Goal: Task Accomplishment & Management: Use online tool/utility

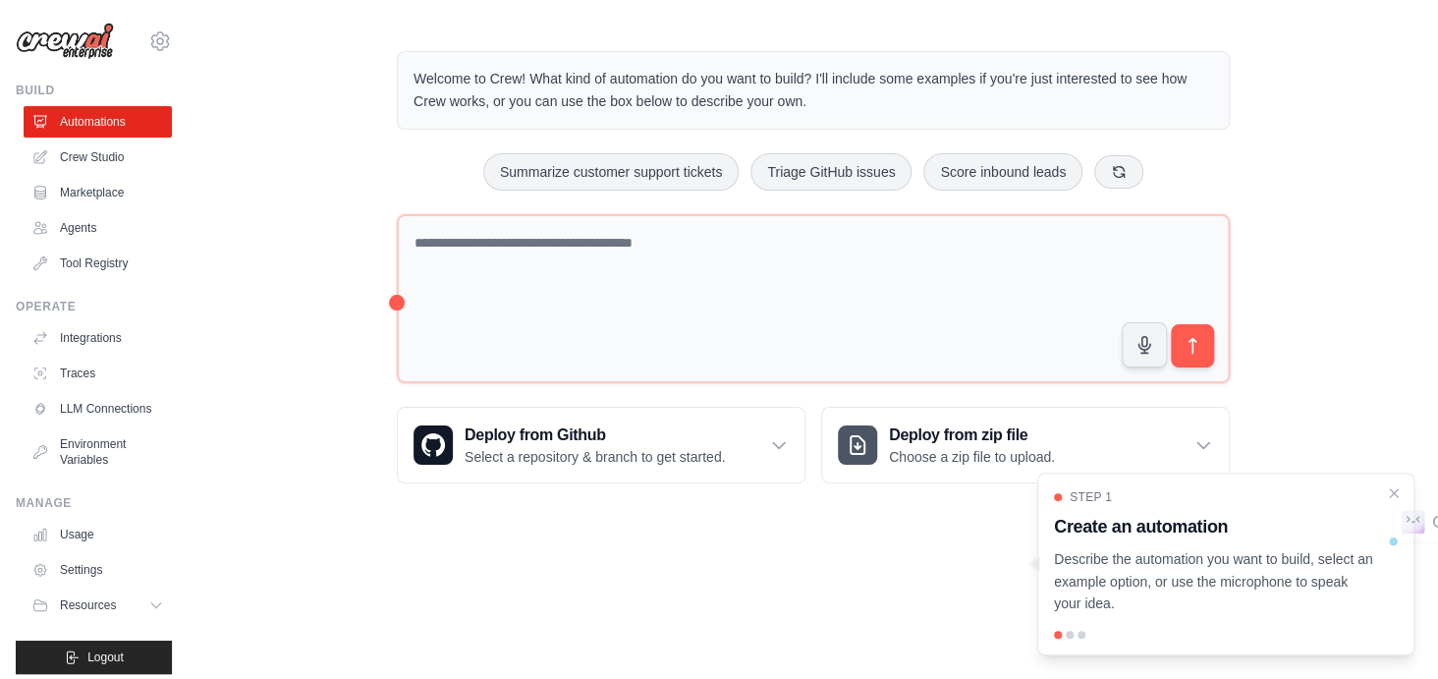
drag, startPoint x: 1054, startPoint y: 559, endPoint x: 1126, endPoint y: 600, distance: 82.7
click at [1126, 600] on p "Describe the automation you want to build, select an example option, or use the…" at bounding box center [1214, 581] width 320 height 67
click at [1093, 573] on p "Describe the automation you want to build, select an example option, or use the…" at bounding box center [1214, 581] width 320 height 67
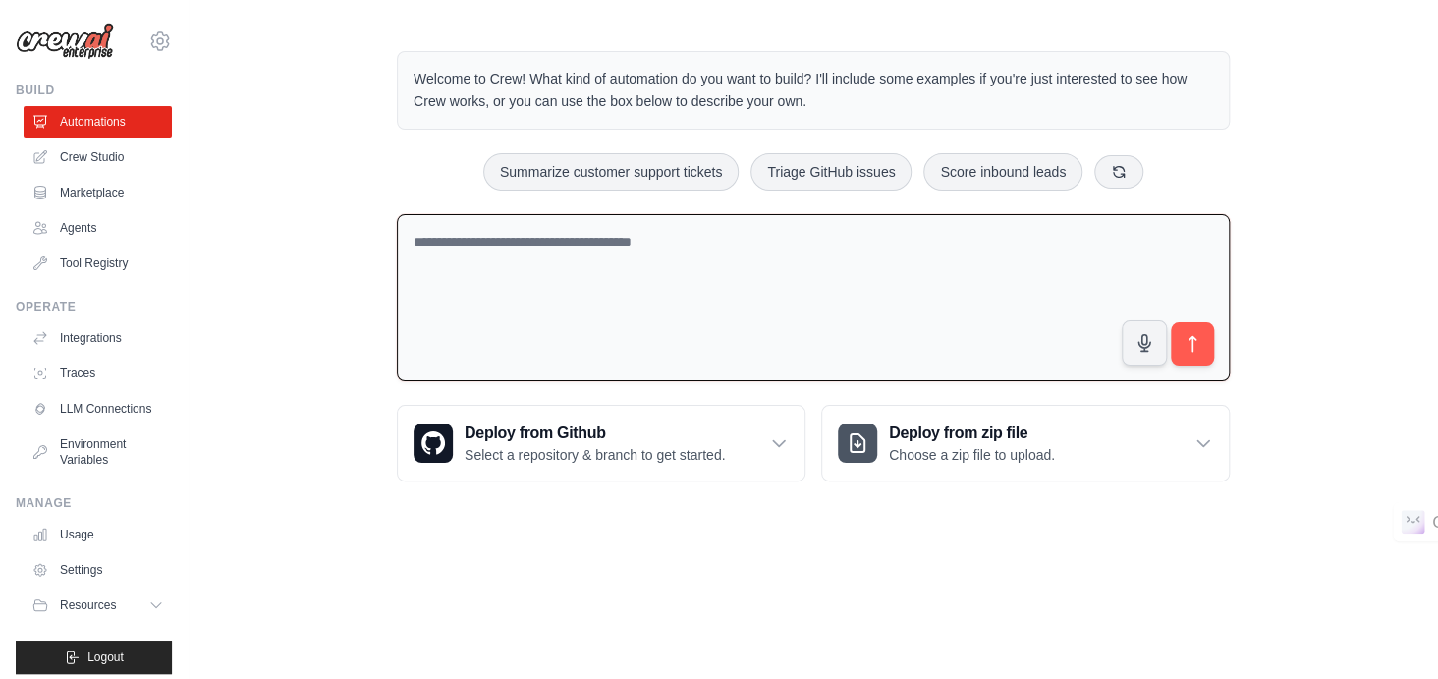
click at [622, 229] on textarea at bounding box center [813, 298] width 833 height 168
click at [1142, 337] on icon "button" at bounding box center [1145, 342] width 12 height 18
click at [1132, 339] on button "button" at bounding box center [1144, 341] width 47 height 47
click at [718, 262] on textarea at bounding box center [813, 298] width 833 height 168
paste textarea "**********"
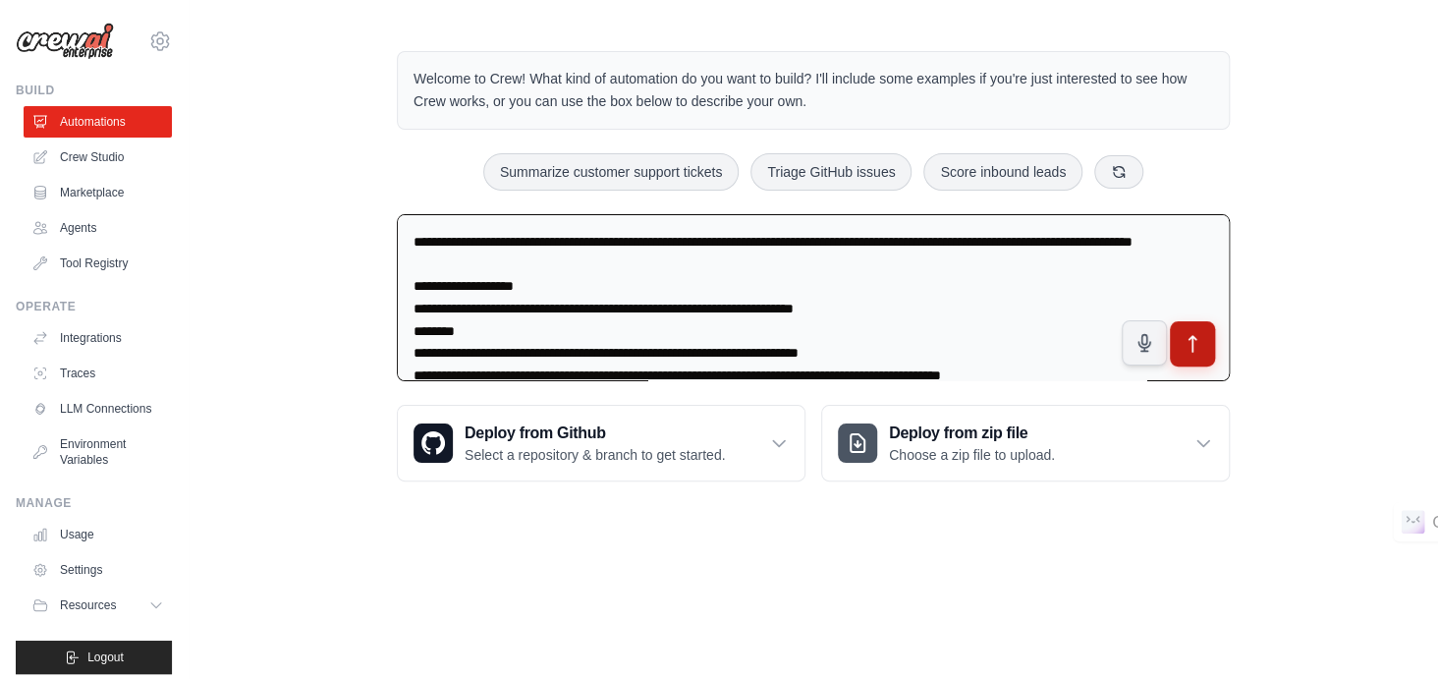
type textarea "**********"
click at [1201, 345] on icon "submit" at bounding box center [1193, 343] width 21 height 21
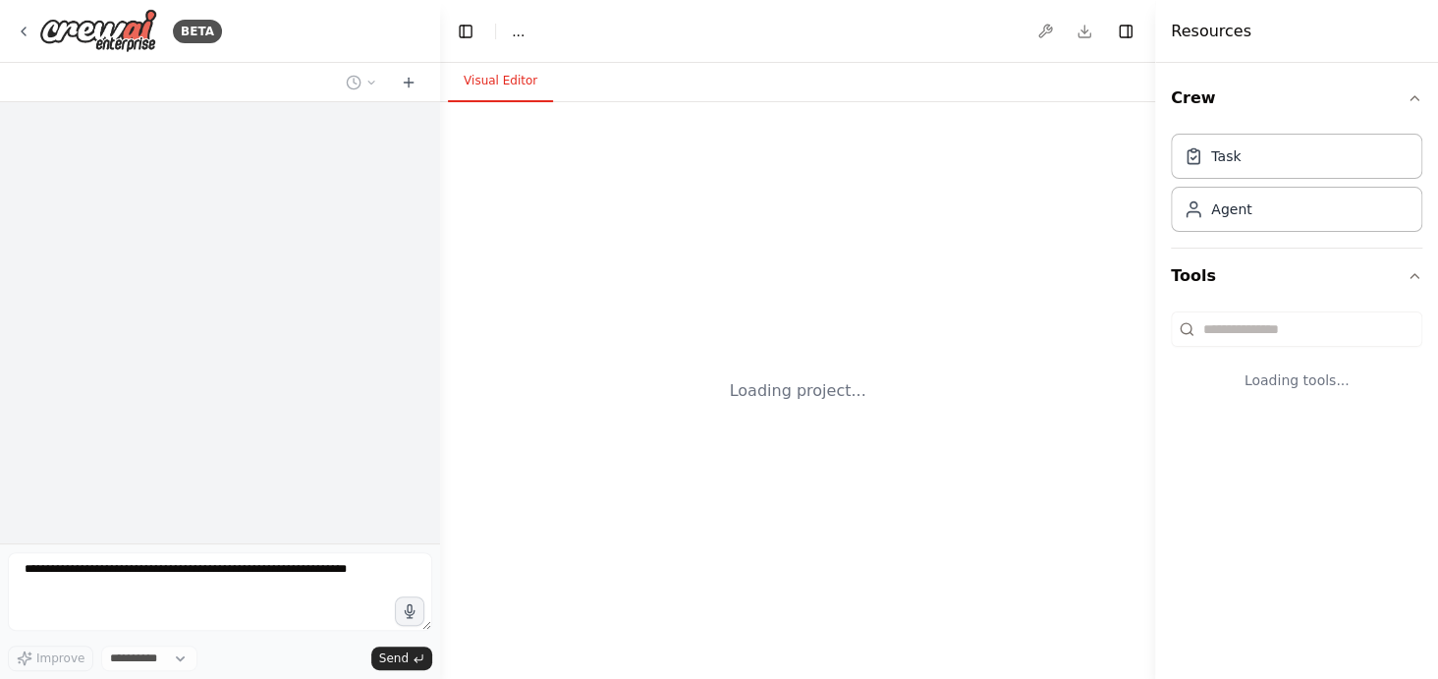
select select "****"
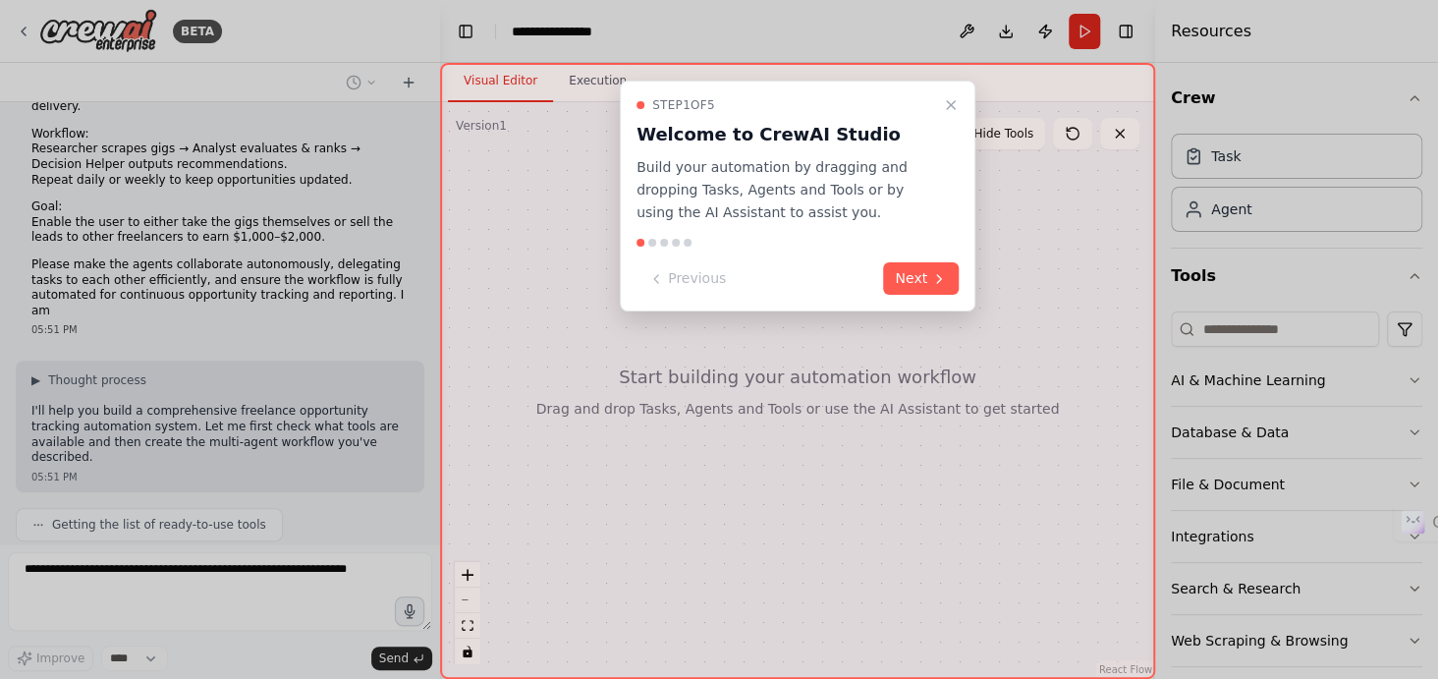
scroll to position [659, 0]
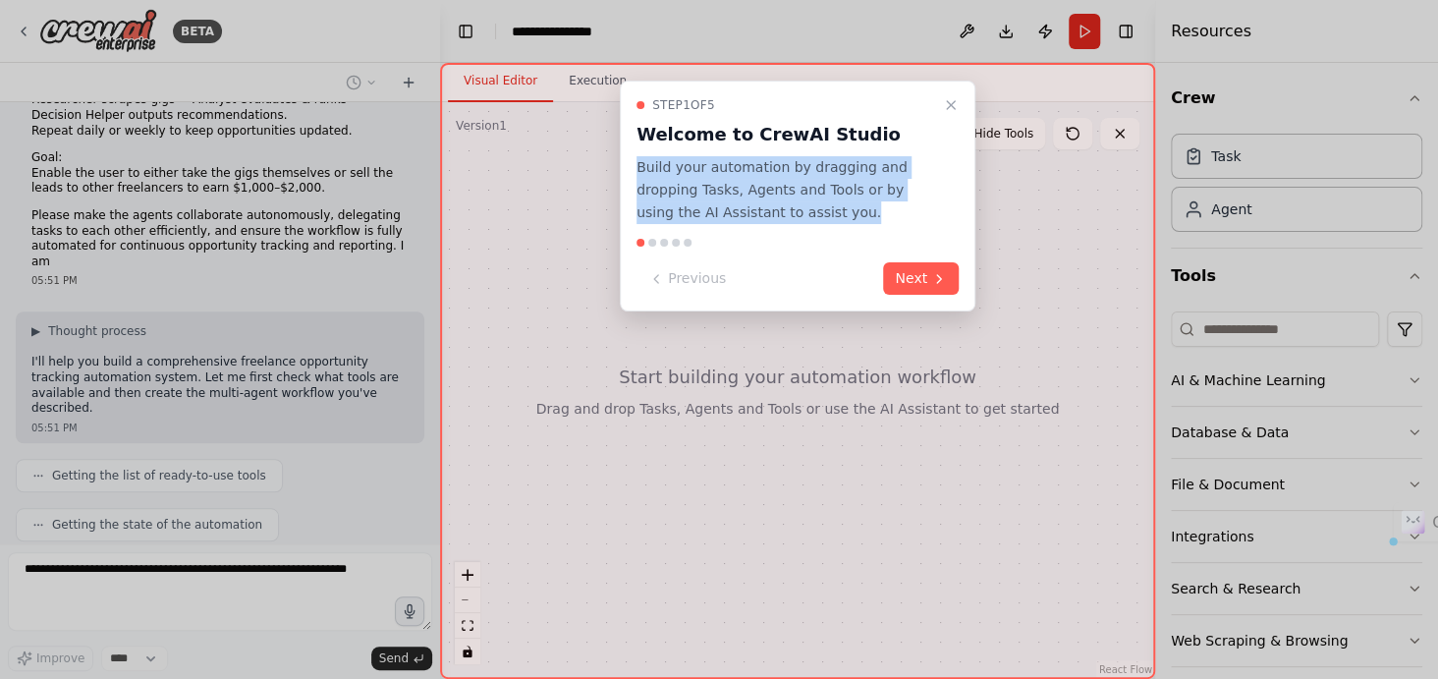
drag, startPoint x: 635, startPoint y: 162, endPoint x: 800, endPoint y: 217, distance: 174.0
click at [800, 217] on div "Step 1 of 5 Welcome to CrewAI Studio Build your automation by dragging and drop…" at bounding box center [798, 196] width 356 height 231
click at [800, 217] on p "Build your automation by dragging and dropping Tasks, Agents and Tools or by us…" at bounding box center [786, 189] width 299 height 67
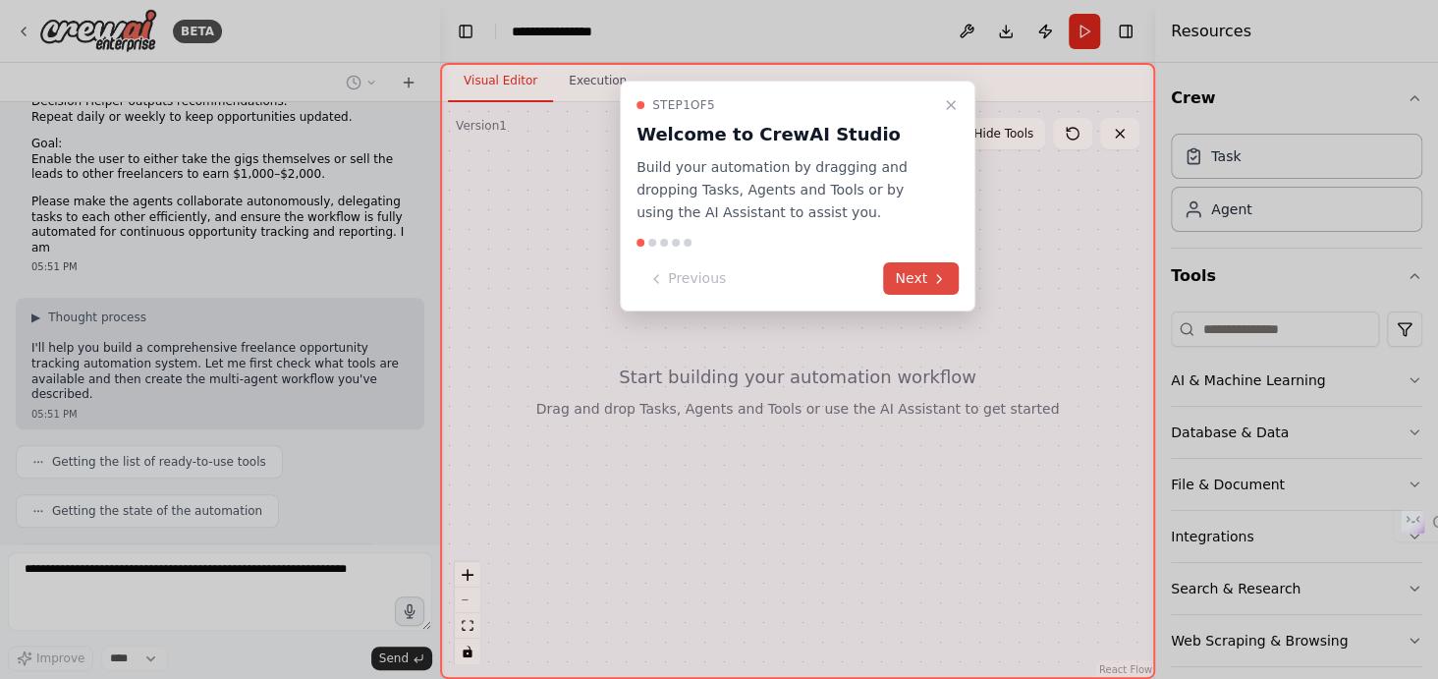
scroll to position [789, 0]
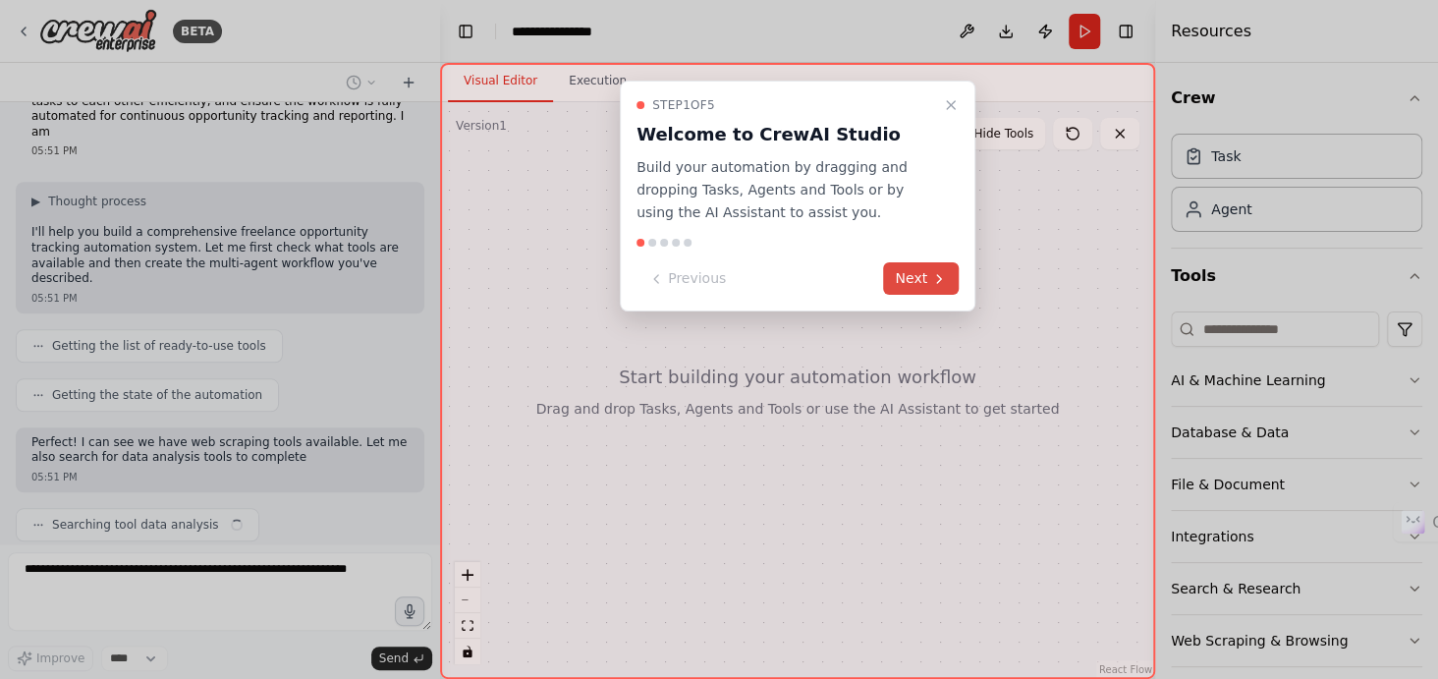
click at [917, 280] on button "Next" at bounding box center [921, 278] width 76 height 32
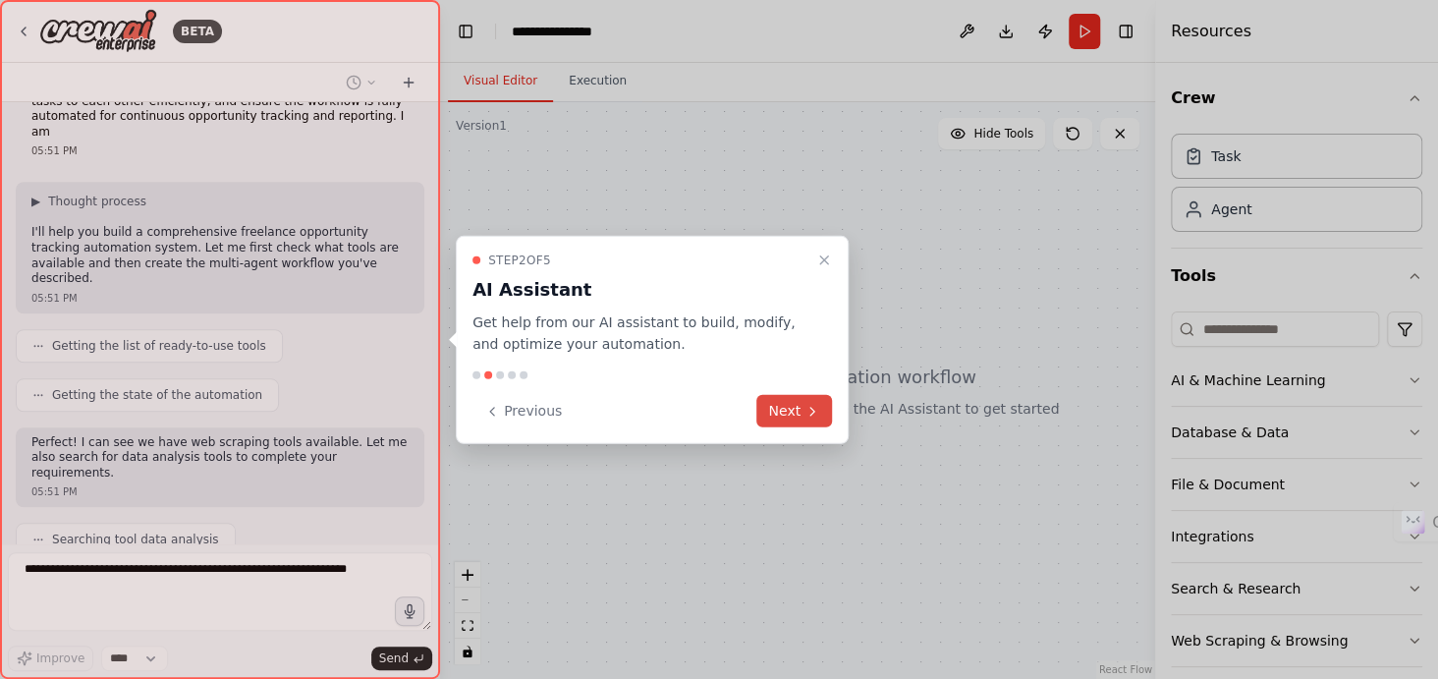
scroll to position [837, 0]
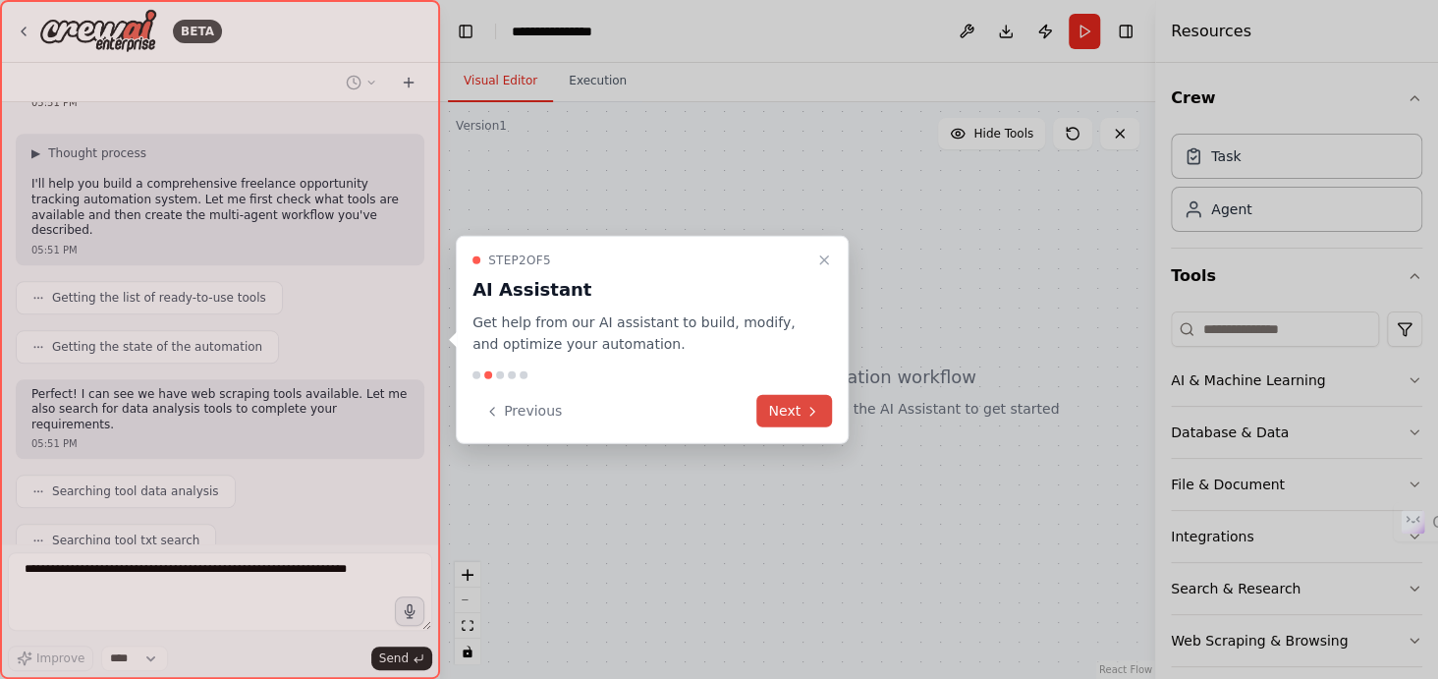
click at [792, 408] on button "Next" at bounding box center [795, 411] width 76 height 32
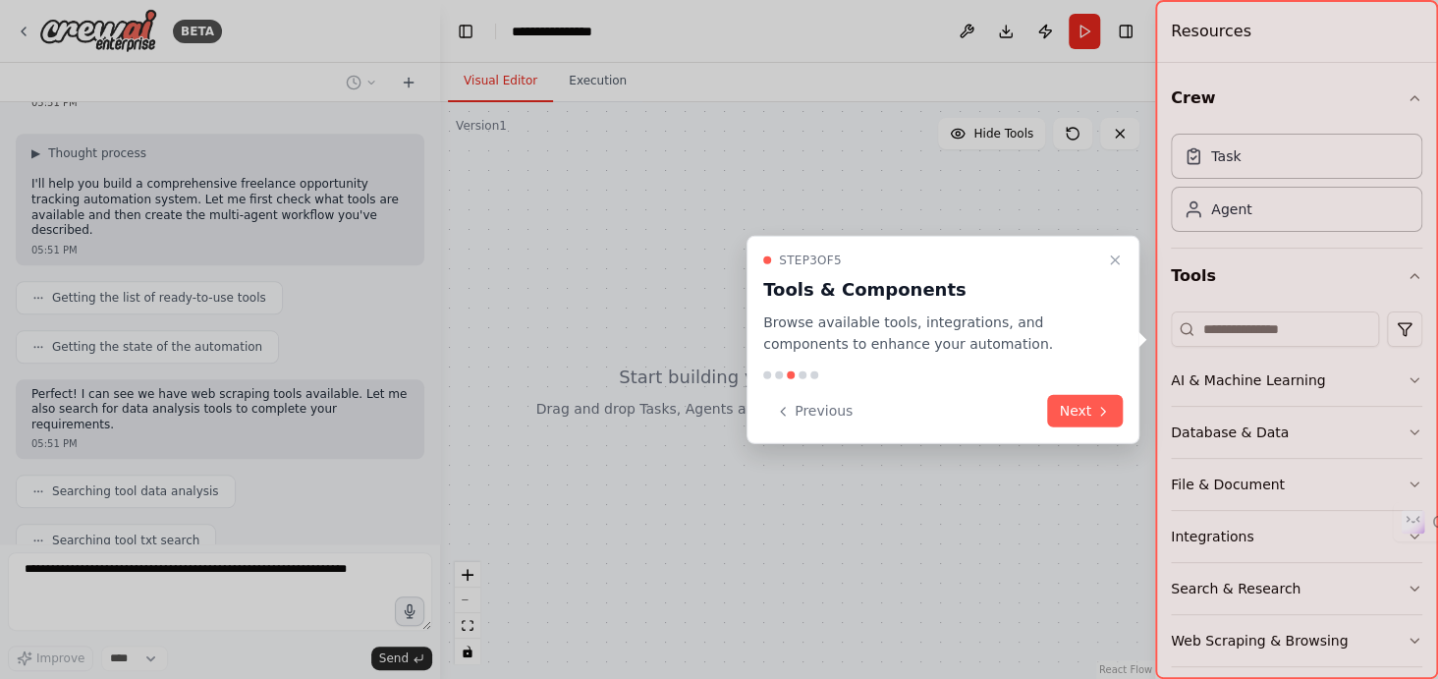
scroll to position [886, 0]
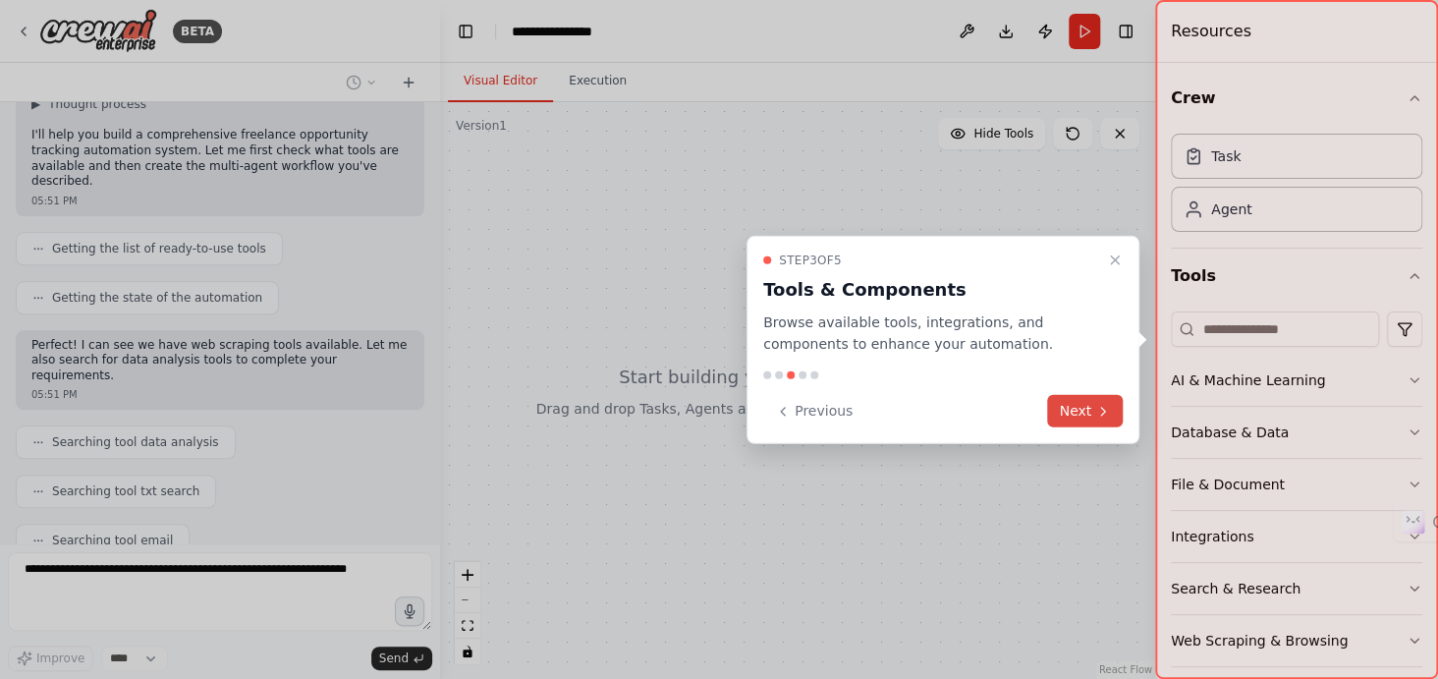
click at [1073, 413] on button "Next" at bounding box center [1085, 411] width 76 height 32
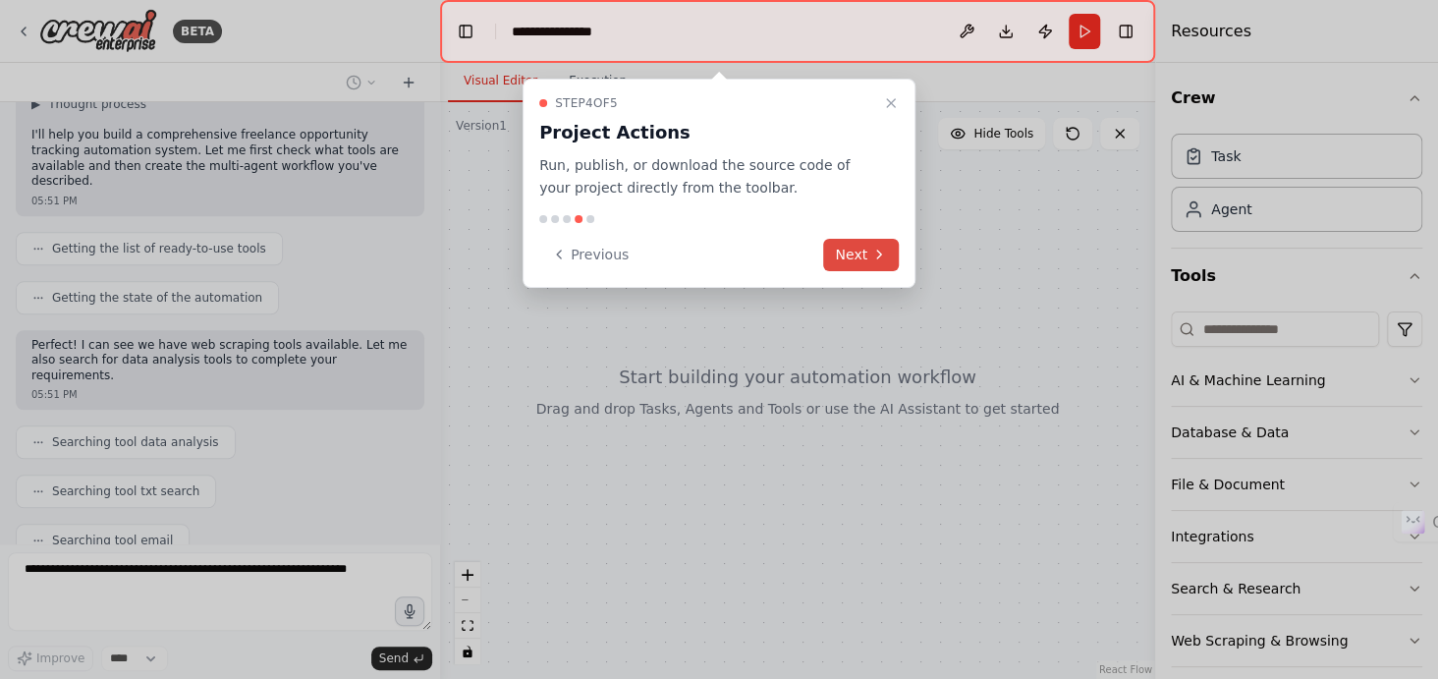
click at [855, 262] on button "Next" at bounding box center [861, 255] width 76 height 32
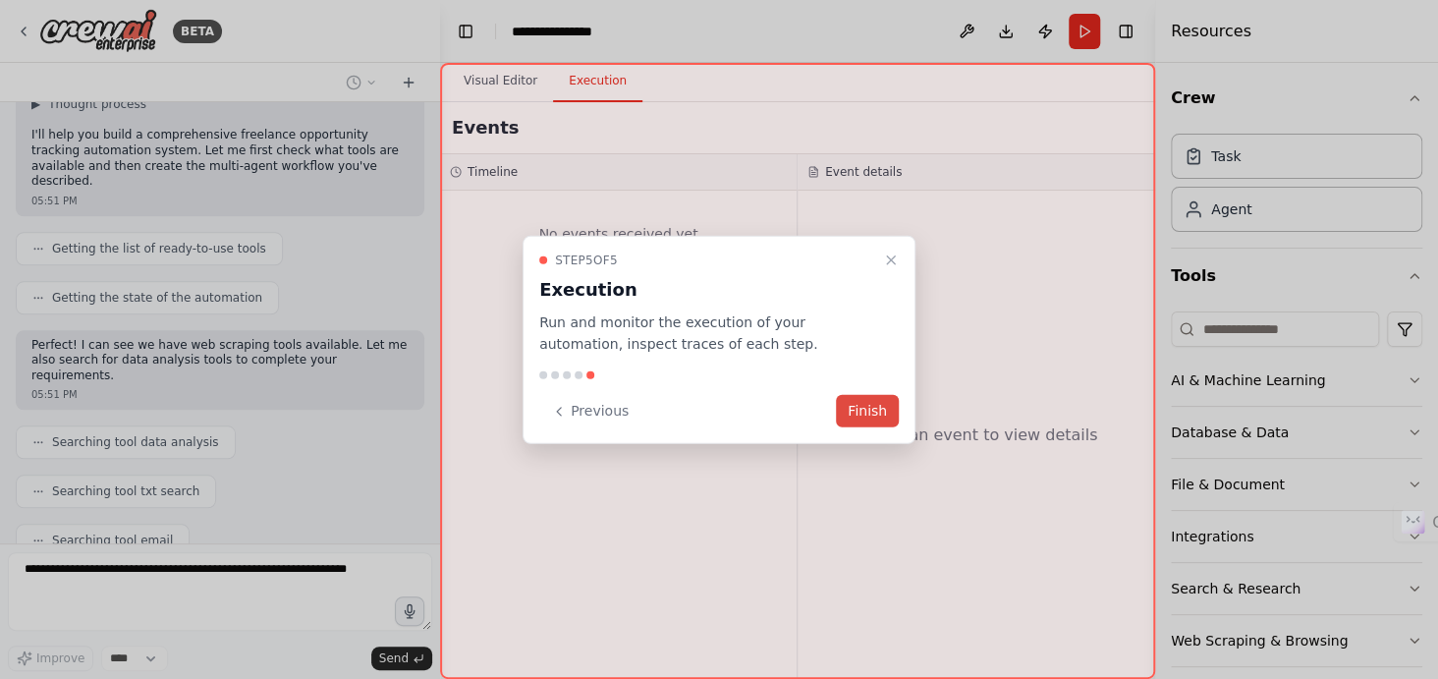
click at [872, 408] on button "Finish" at bounding box center [867, 411] width 63 height 32
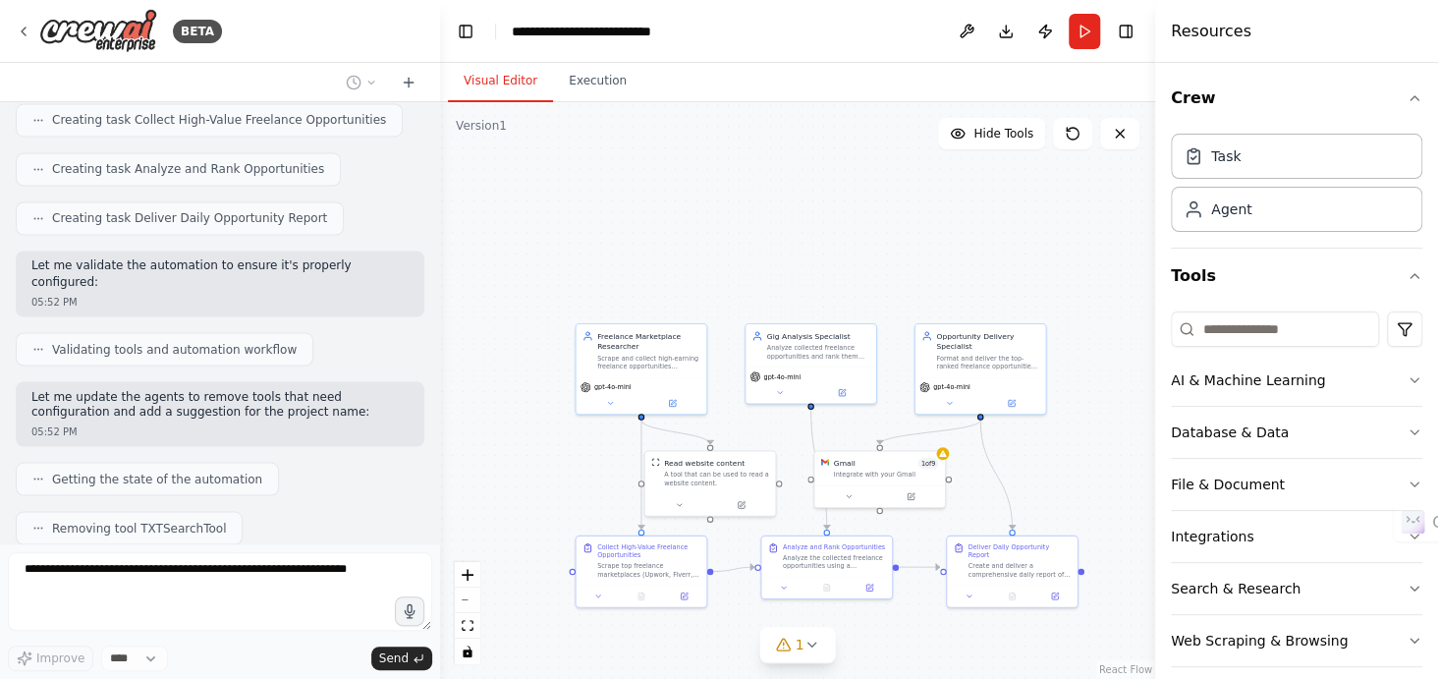
scroll to position [1761, 0]
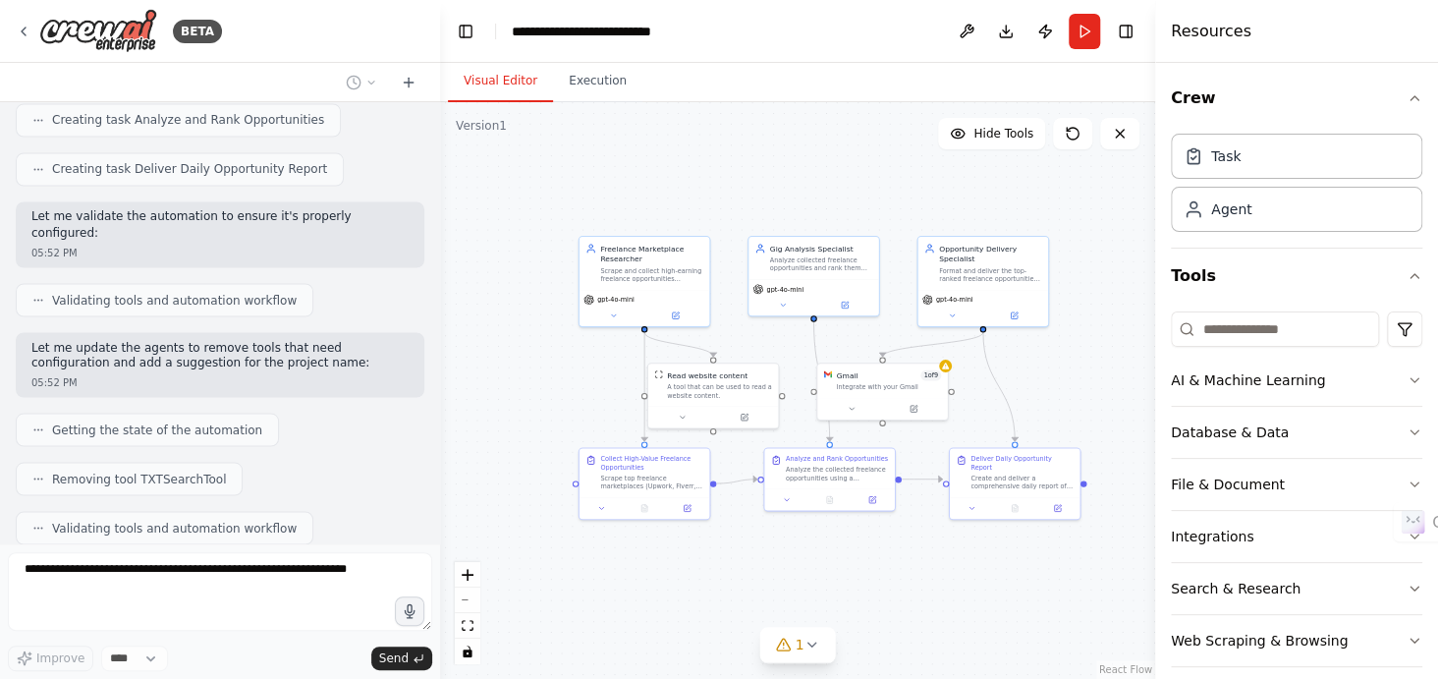
drag, startPoint x: 760, startPoint y: 276, endPoint x: 766, endPoint y: 197, distance: 78.8
click at [766, 197] on div ".deletable-edge-delete-btn { width: 20px; height: 20px; border: 0px solid #ffff…" at bounding box center [797, 390] width 715 height 577
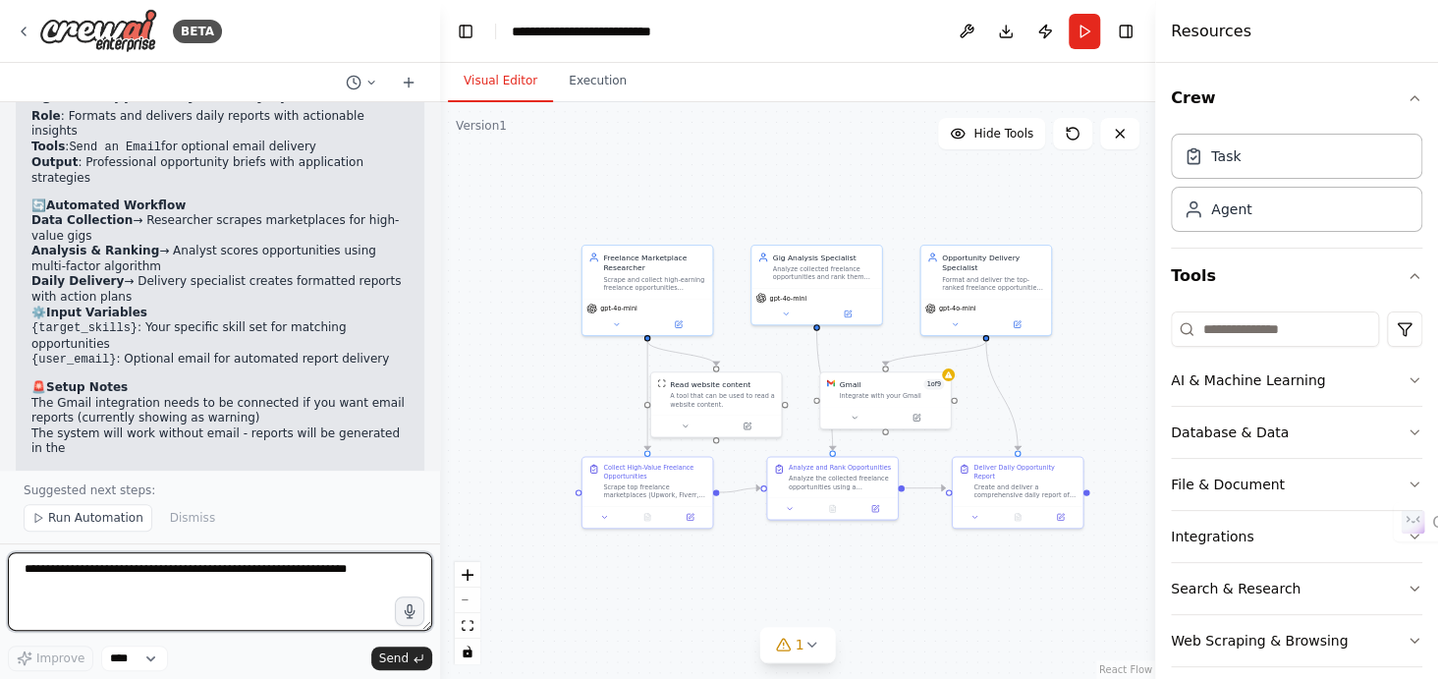
scroll to position [2594, 0]
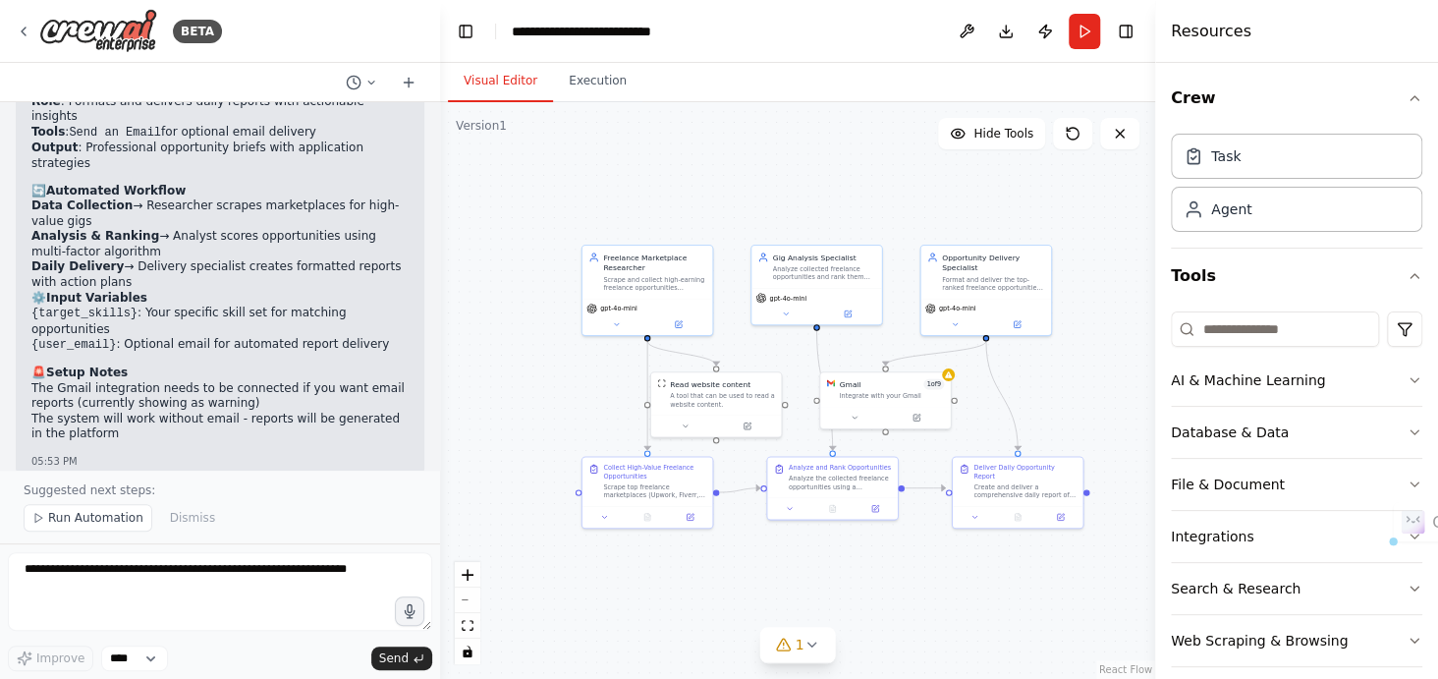
drag, startPoint x: 26, startPoint y: 311, endPoint x: 276, endPoint y: 348, distance: 253.2
click at [276, 492] on div "Your automation is ready to run! The system will autonomously: Collect 20-50 qu…" at bounding box center [220, 570] width 409 height 157
click at [276, 535] on li "Analyze and rank them using data-driven scoring" at bounding box center [219, 543] width 377 height 16
drag, startPoint x: 34, startPoint y: 326, endPoint x: 245, endPoint y: 325, distance: 210.3
click at [245, 520] on li "Collect 20-50 qualified opportunities daily" at bounding box center [219, 528] width 377 height 16
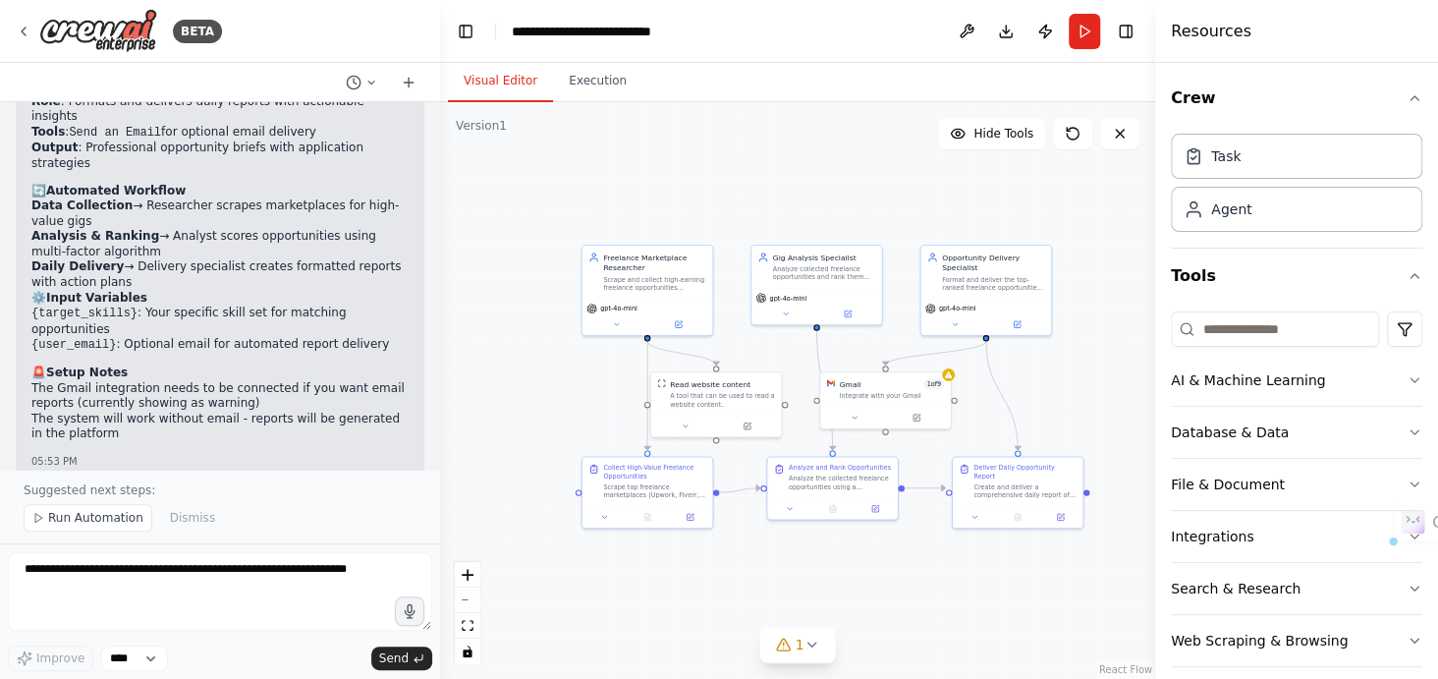
click at [245, 520] on li "Collect 20-50 qualified opportunities daily" at bounding box center [219, 528] width 377 height 16
drag, startPoint x: 33, startPoint y: 347, endPoint x: 276, endPoint y: 349, distance: 242.7
click at [276, 535] on li "Analyze and rank them using data-driven scoring" at bounding box center [219, 543] width 377 height 16
drag, startPoint x: 32, startPoint y: 360, endPoint x: 355, endPoint y: 358, distance: 322.3
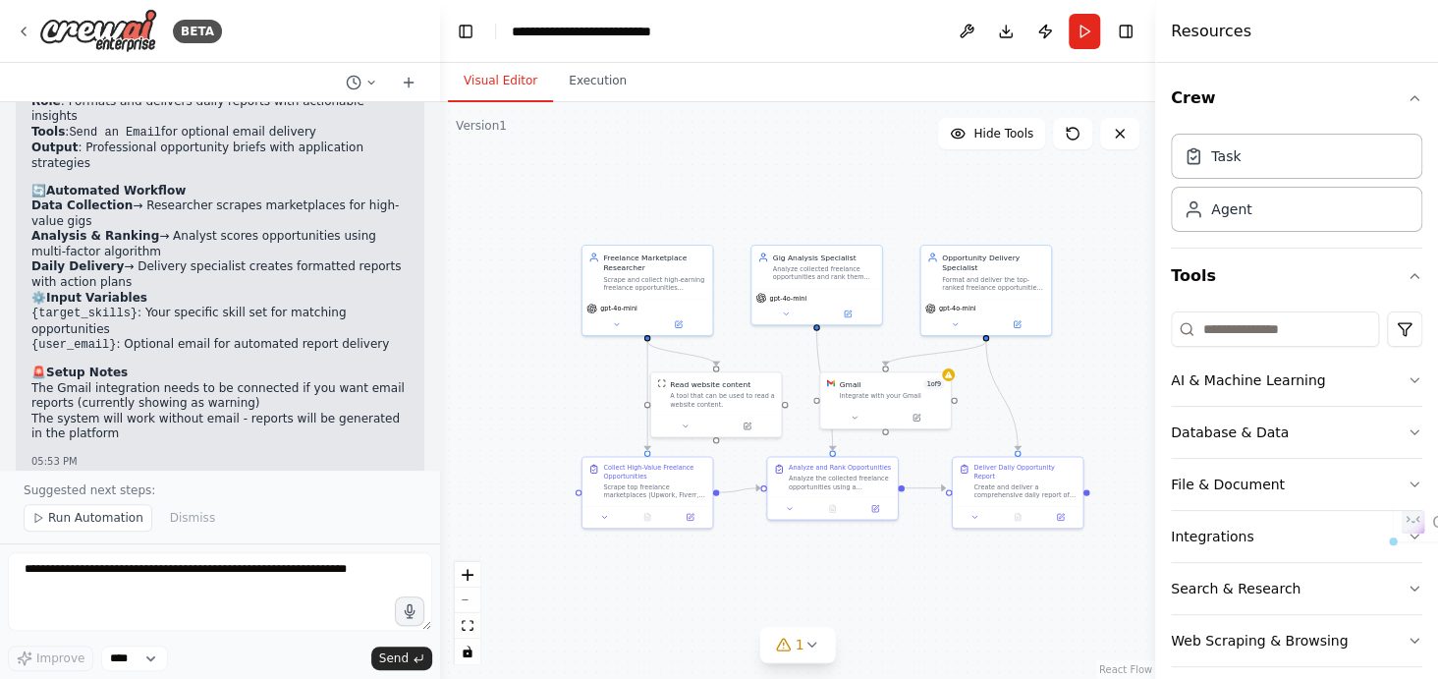
click at [355, 550] on li "Deliver 3-5 top recommendations with detailed action plans" at bounding box center [219, 558] width 377 height 16
drag, startPoint x: 29, startPoint y: 392, endPoint x: 254, endPoint y: 418, distance: 226.4
click at [254, 492] on div "Your automation is ready to run! The system will autonomously: Collect 20-50 qu…" at bounding box center [220, 570] width 409 height 157
click at [254, 577] on p "Would you like to connect Gmail for email reports, or shall we test the automat…" at bounding box center [219, 600] width 377 height 46
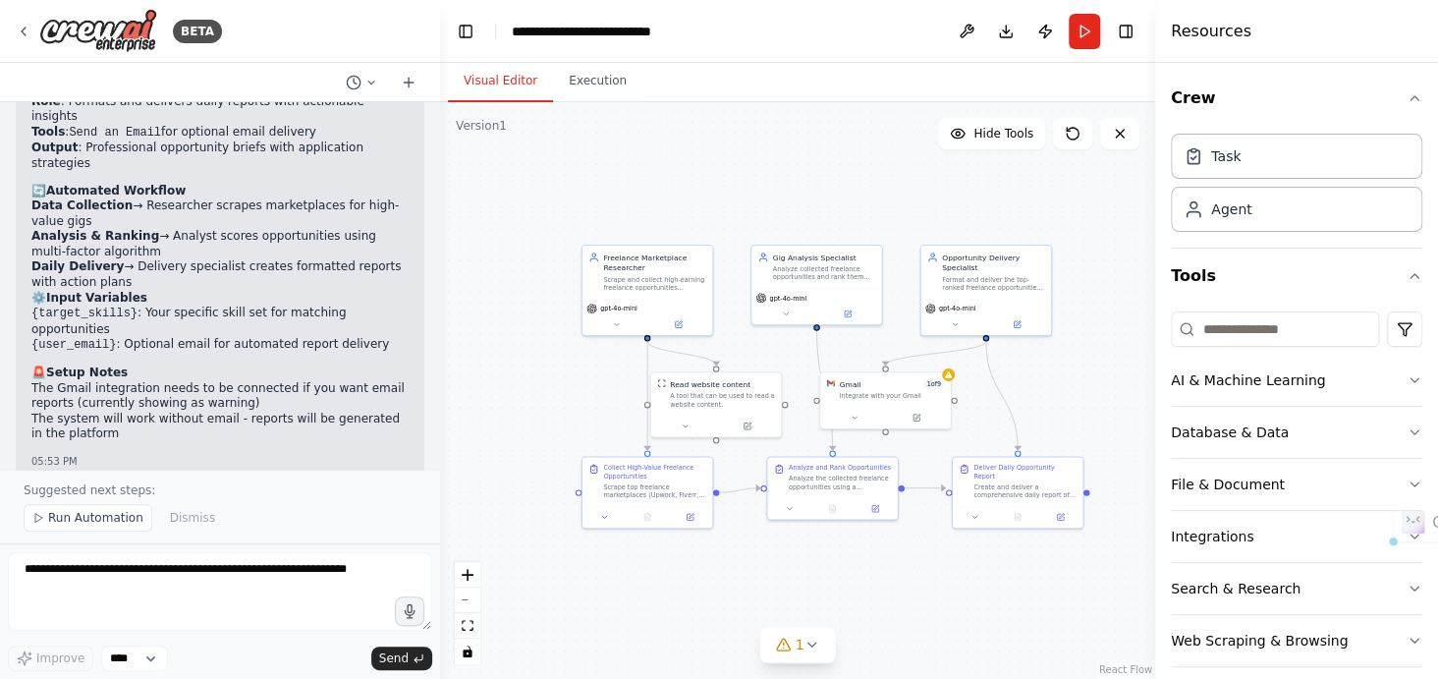
drag, startPoint x: 232, startPoint y: 421, endPoint x: 118, endPoint y: 401, distance: 115.7
click at [118, 577] on p "Would you like to connect Gmail for email reports, or shall we test the automat…" at bounding box center [219, 600] width 377 height 46
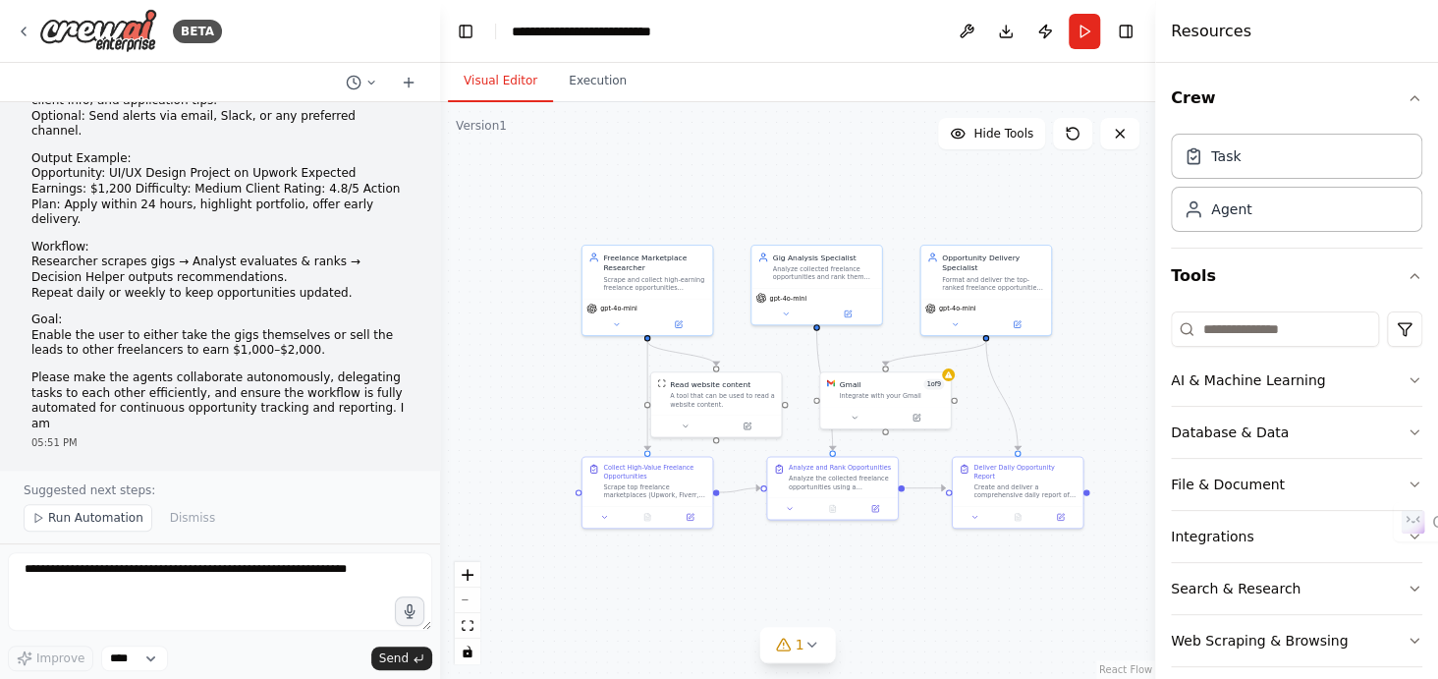
scroll to position [490, 0]
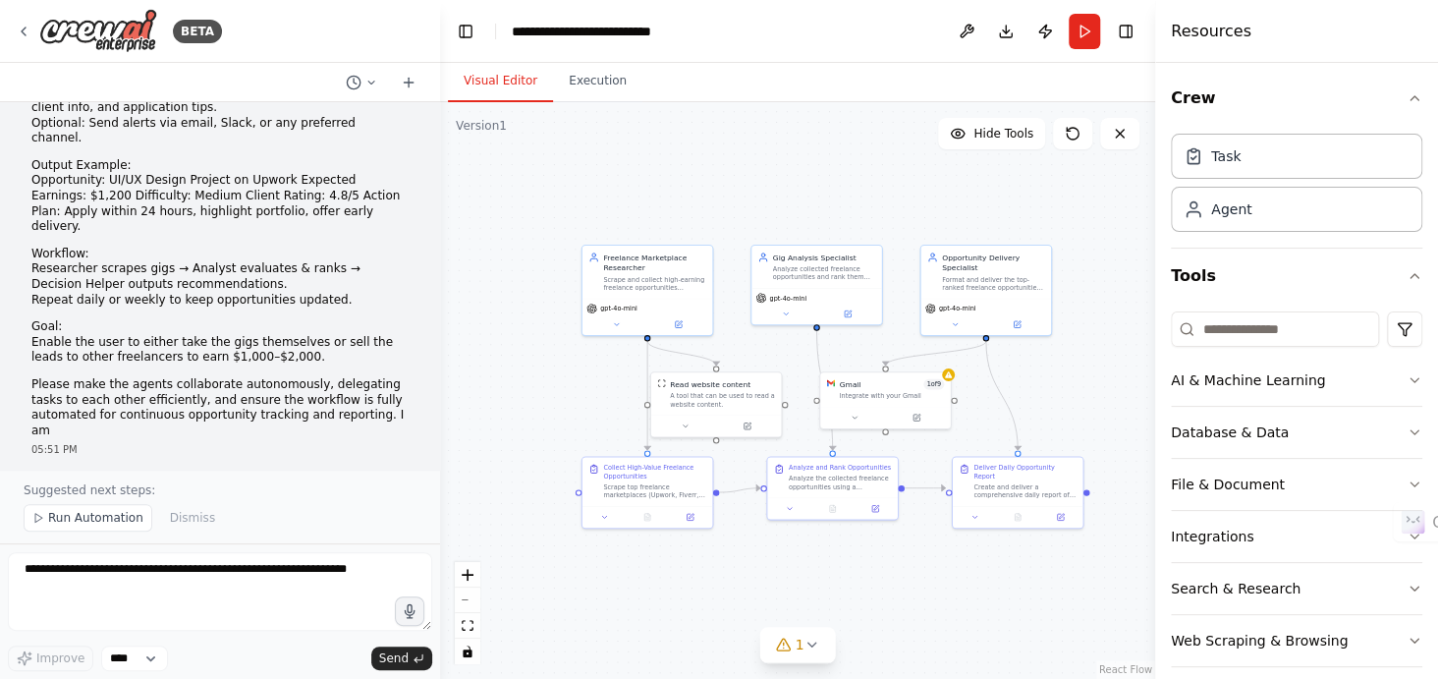
click at [852, 215] on div ".deletable-edge-delete-btn { width: 20px; height: 20px; border: 0px solid #ffff…" at bounding box center [797, 390] width 715 height 577
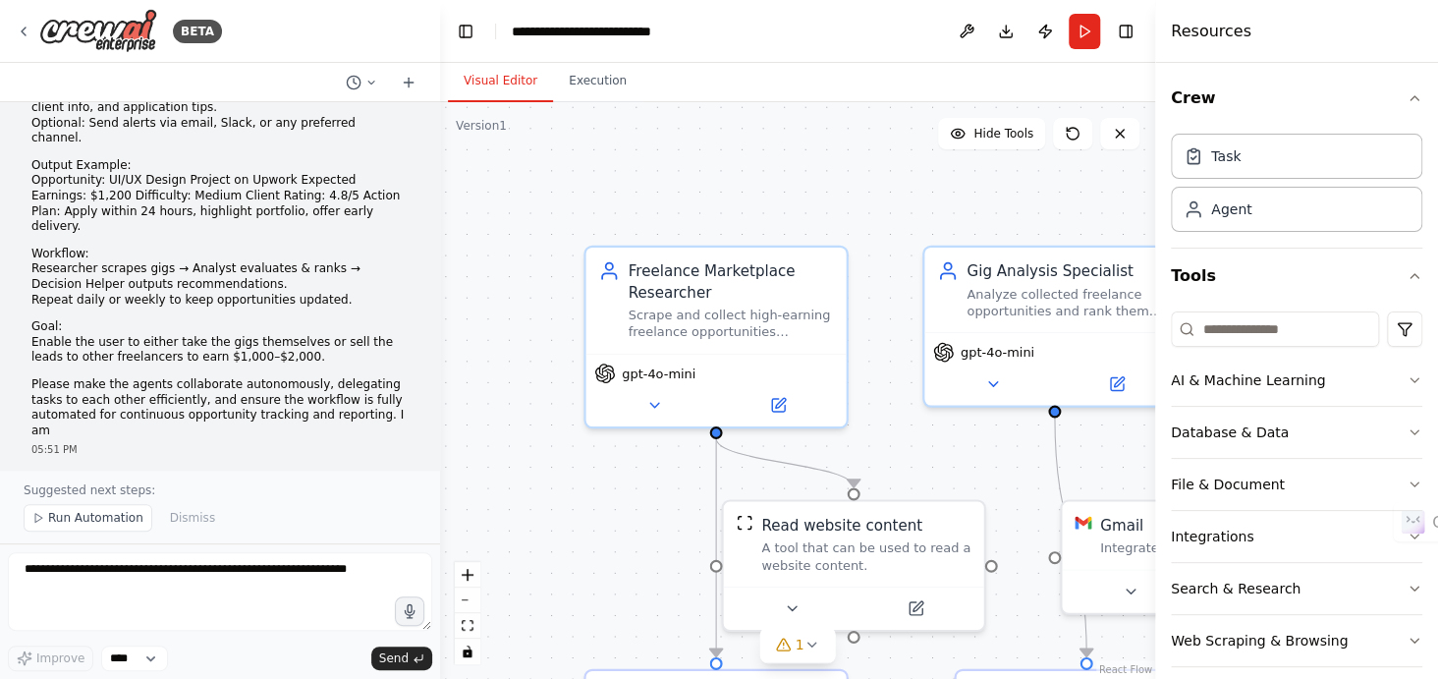
drag, startPoint x: 716, startPoint y: 241, endPoint x: 978, endPoint y: 217, distance: 262.4
click at [978, 217] on div ".deletable-edge-delete-btn { width: 20px; height: 20px; border: 0px solid #ffff…" at bounding box center [797, 390] width 715 height 577
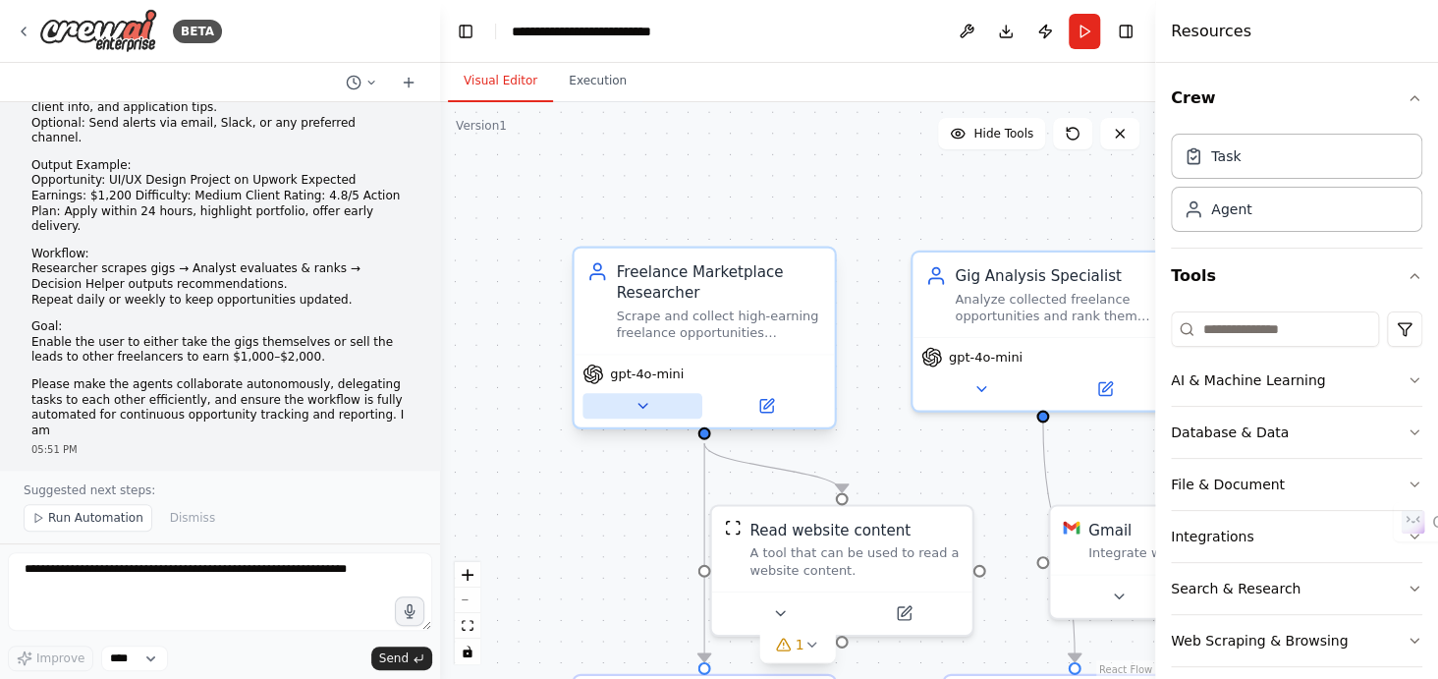
click at [641, 411] on icon at bounding box center [642, 405] width 17 height 17
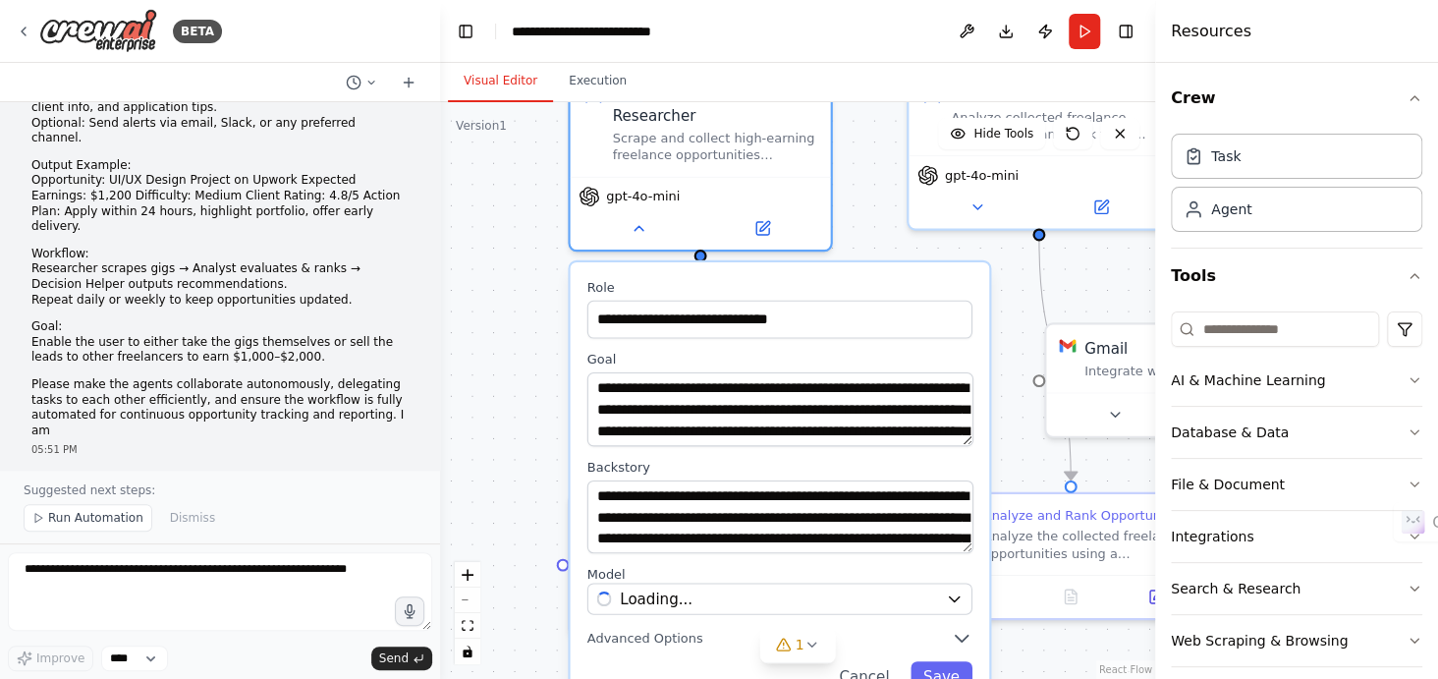
drag, startPoint x: 493, startPoint y: 426, endPoint x: 489, endPoint y: 216, distance: 210.3
click at [489, 216] on div ".deletable-edge-delete-btn { width: 20px; height: 20px; border: 0px solid #ffff…" at bounding box center [797, 390] width 715 height 577
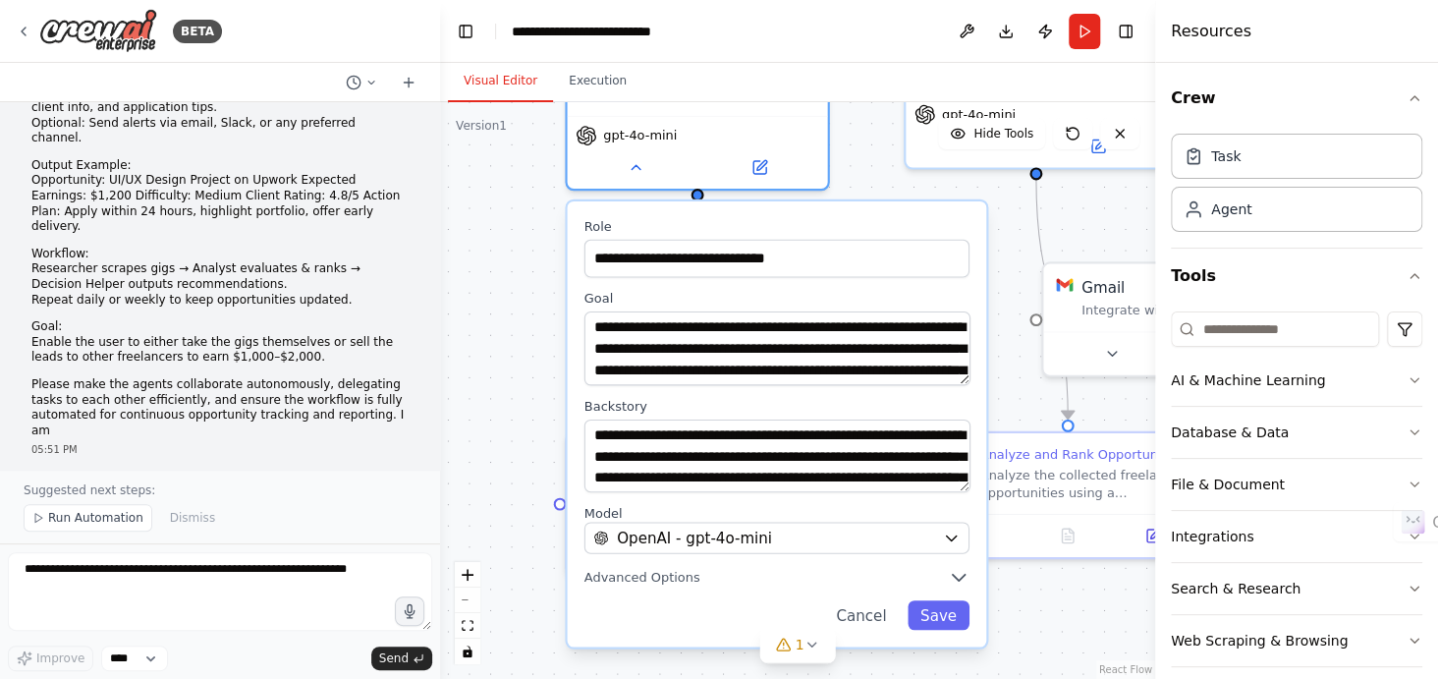
drag, startPoint x: 522, startPoint y: 241, endPoint x: 512, endPoint y: 168, distance: 73.4
click at [512, 168] on div ".deletable-edge-delete-btn { width: 20px; height: 20px; border: 0px solid #ffff…" at bounding box center [797, 390] width 715 height 577
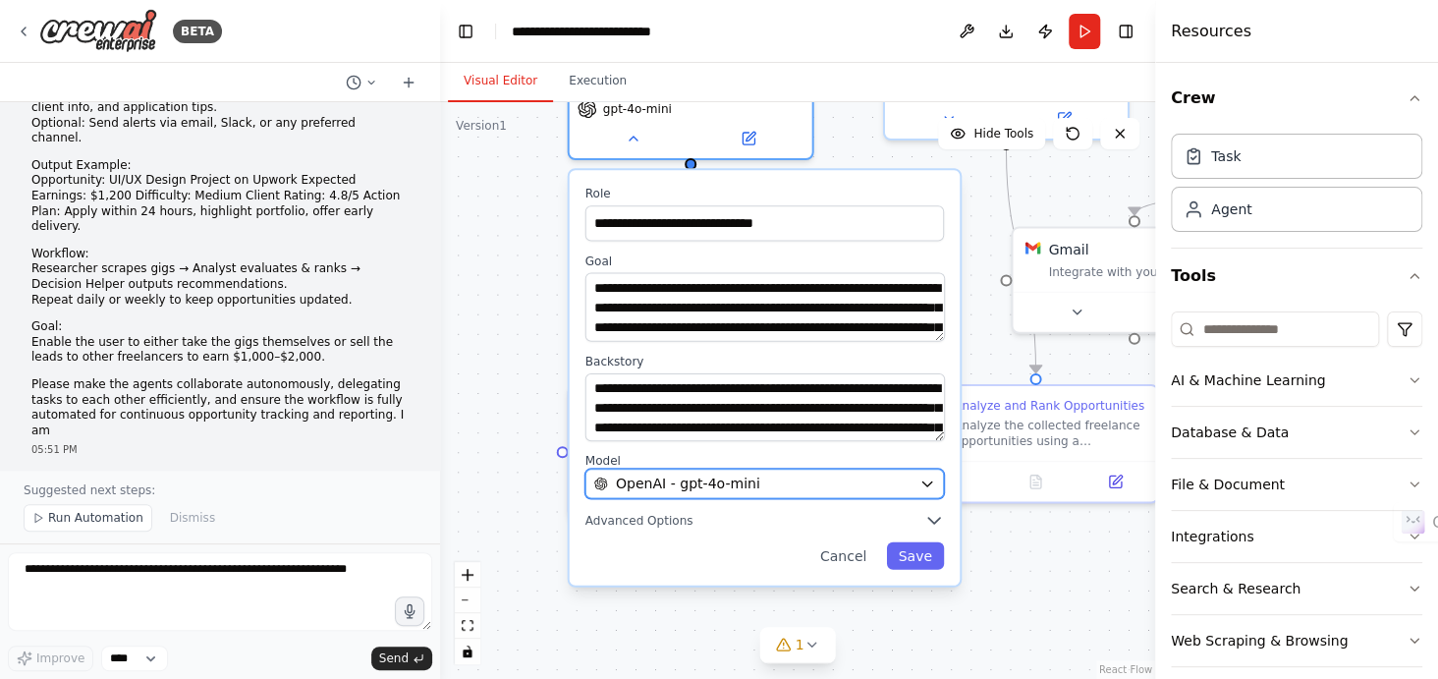
click at [685, 478] on span "OpenAI - gpt-4o-mini" at bounding box center [688, 484] width 144 height 20
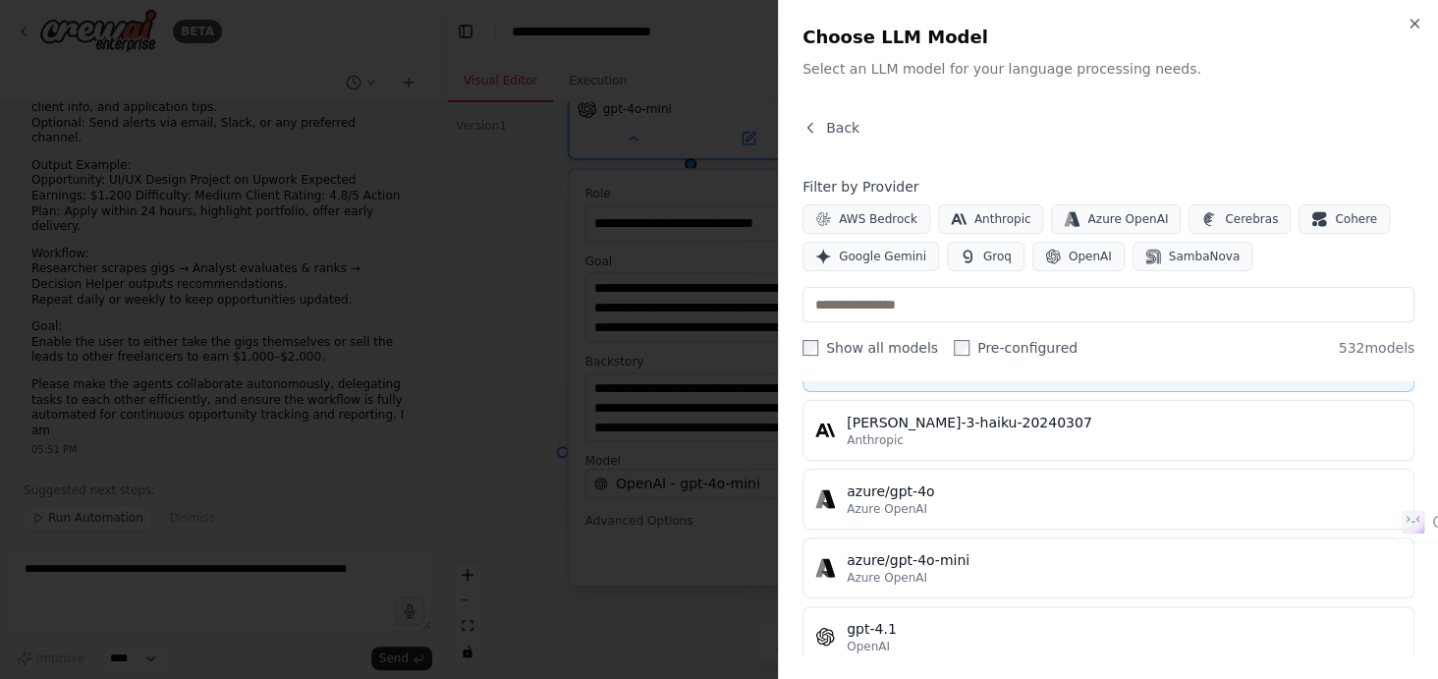
scroll to position [0, 0]
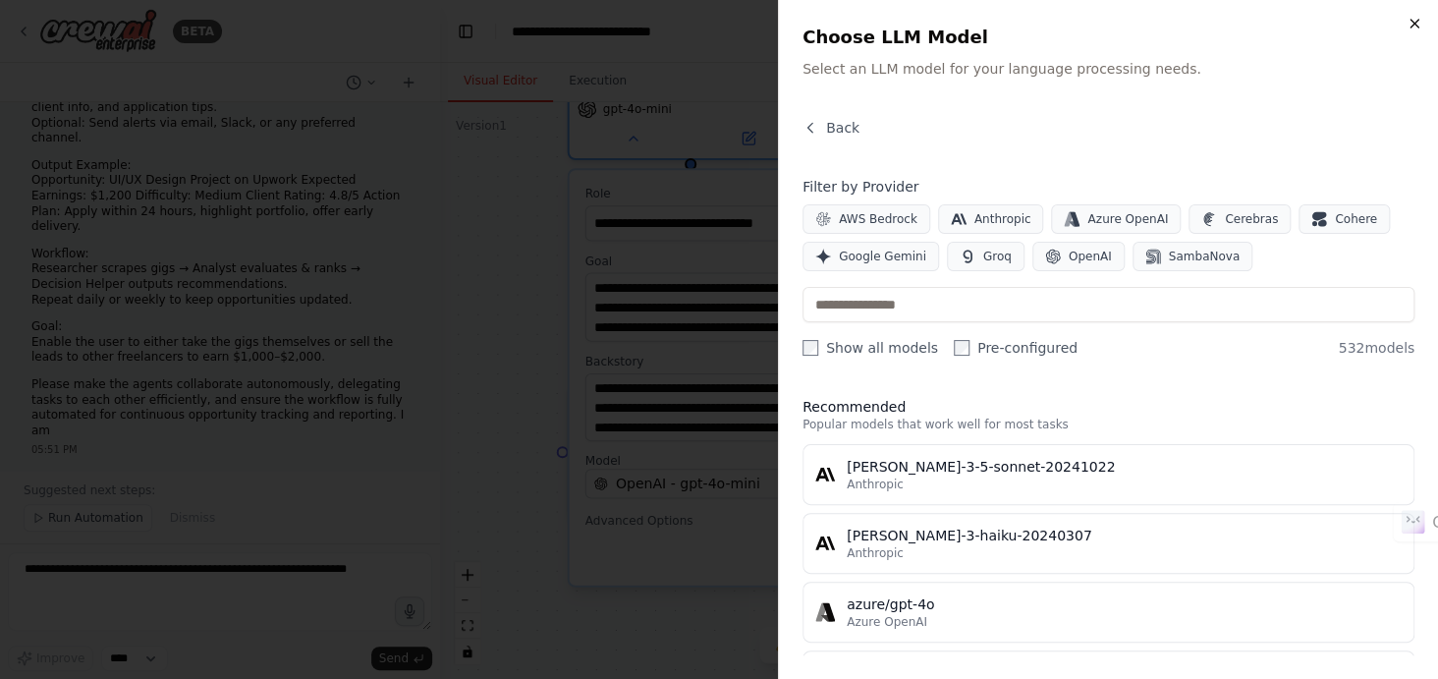
click at [1419, 18] on icon "button" at bounding box center [1415, 24] width 16 height 16
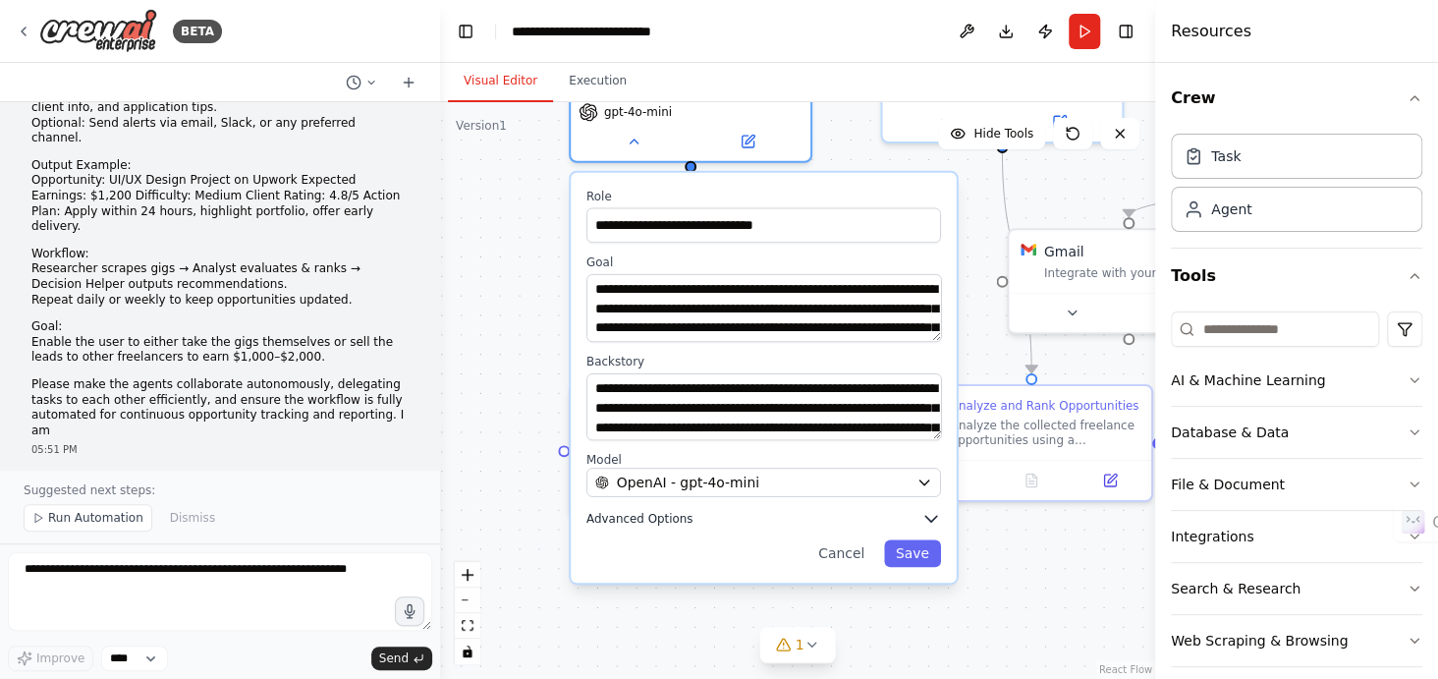
click at [666, 518] on span "Advanced Options" at bounding box center [640, 519] width 106 height 16
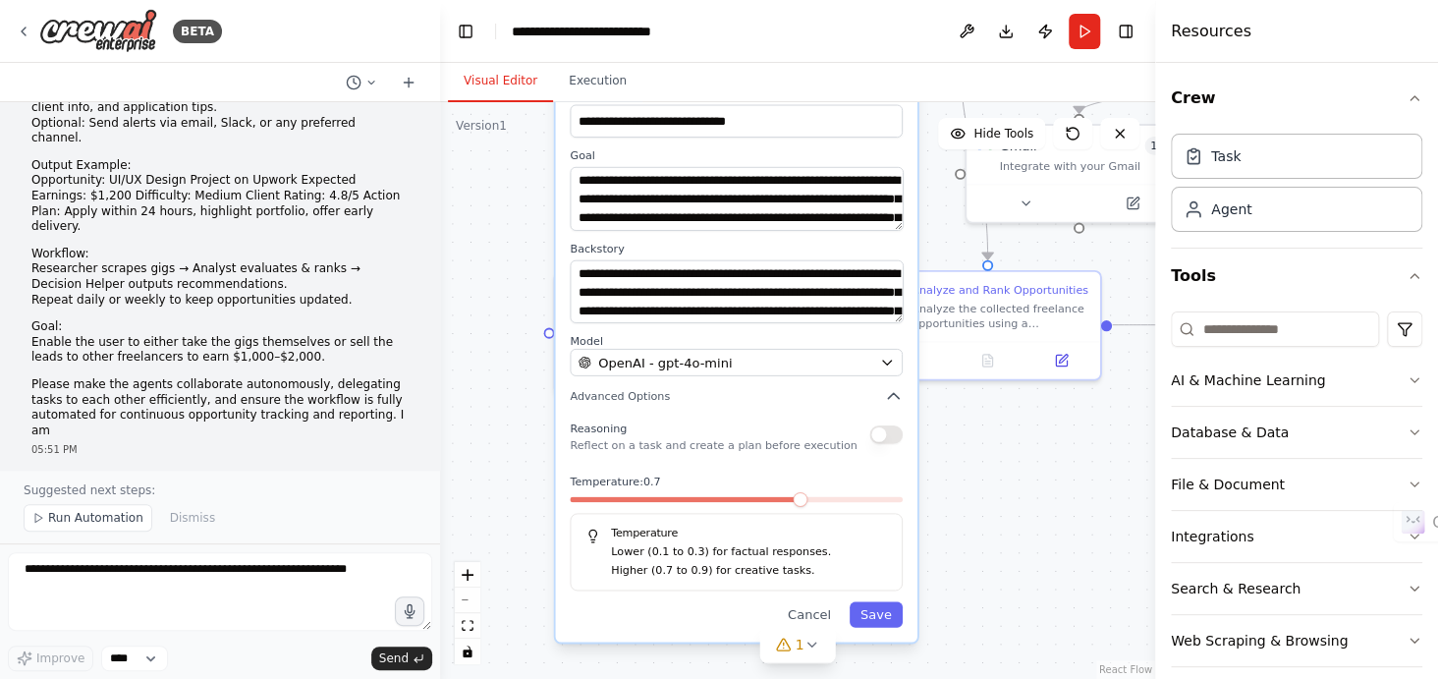
drag, startPoint x: 528, startPoint y: 472, endPoint x: 502, endPoint y: 351, distance: 123.5
click at [502, 351] on div ".deletable-edge-delete-btn { width: 20px; height: 20px; border: 0px solid #ffff…" at bounding box center [797, 390] width 715 height 577
click at [880, 433] on button "button" at bounding box center [886, 434] width 32 height 19
click at [882, 393] on button "Advanced Options" at bounding box center [736, 396] width 333 height 19
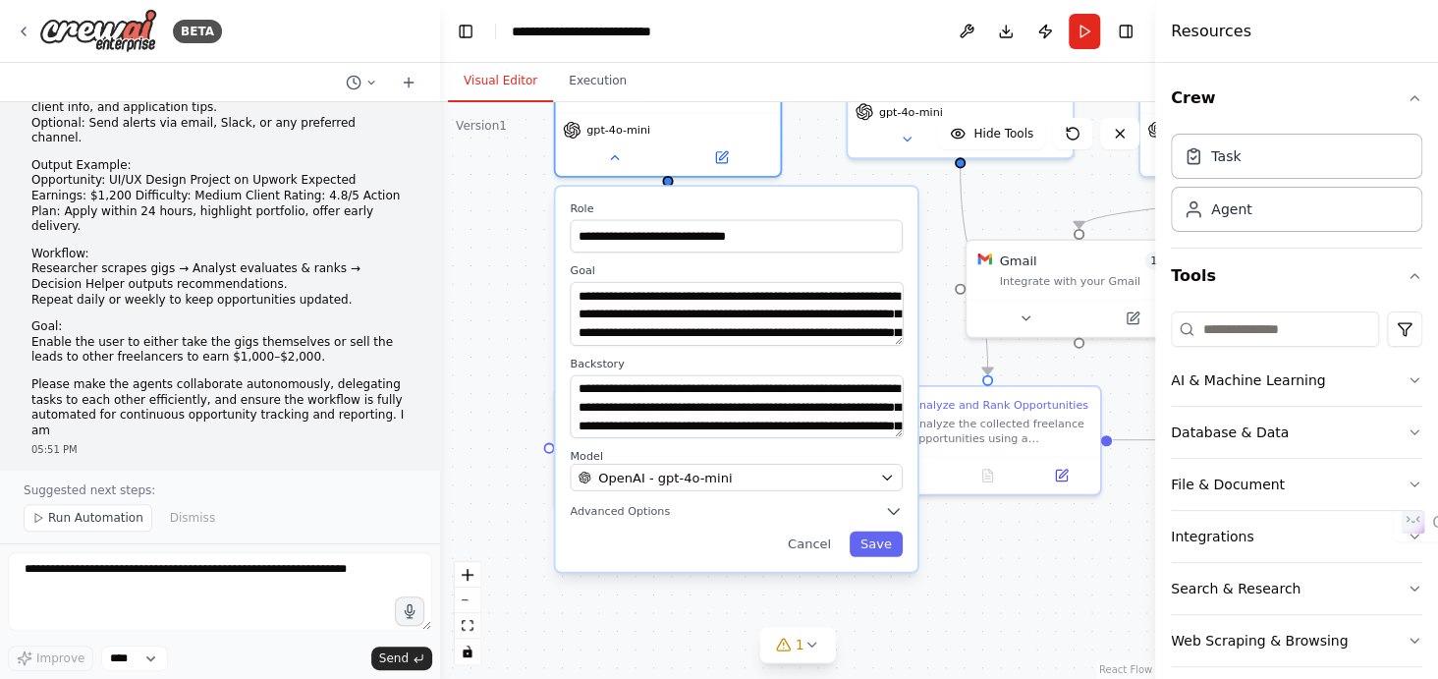
drag, startPoint x: 453, startPoint y: 313, endPoint x: 453, endPoint y: 434, distance: 120.9
click at [453, 434] on div ".deletable-edge-delete-btn { width: 20px; height: 20px; border: 0px solid #ffff…" at bounding box center [797, 390] width 715 height 577
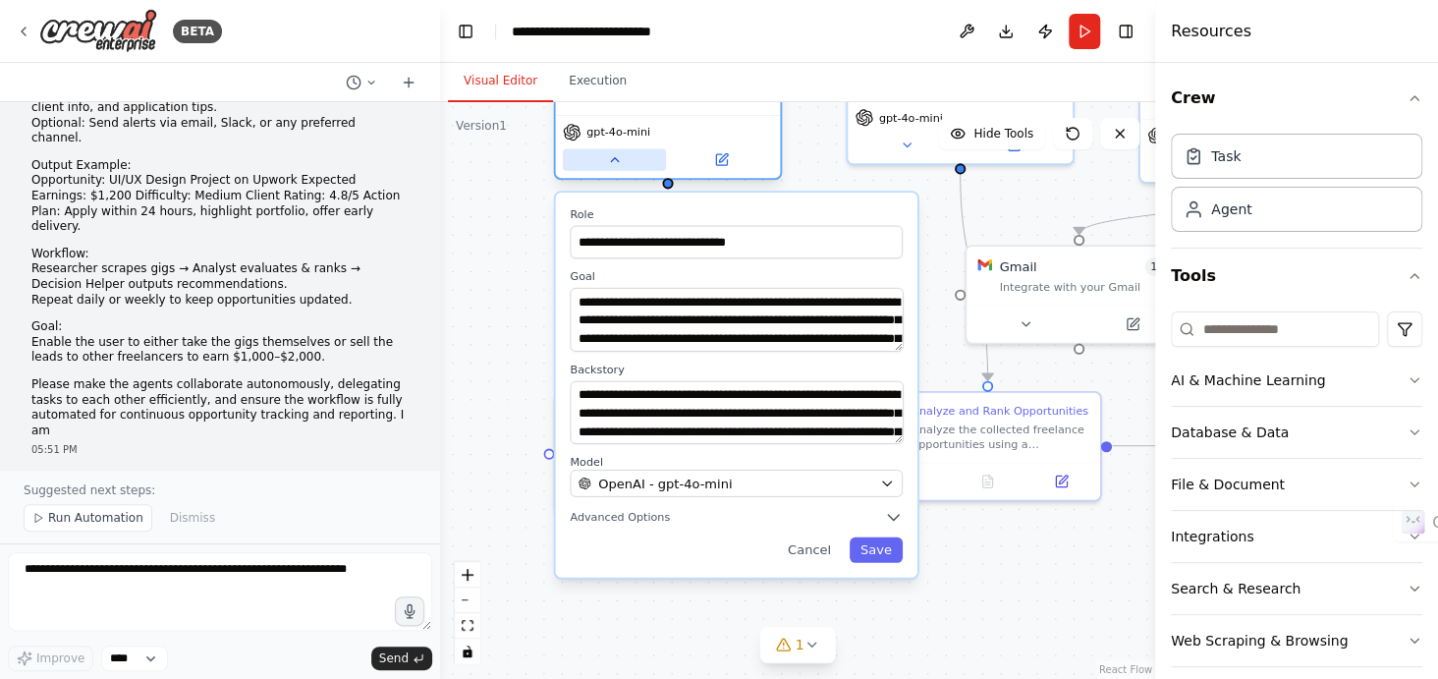
click at [625, 162] on button at bounding box center [614, 159] width 103 height 22
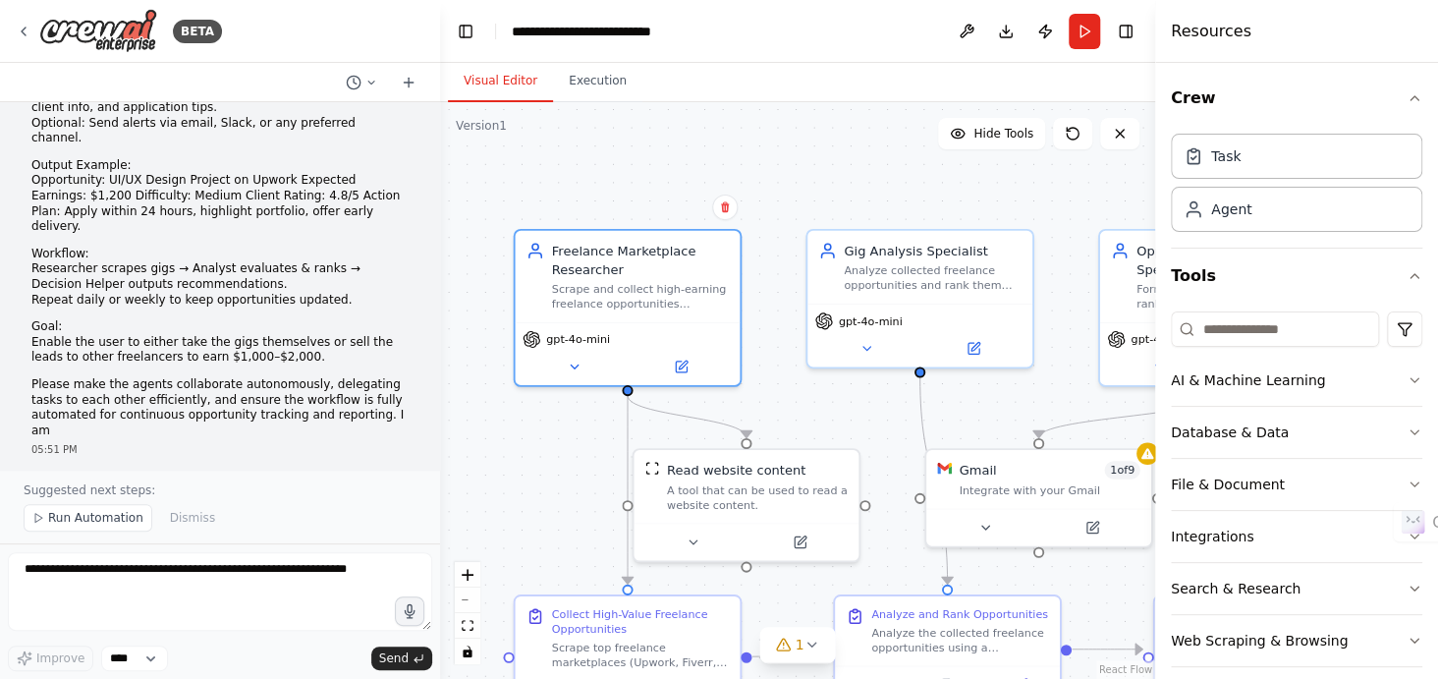
drag, startPoint x: 562, startPoint y: 288, endPoint x: 524, endPoint y: 492, distance: 207.9
click at [524, 492] on div ".deletable-edge-delete-btn { width: 20px; height: 20px; border: 0px solid #ffff…" at bounding box center [797, 390] width 715 height 577
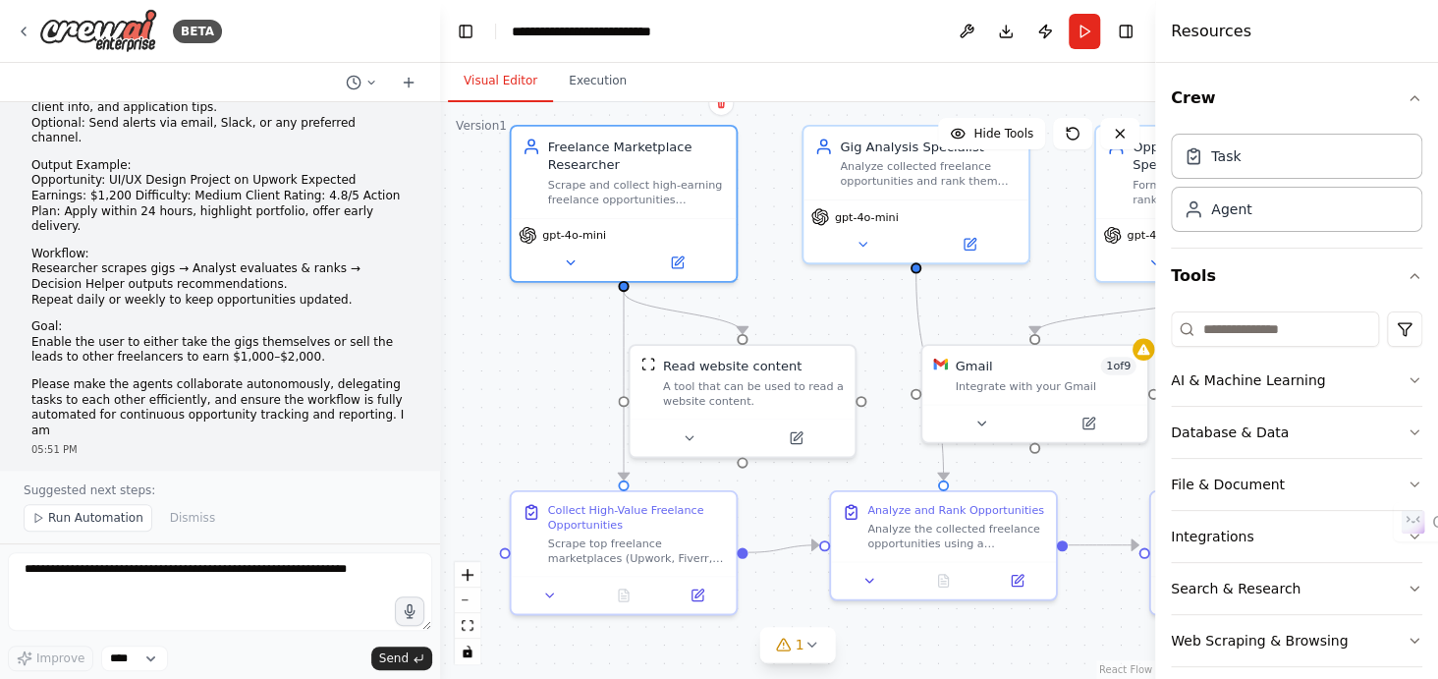
drag, startPoint x: 761, startPoint y: 381, endPoint x: 757, endPoint y: 274, distance: 107.2
click at [757, 274] on div ".deletable-edge-delete-btn { width: 20px; height: 20px; border: 0px solid #ffff…" at bounding box center [797, 390] width 715 height 577
click at [695, 434] on icon at bounding box center [690, 432] width 15 height 15
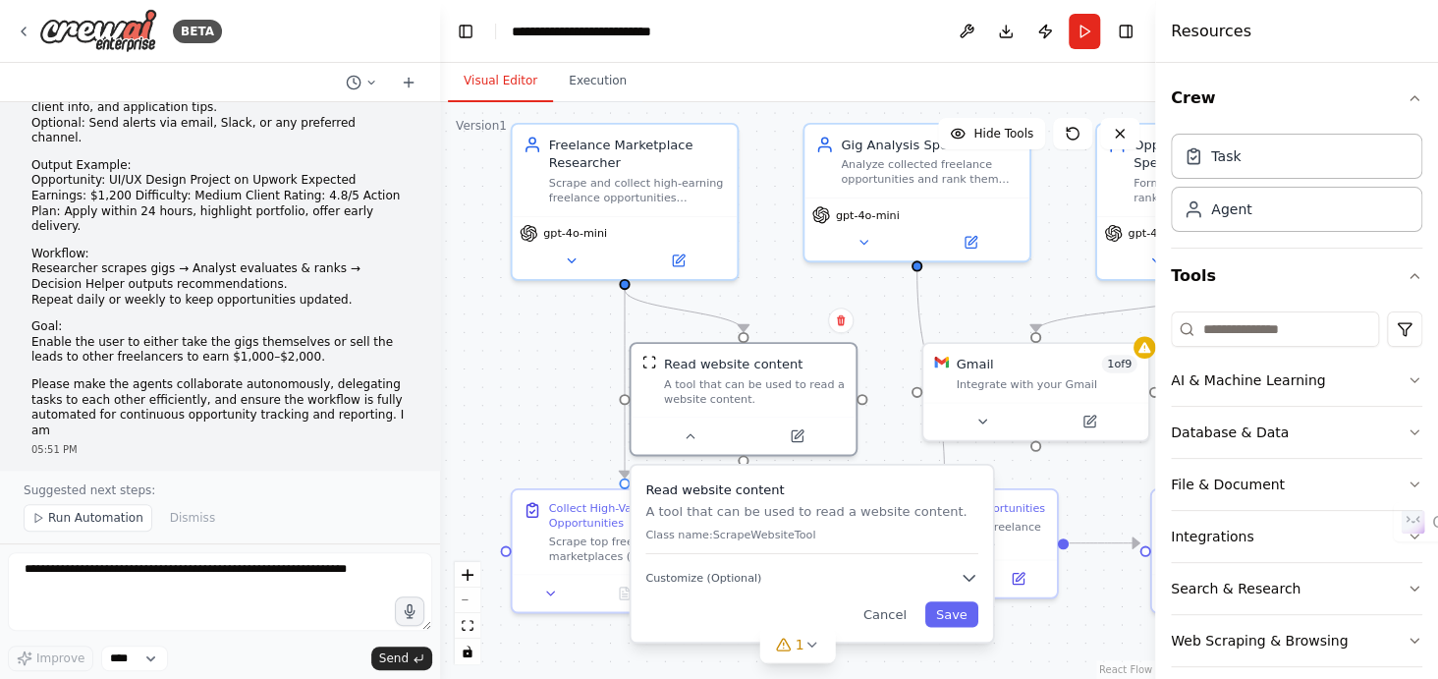
click at [889, 351] on div ".deletable-edge-delete-btn { width: 20px; height: 20px; border: 0px solid #ffff…" at bounding box center [797, 390] width 715 height 577
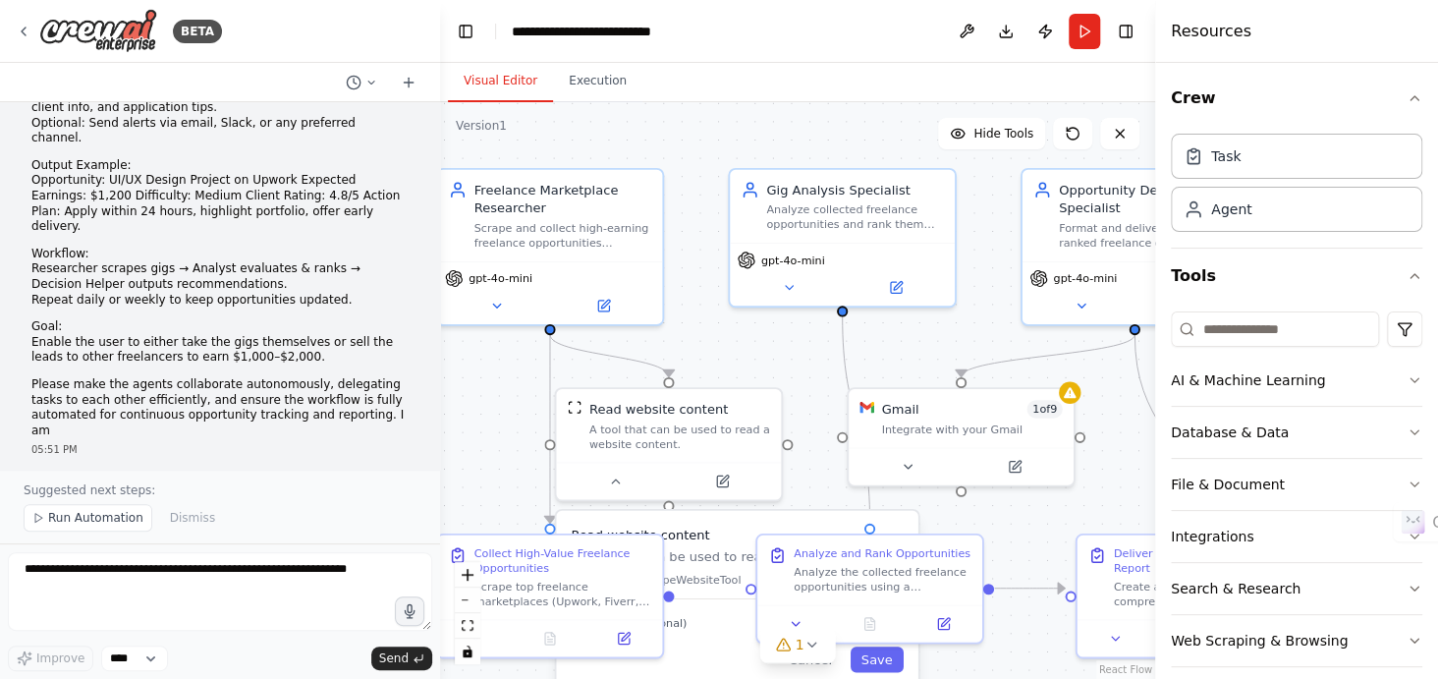
drag, startPoint x: 873, startPoint y: 297, endPoint x: 799, endPoint y: 342, distance: 87.3
click at [799, 342] on div ".deletable-edge-delete-btn { width: 20px; height: 20px; border: 0px solid #ffff…" at bounding box center [797, 390] width 715 height 577
click at [793, 279] on icon at bounding box center [789, 284] width 15 height 15
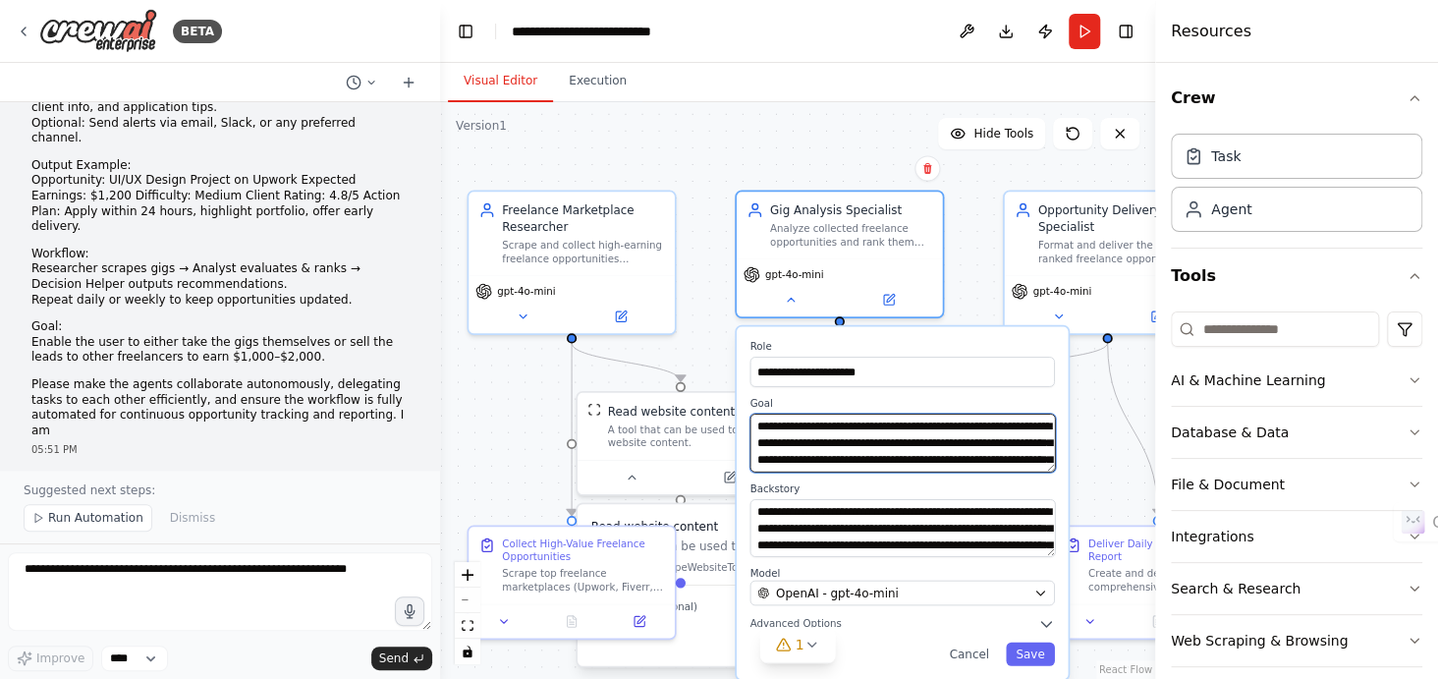
click at [871, 444] on textarea "**********" at bounding box center [903, 443] width 306 height 58
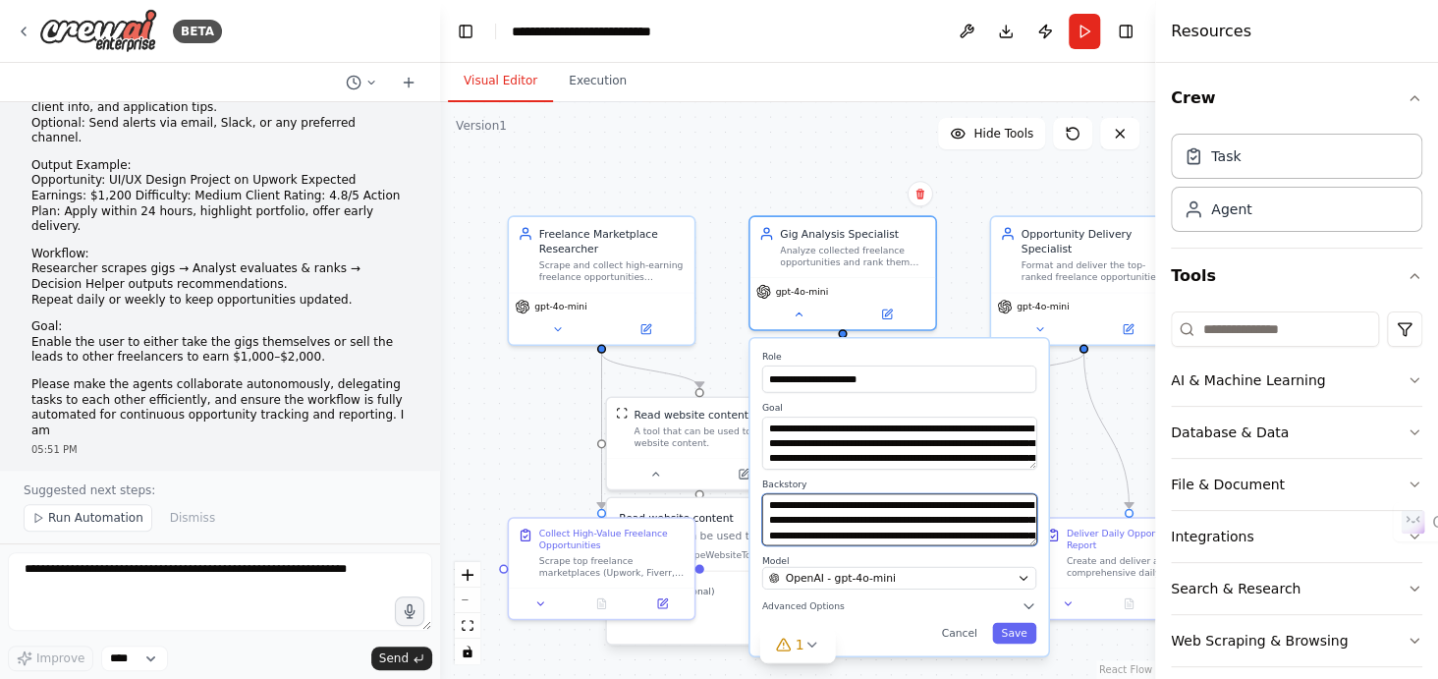
click at [873, 517] on textarea "**********" at bounding box center [899, 519] width 275 height 52
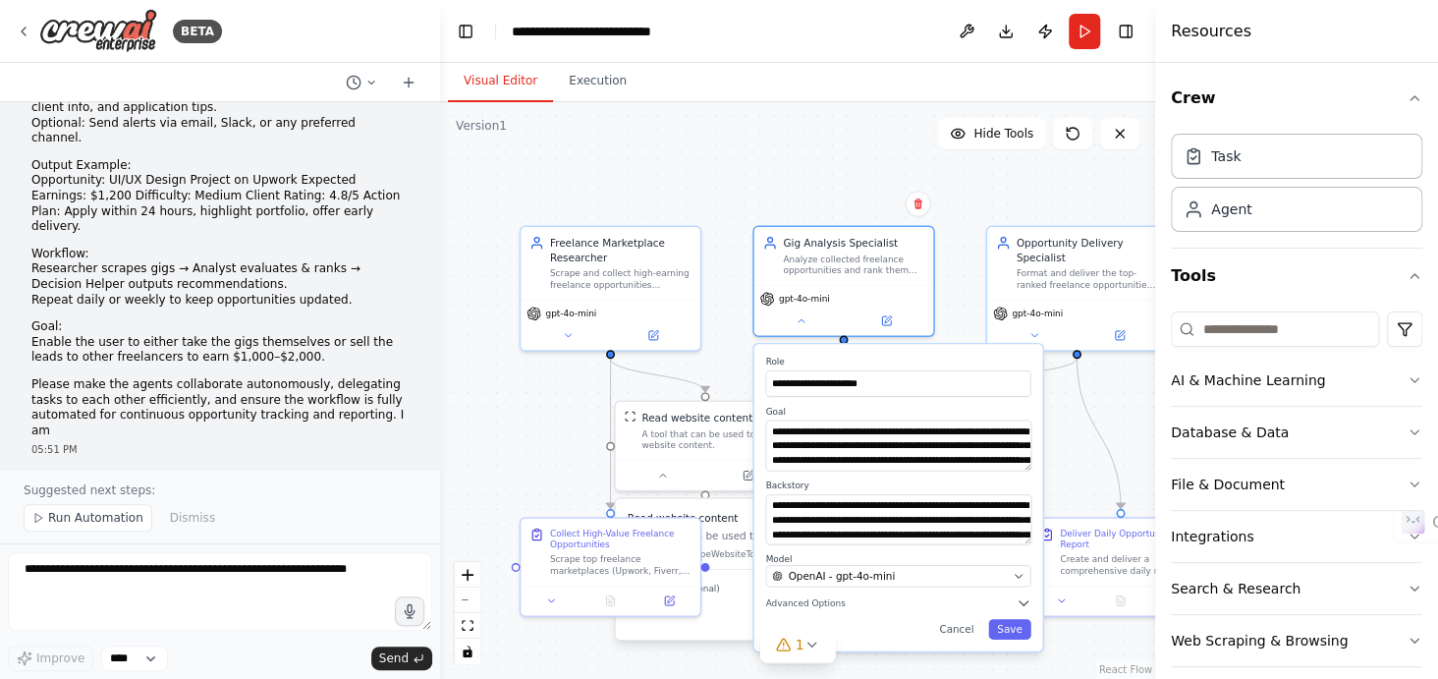
click at [722, 290] on div ".deletable-edge-delete-btn { width: 20px; height: 20px; border: 0px solid #ffff…" at bounding box center [797, 390] width 715 height 577
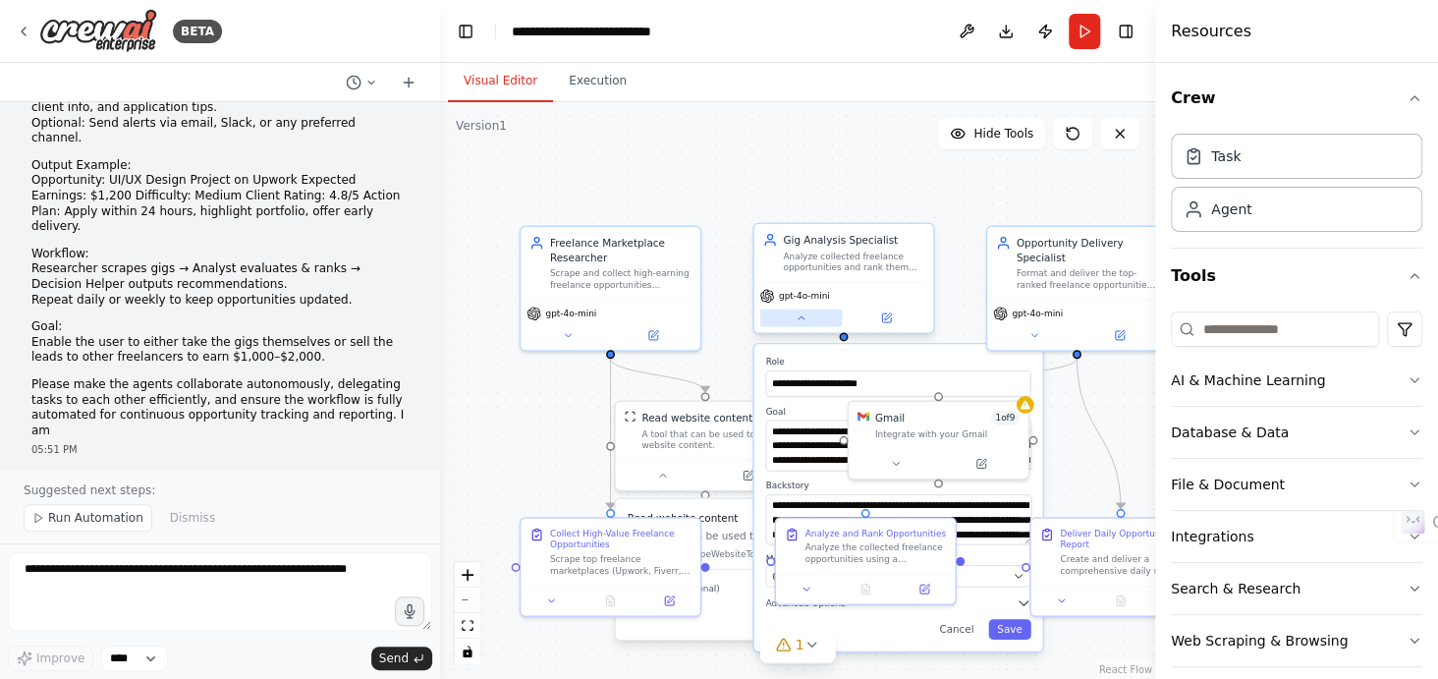
click at [792, 324] on button at bounding box center [801, 319] width 83 height 18
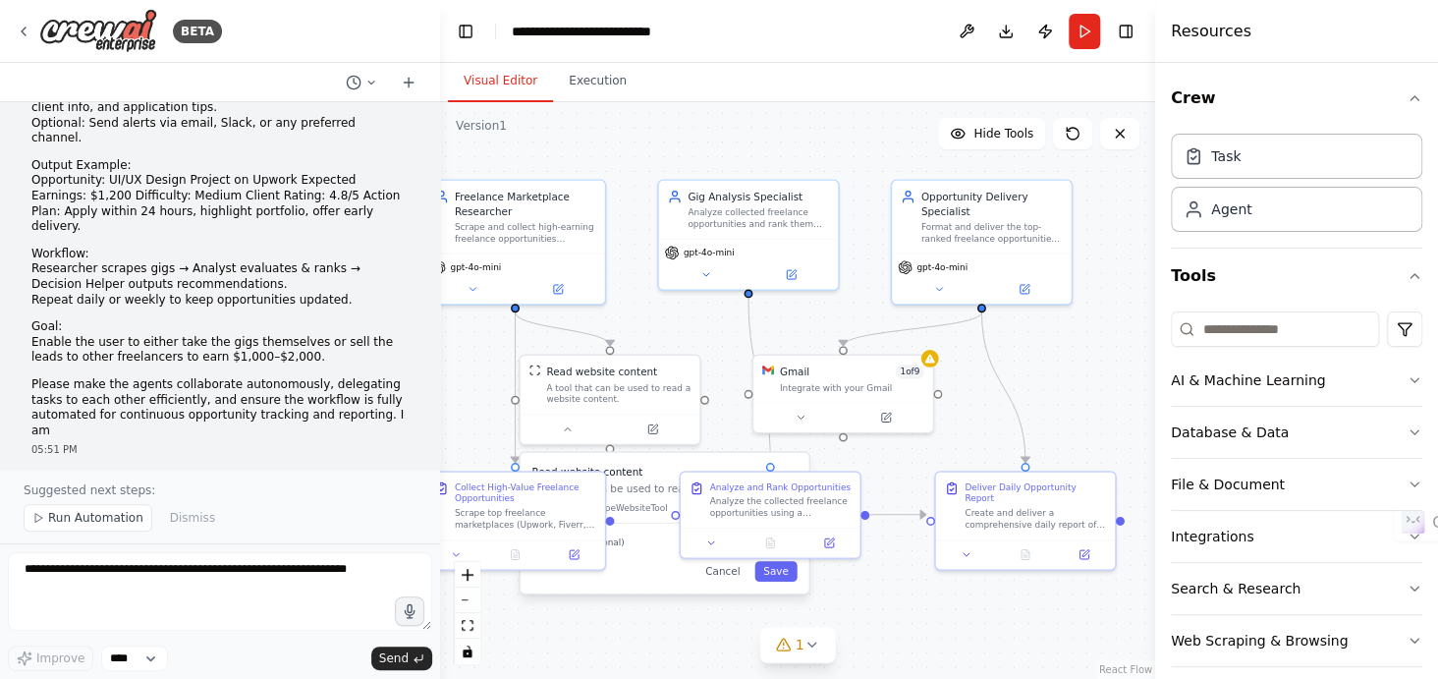
drag, startPoint x: 909, startPoint y: 178, endPoint x: 814, endPoint y: 132, distance: 105.9
click at [814, 132] on div ".deletable-edge-delete-btn { width: 20px; height: 20px; border: 0px solid #ffff…" at bounding box center [797, 390] width 715 height 577
click at [806, 414] on icon at bounding box center [801, 415] width 12 height 12
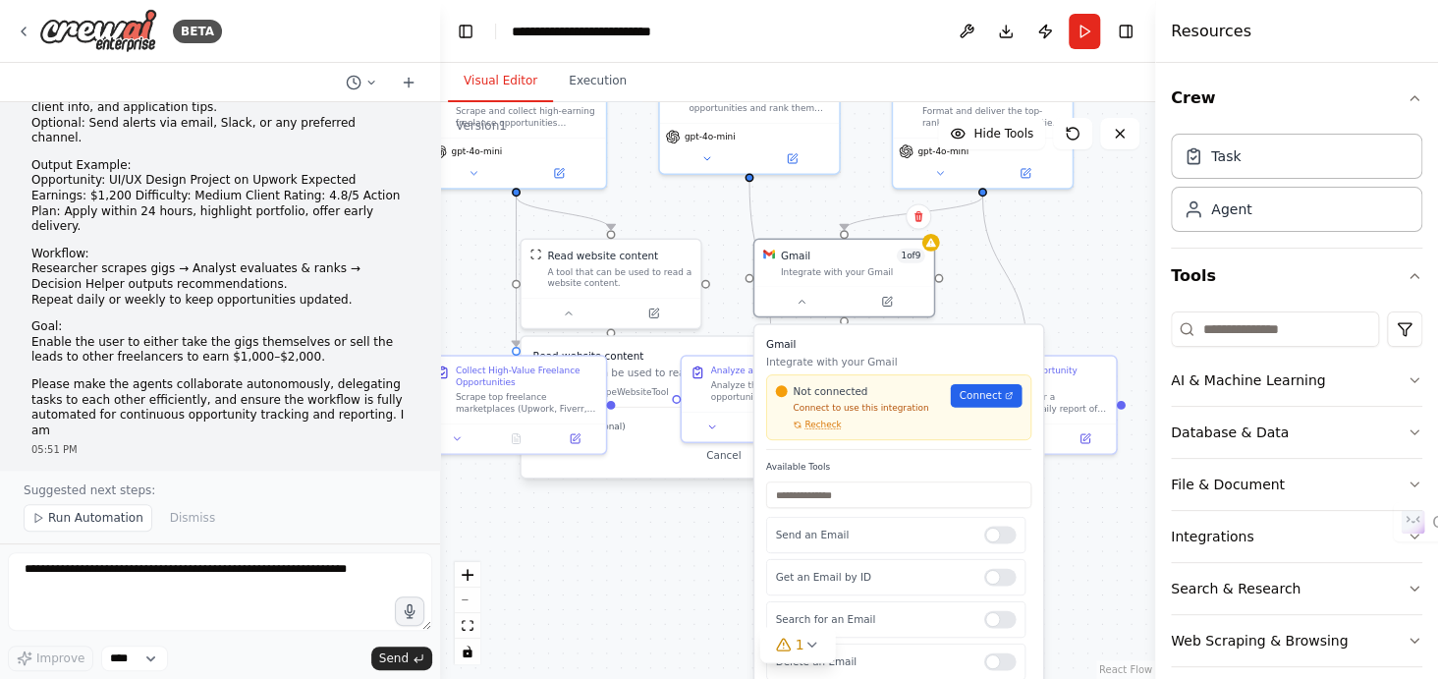
drag, startPoint x: 978, startPoint y: 385, endPoint x: 979, endPoint y: 269, distance: 115.9
click at [979, 269] on div ".deletable-edge-delete-btn { width: 20px; height: 20px; border: 0px solid #ffff…" at bounding box center [797, 390] width 715 height 577
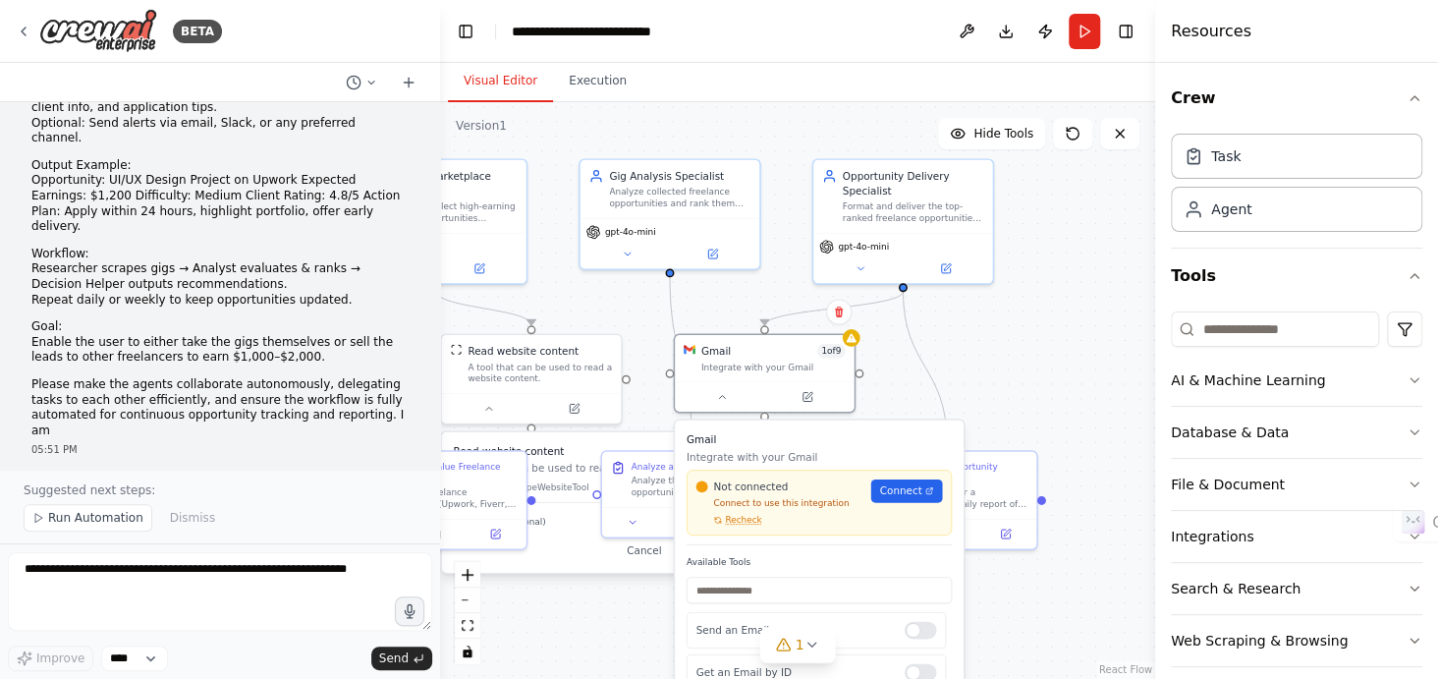
drag, startPoint x: 1068, startPoint y: 551, endPoint x: 983, endPoint y: 668, distance: 144.8
click at [983, 668] on div ".deletable-edge-delete-btn { width: 20px; height: 20px; border: 0px solid #ffff…" at bounding box center [797, 390] width 715 height 577
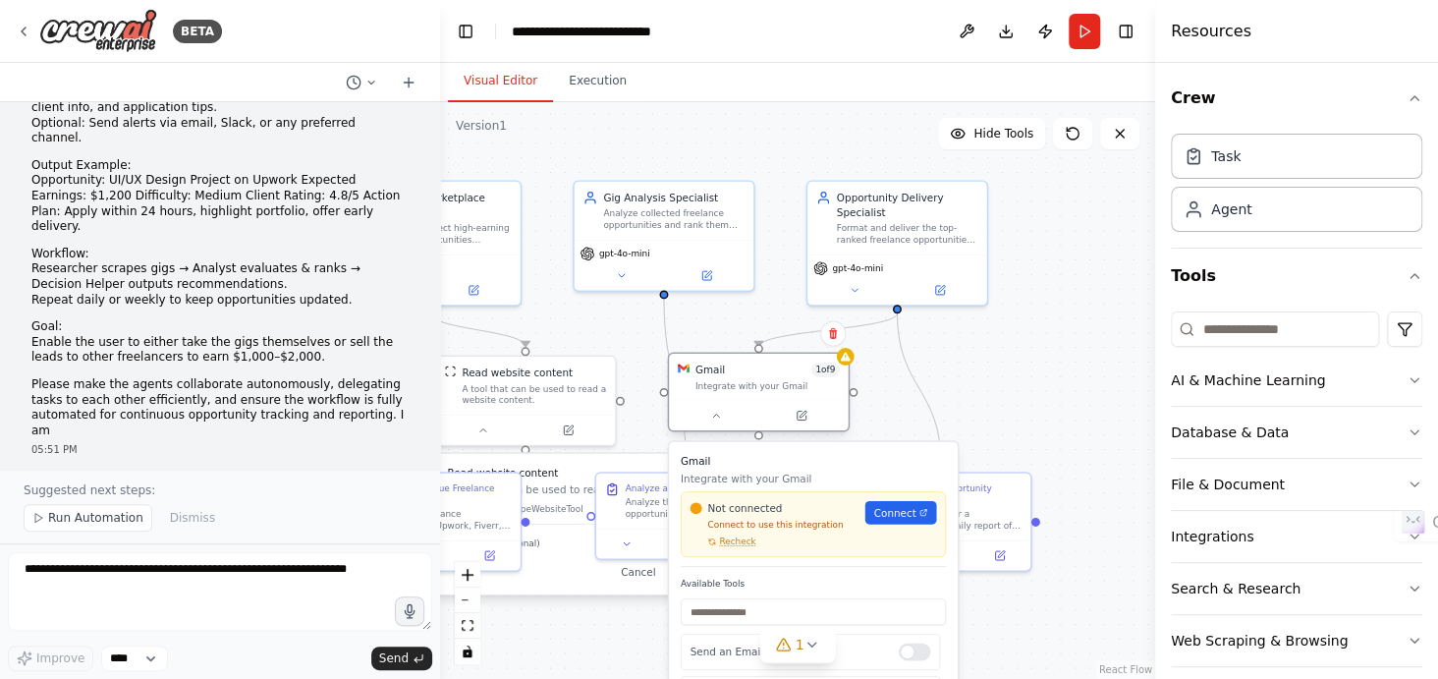
click at [720, 425] on div at bounding box center [759, 414] width 180 height 29
click at [715, 420] on icon at bounding box center [716, 416] width 12 height 12
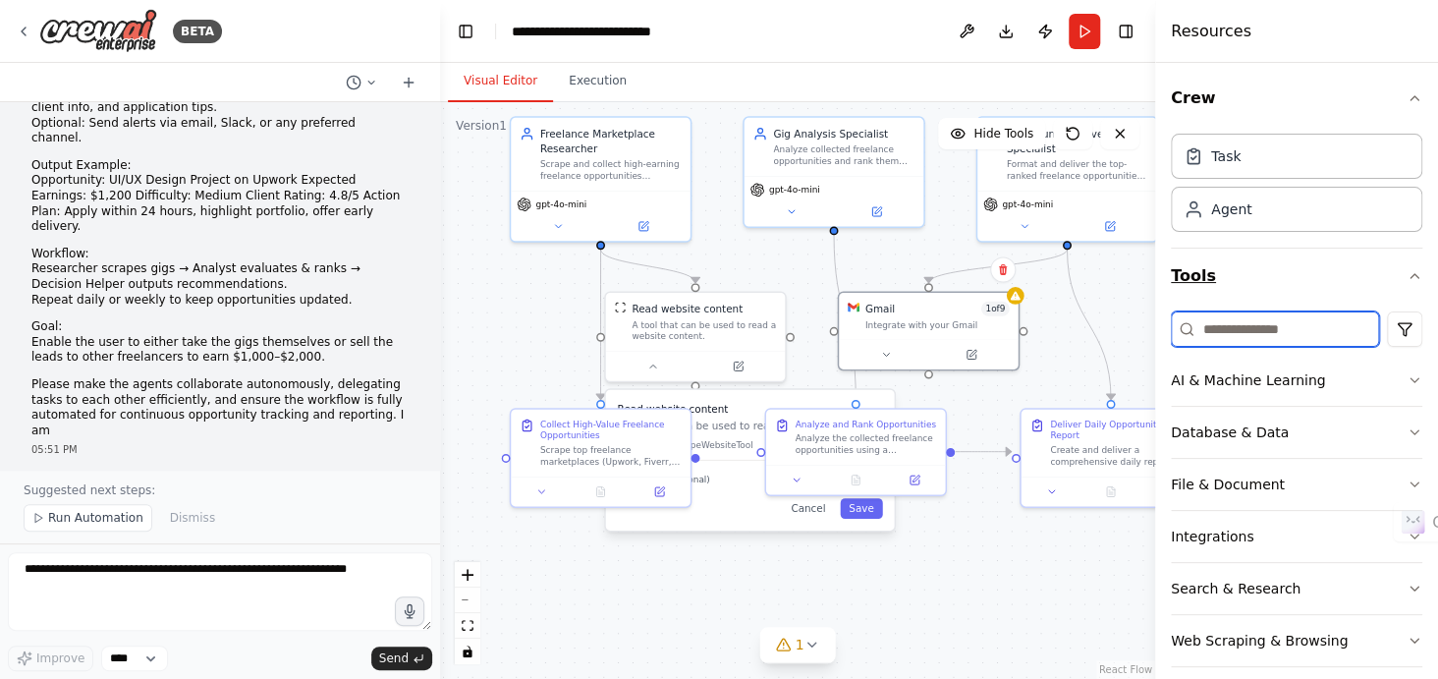
drag, startPoint x: 1068, startPoint y: 315, endPoint x: 1238, endPoint y: 251, distance: 181.9
click at [1238, 251] on div "BETA You are building a multi-agent system to help users earn $1,000–$2,000 per…" at bounding box center [719, 339] width 1438 height 679
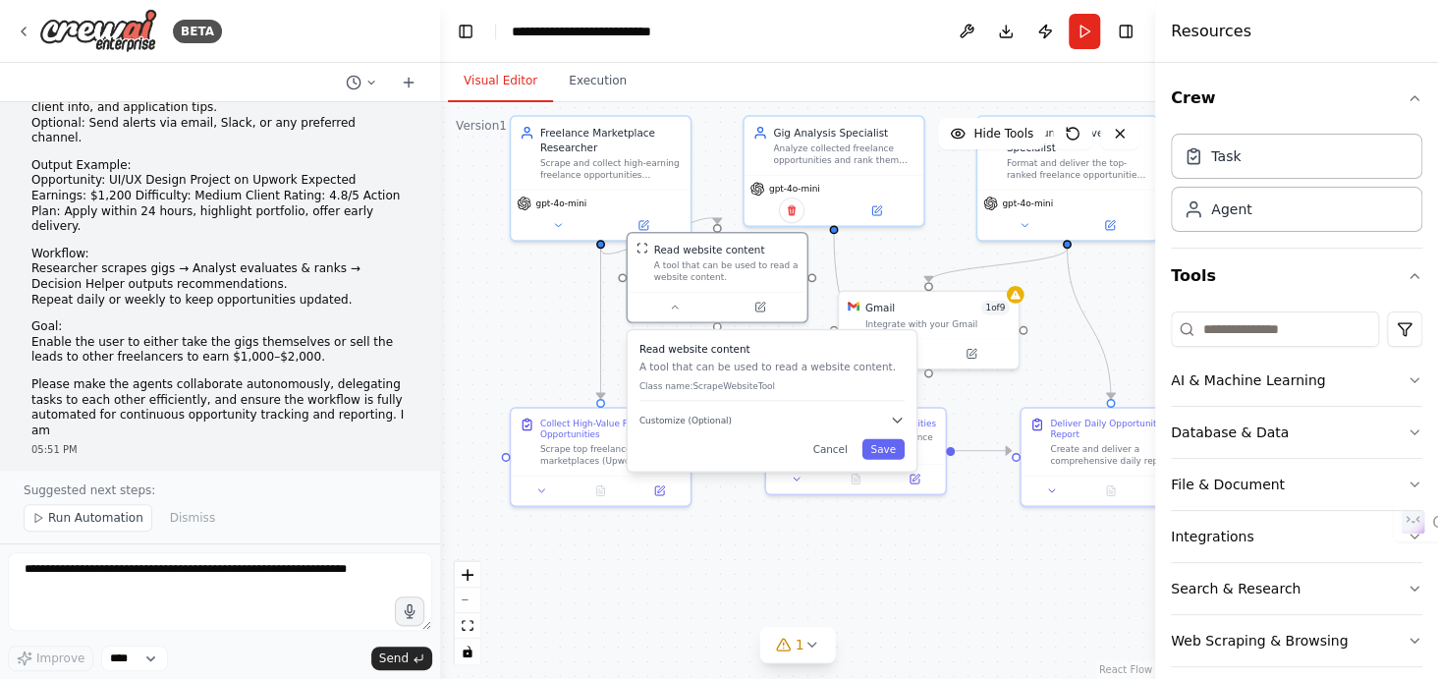
drag, startPoint x: 764, startPoint y: 502, endPoint x: 782, endPoint y: 445, distance: 59.7
click at [782, 445] on div "Cancel Save" at bounding box center [772, 449] width 265 height 21
click at [674, 310] on button at bounding box center [675, 305] width 83 height 18
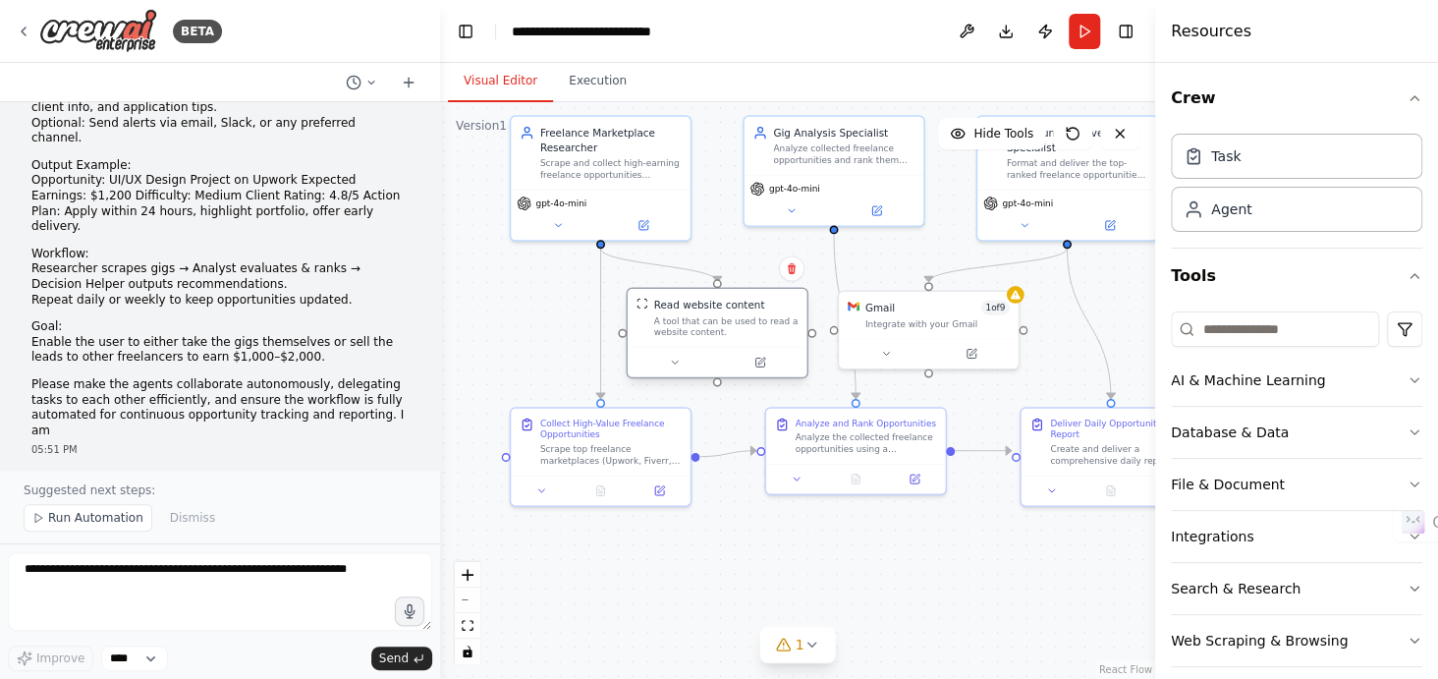
drag, startPoint x: 716, startPoint y: 271, endPoint x: 718, endPoint y: 331, distance: 60.0
click at [718, 331] on div "A tool that can be used to read a website content." at bounding box center [726, 327] width 144 height 24
click at [750, 551] on div ".deletable-edge-delete-btn { width: 20px; height: 20px; border: 0px solid #ffff…" at bounding box center [797, 390] width 715 height 577
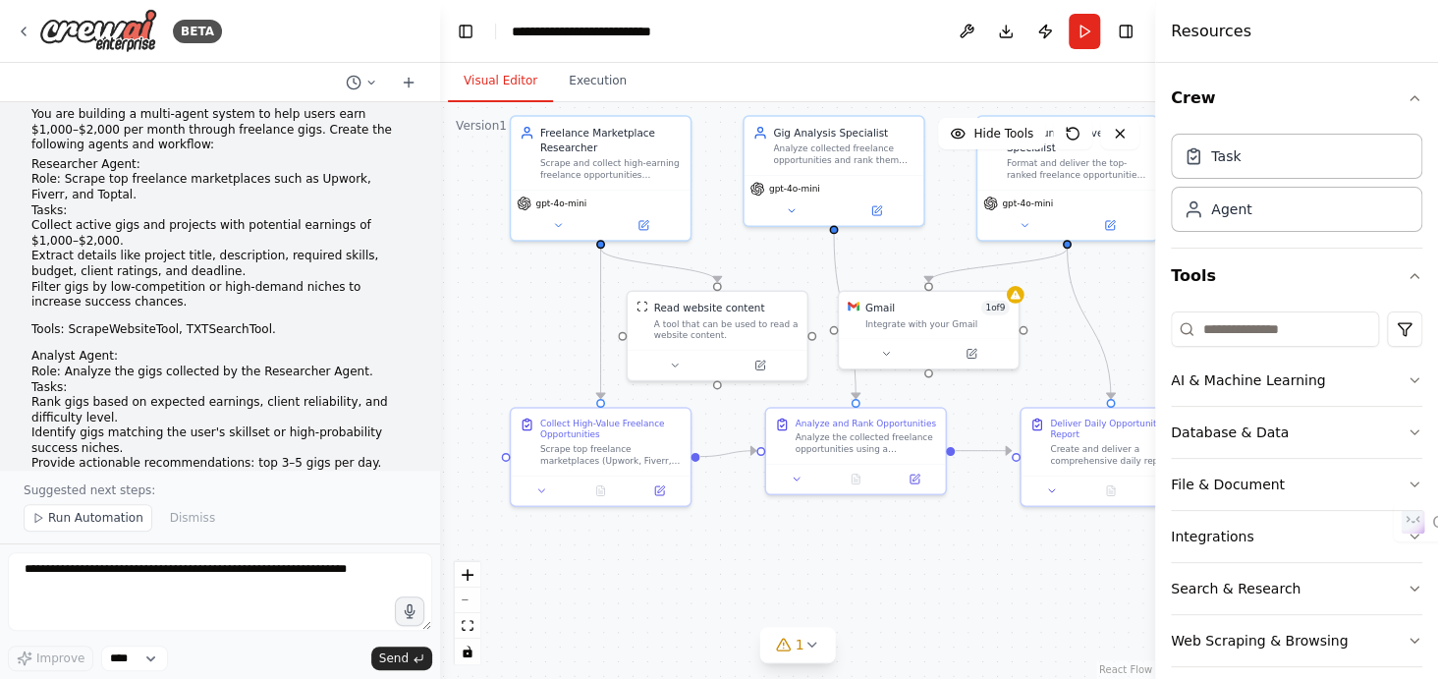
scroll to position [19, 0]
drag, startPoint x: 28, startPoint y: 162, endPoint x: 146, endPoint y: 160, distance: 118.9
click at [146, 160] on div "You are building a multi-agent system to help users earn $1,000–$2,000 per mont…" at bounding box center [220, 517] width 409 height 837
click at [146, 160] on li "Researcher Agent:" at bounding box center [219, 165] width 377 height 16
drag, startPoint x: 29, startPoint y: 178, endPoint x: 82, endPoint y: 200, distance: 56.8
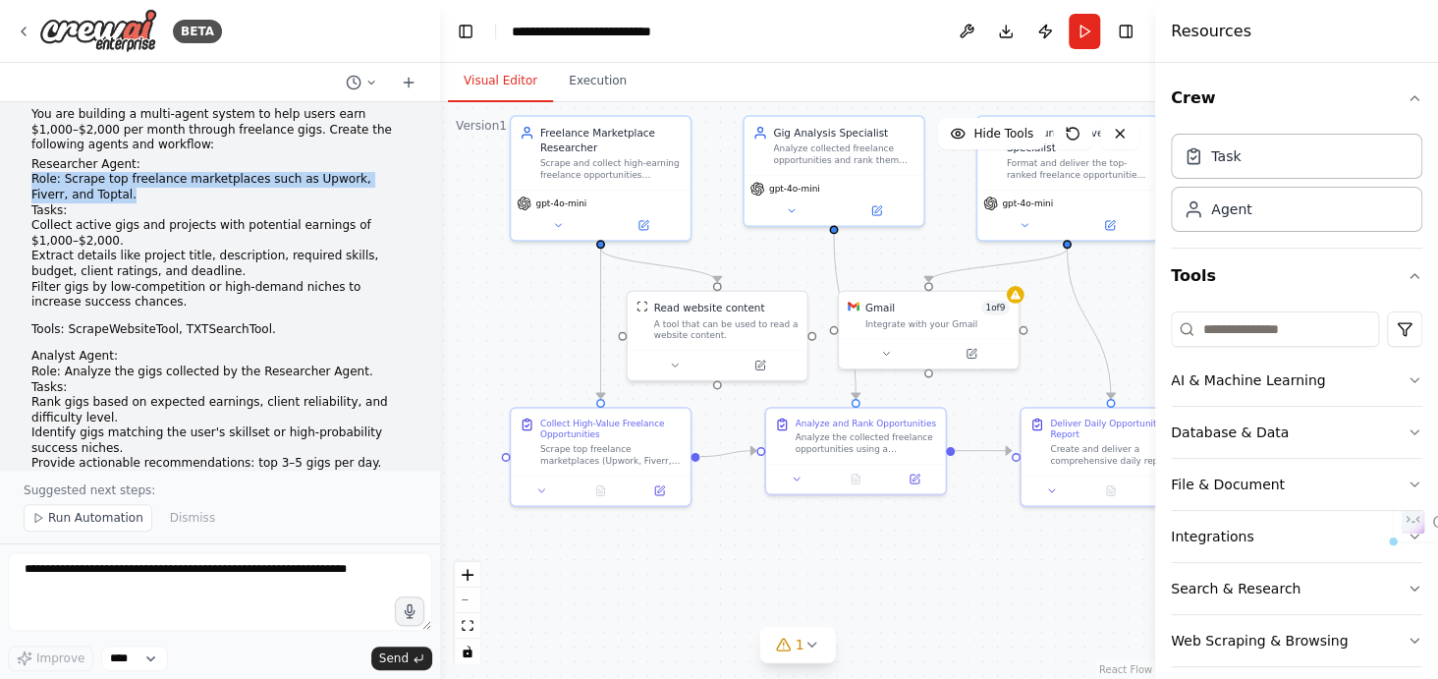
click at [82, 200] on div "You are building a multi-agent system to help users earn $1,000–$2,000 per mont…" at bounding box center [220, 517] width 409 height 837
click at [82, 200] on li "Role: Scrape top freelance marketplaces such as Upwork, Fiverr, and Toptal." at bounding box center [219, 187] width 377 height 30
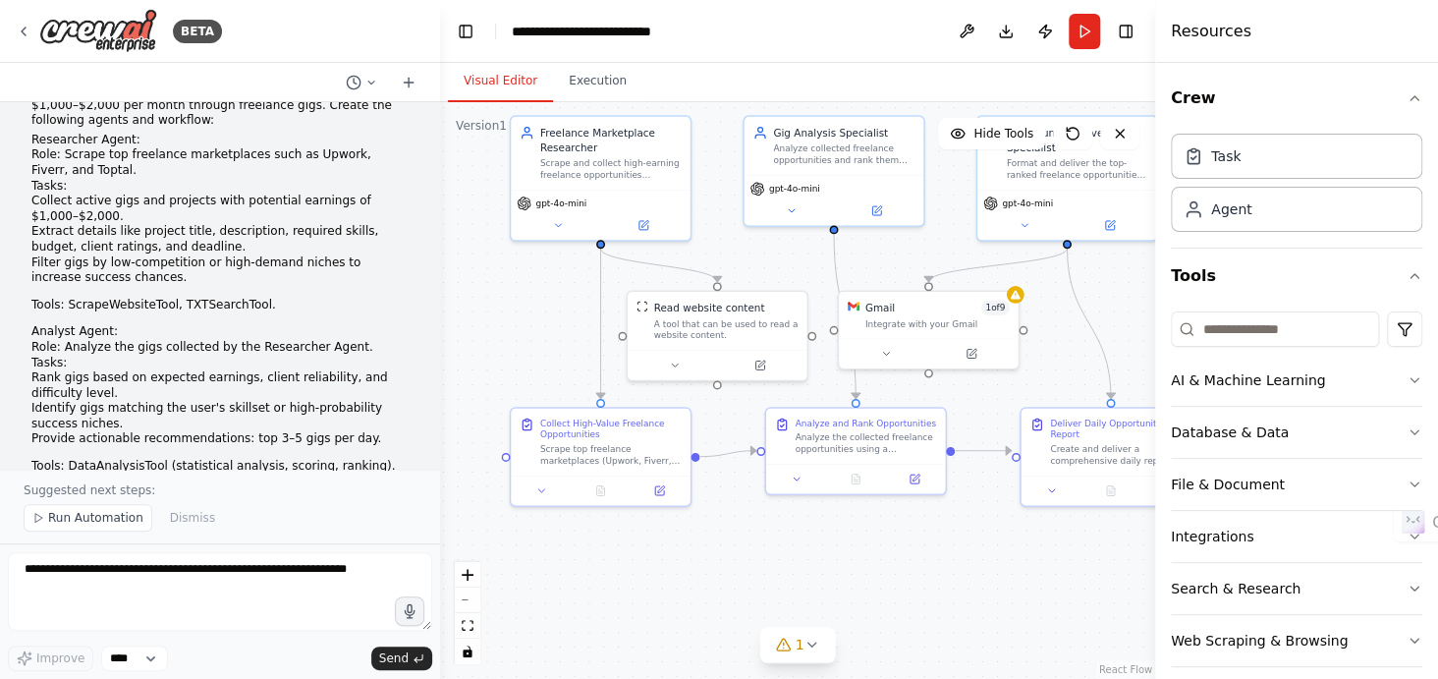
scroll to position [50, 0]
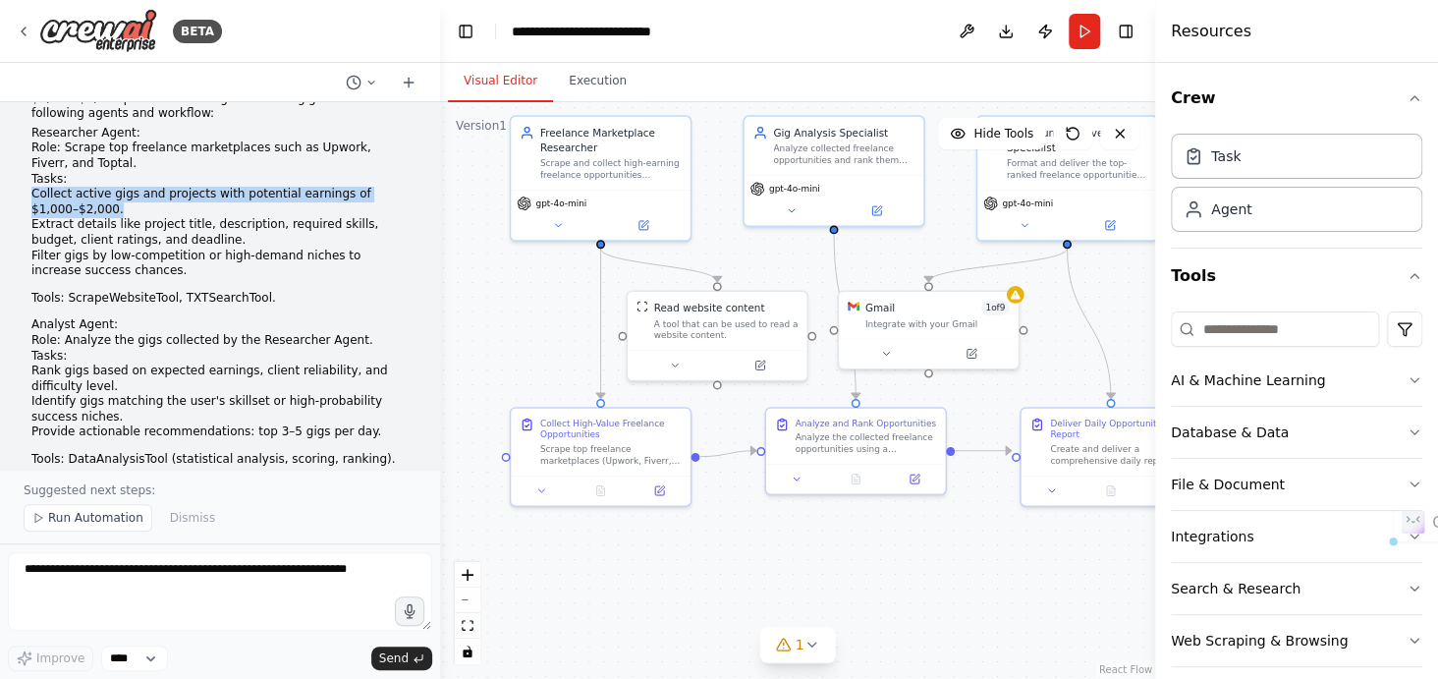
drag, startPoint x: 31, startPoint y: 189, endPoint x: 68, endPoint y: 209, distance: 41.8
click at [68, 209] on li "Collect active gigs and projects with potential earnings of $1,000–$2,000." at bounding box center [219, 202] width 377 height 30
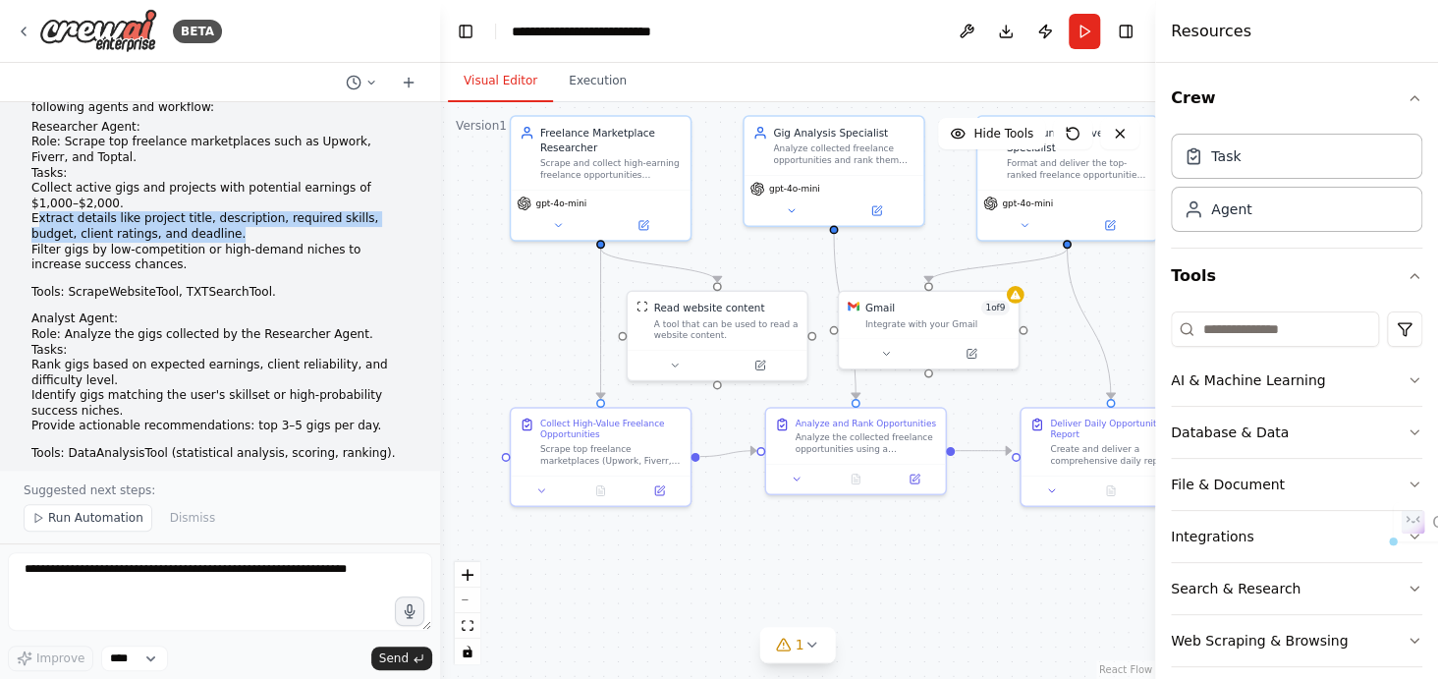
drag, startPoint x: 34, startPoint y: 214, endPoint x: 187, endPoint y: 232, distance: 153.3
click at [187, 232] on li "Extract details like project title, description, required skills, budget, clien…" at bounding box center [219, 226] width 377 height 30
drag, startPoint x: 187, startPoint y: 232, endPoint x: 30, endPoint y: 216, distance: 157.0
click at [30, 216] on div "You are building a multi-agent system to help users earn $1,000–$2,000 per mont…" at bounding box center [220, 480] width 409 height 837
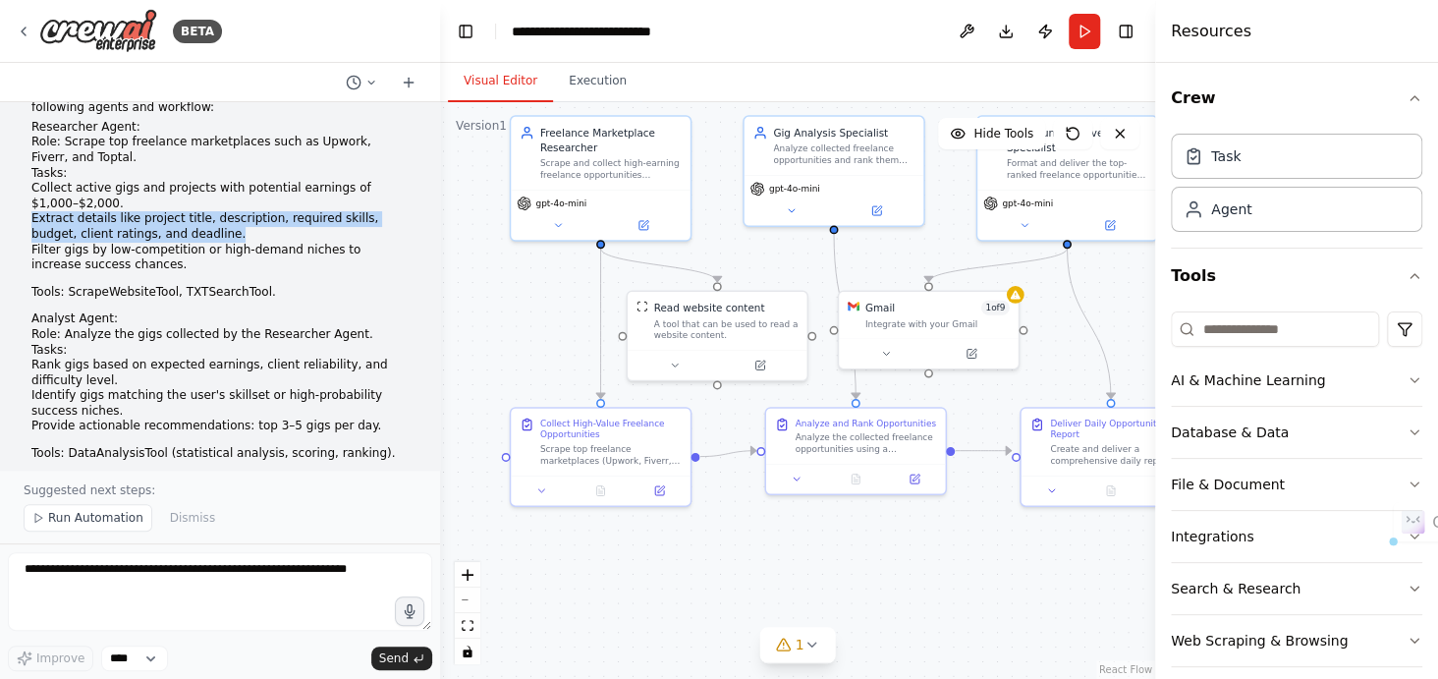
click at [30, 216] on div "You are building a multi-agent system to help users earn $1,000–$2,000 per mont…" at bounding box center [220, 480] width 409 height 837
drag, startPoint x: 30, startPoint y: 216, endPoint x: 179, endPoint y: 230, distance: 149.0
click at [179, 230] on div "You are building a multi-agent system to help users earn $1,000–$2,000 per mont…" at bounding box center [220, 480] width 409 height 837
click at [179, 230] on li "Extract details like project title, description, required skills, budget, clien…" at bounding box center [219, 226] width 377 height 30
drag, startPoint x: 179, startPoint y: 230, endPoint x: 30, endPoint y: 220, distance: 148.7
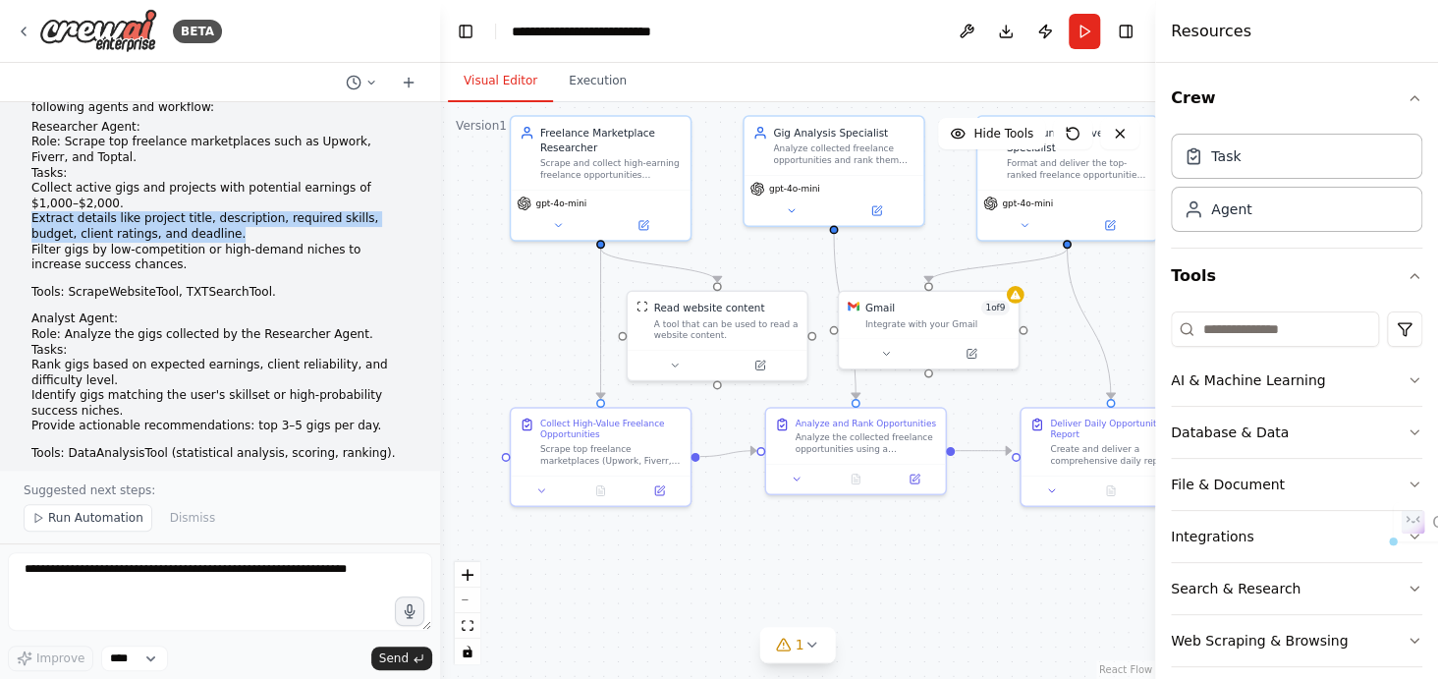
click at [30, 220] on div "You are building a multi-agent system to help users earn $1,000–$2,000 per mont…" at bounding box center [220, 480] width 409 height 837
click at [98, 224] on li "Extract details like project title, description, required skills, budget, clien…" at bounding box center [219, 226] width 377 height 30
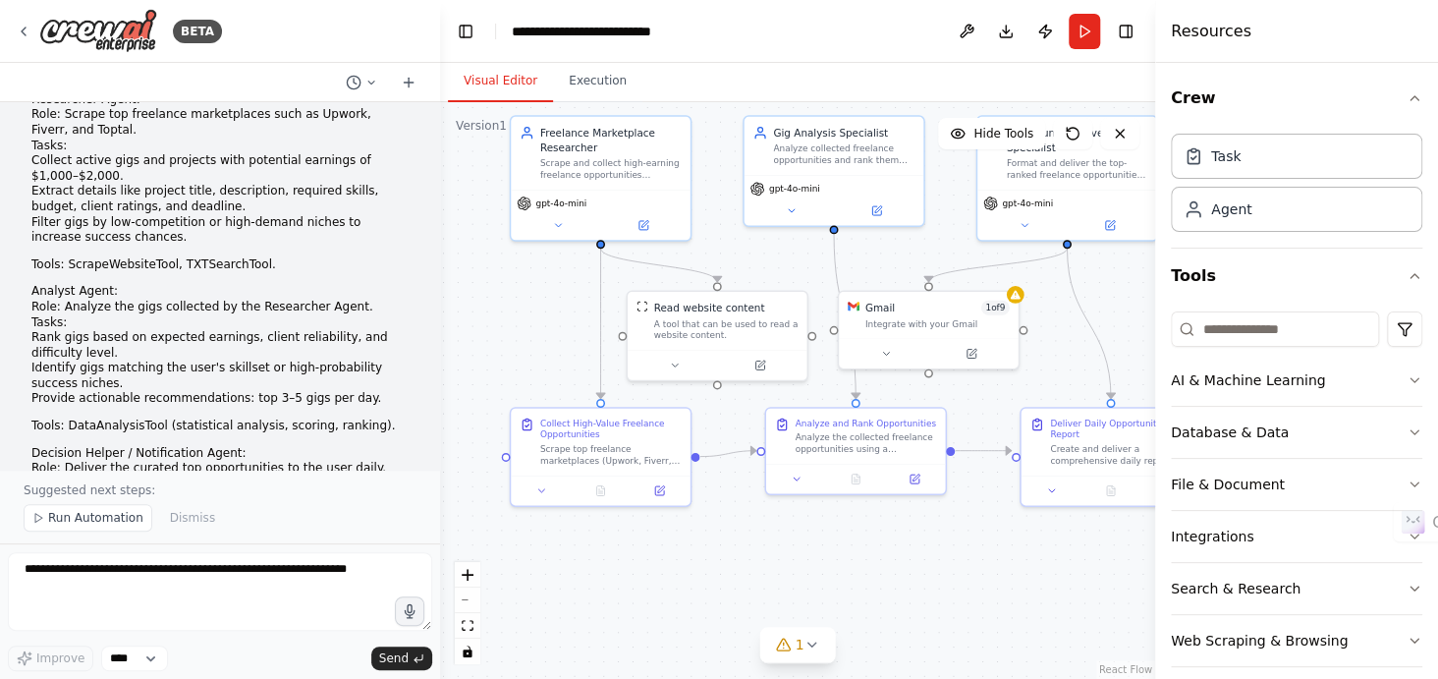
scroll to position [87, 0]
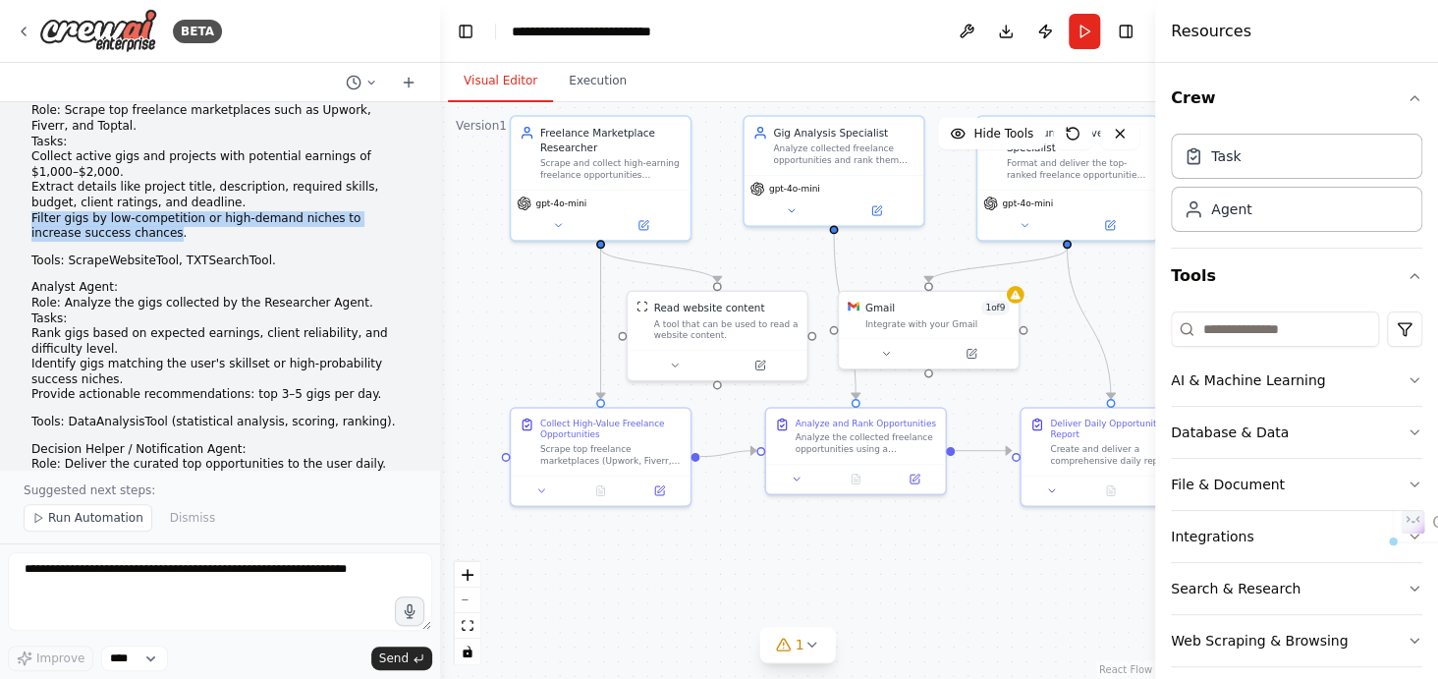
drag, startPoint x: 33, startPoint y: 222, endPoint x: 114, endPoint y: 234, distance: 81.4
click at [114, 234] on li "Filter gigs by low-competition or high-demand niches to increase success chance…" at bounding box center [219, 226] width 377 height 30
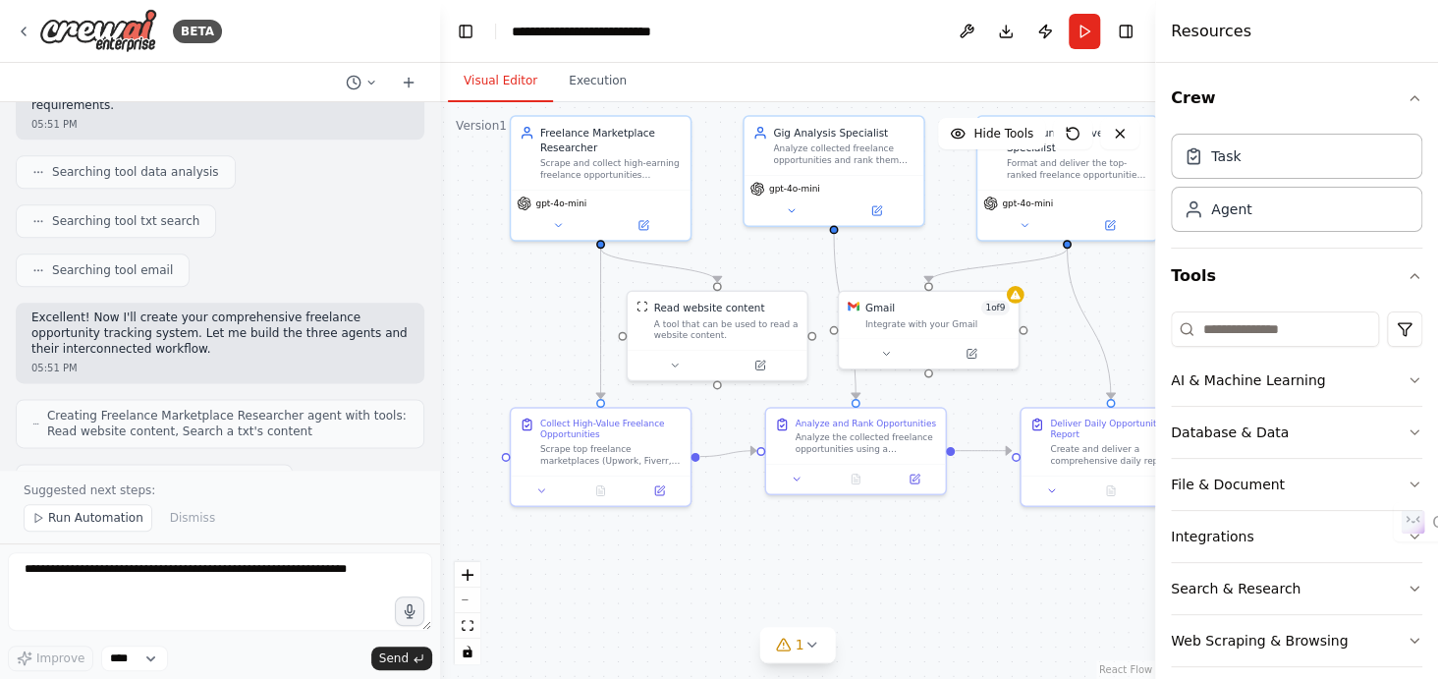
scroll to position [1159, 0]
click at [537, 489] on icon at bounding box center [542, 488] width 12 height 12
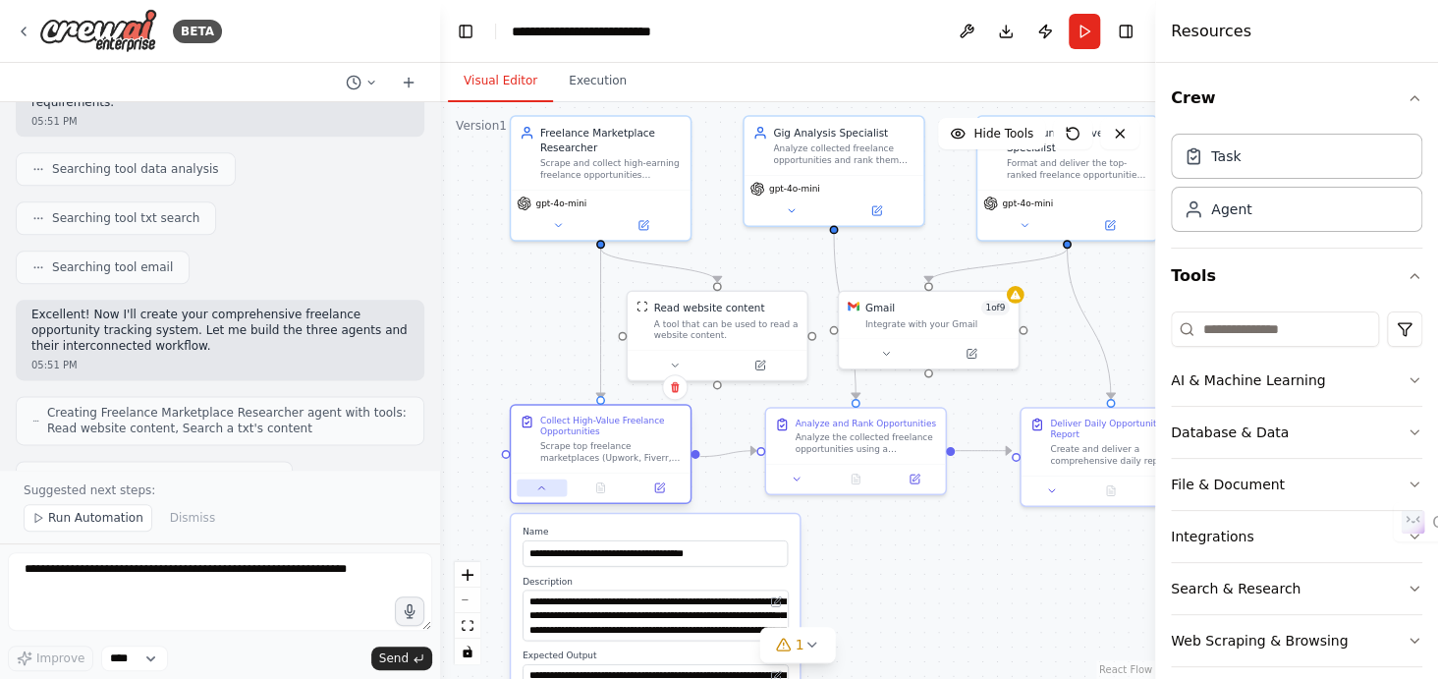
click at [536, 492] on icon at bounding box center [542, 488] width 12 height 12
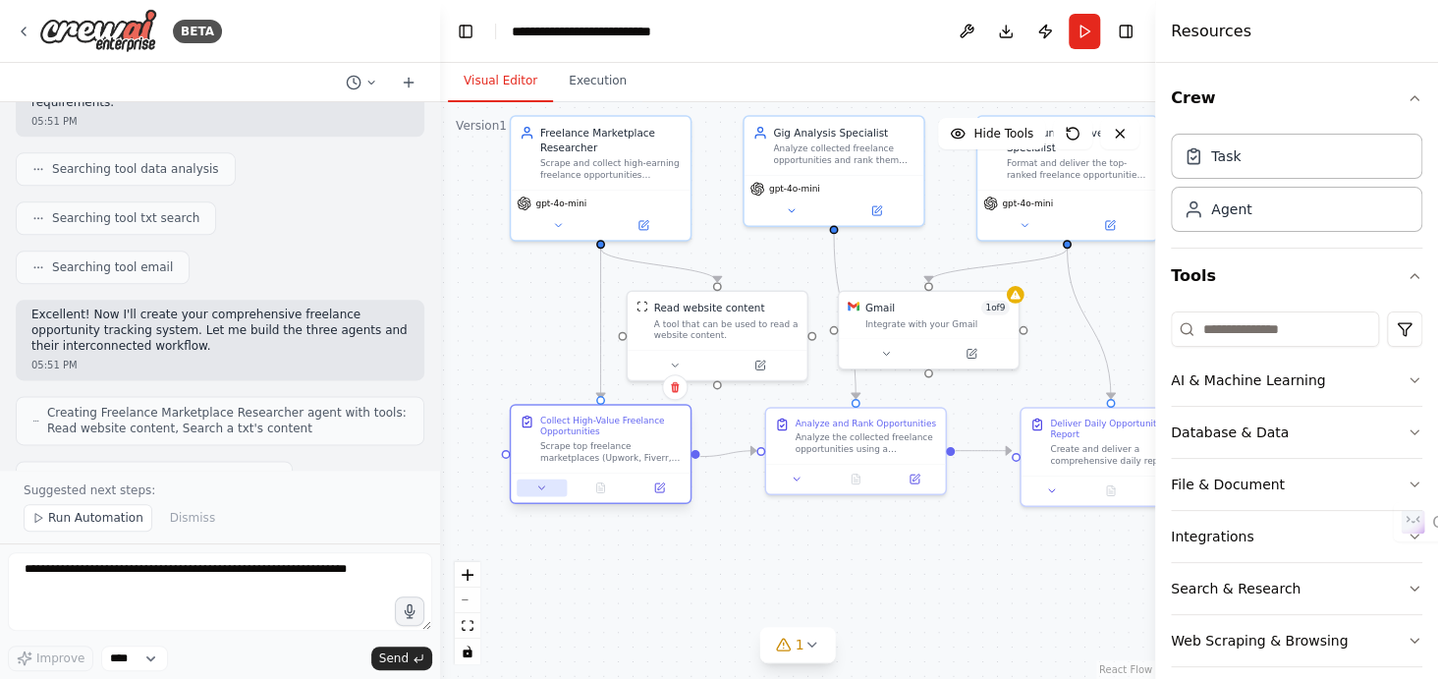
click at [536, 492] on icon at bounding box center [542, 488] width 12 height 12
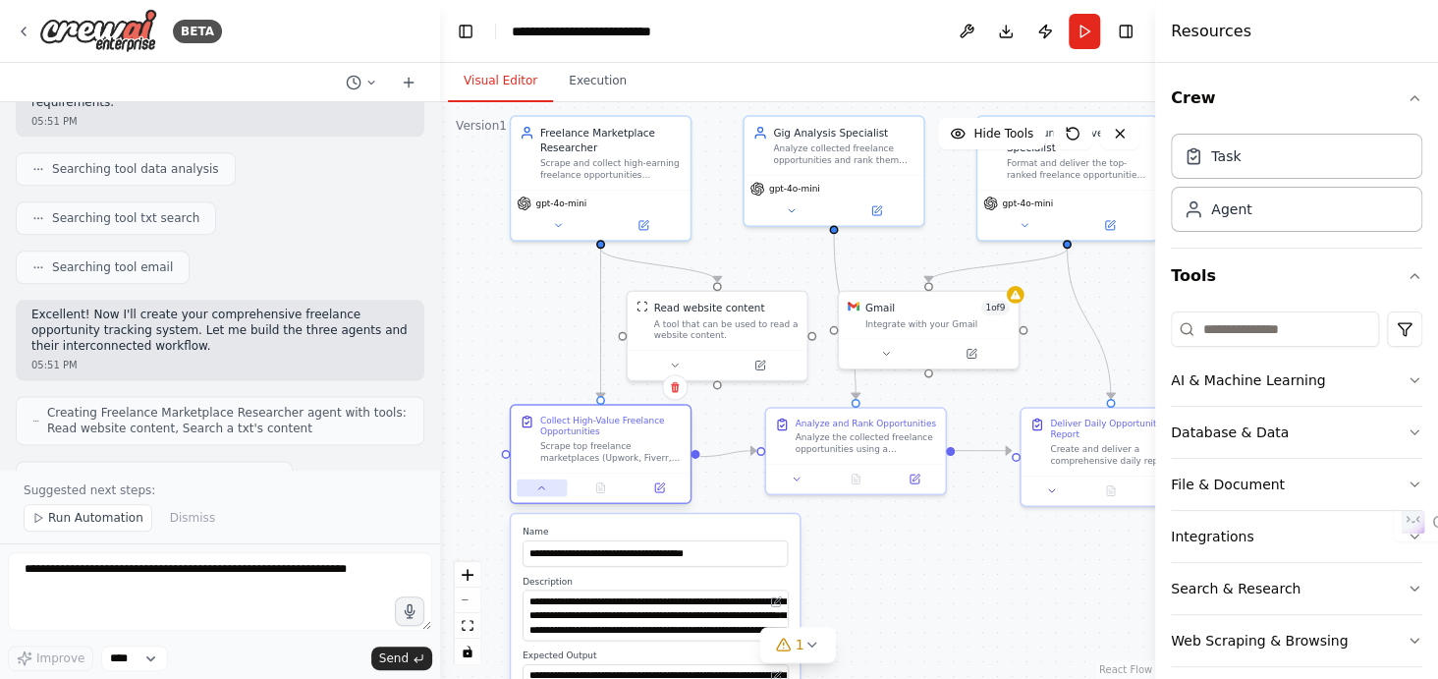
click at [536, 492] on icon at bounding box center [542, 488] width 12 height 12
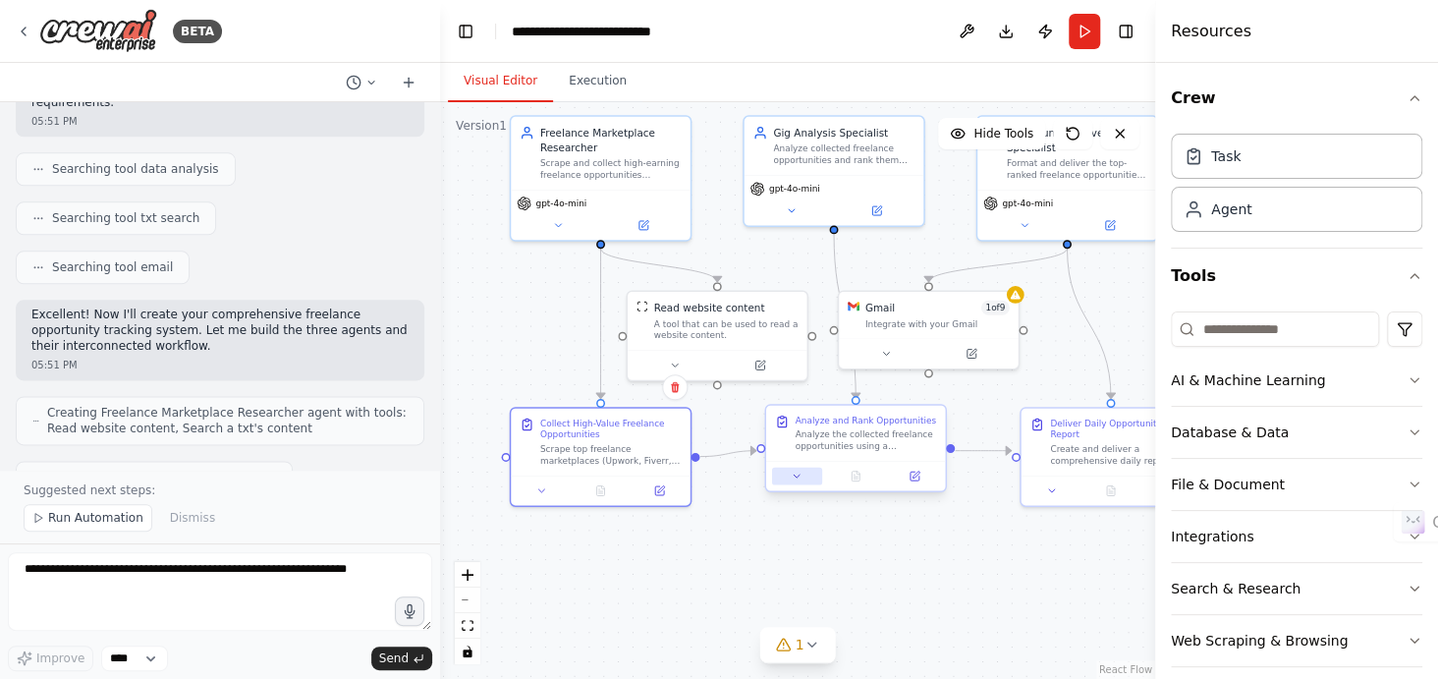
click at [779, 483] on button at bounding box center [797, 477] width 50 height 18
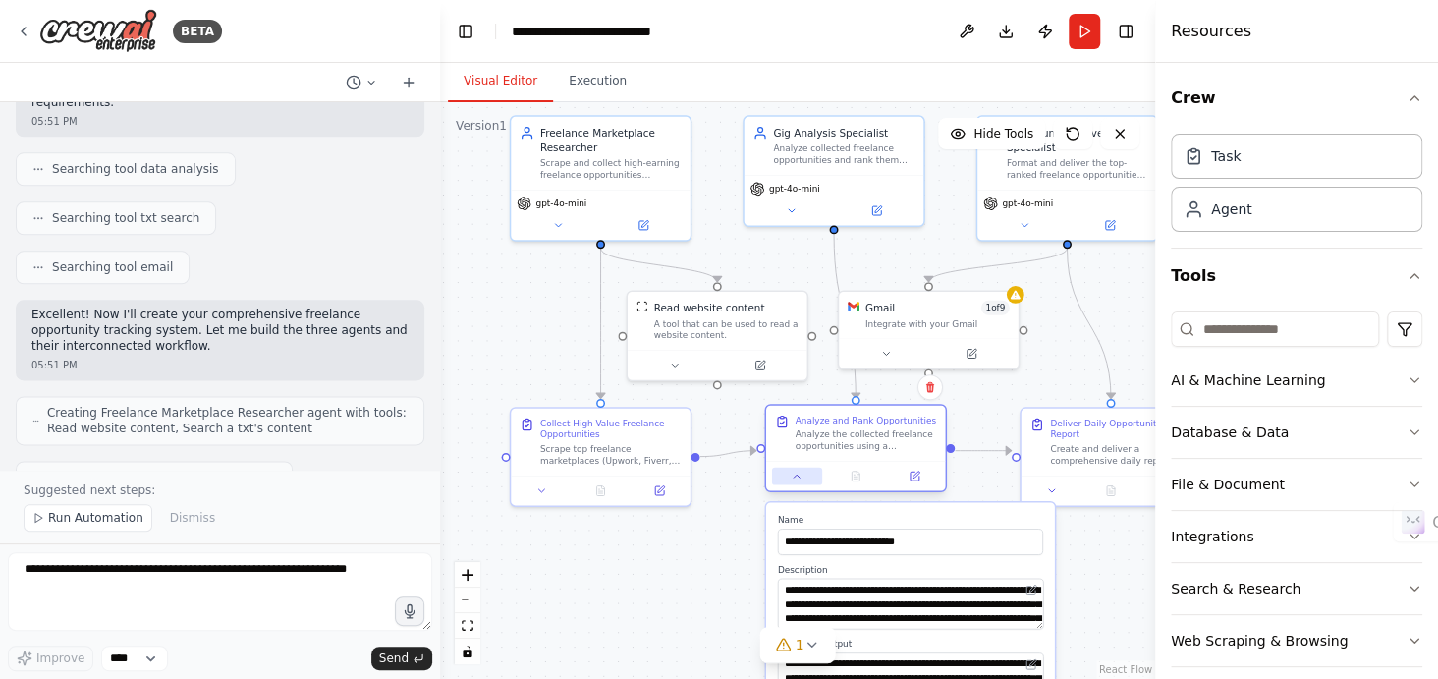
click at [779, 483] on button at bounding box center [797, 477] width 50 height 18
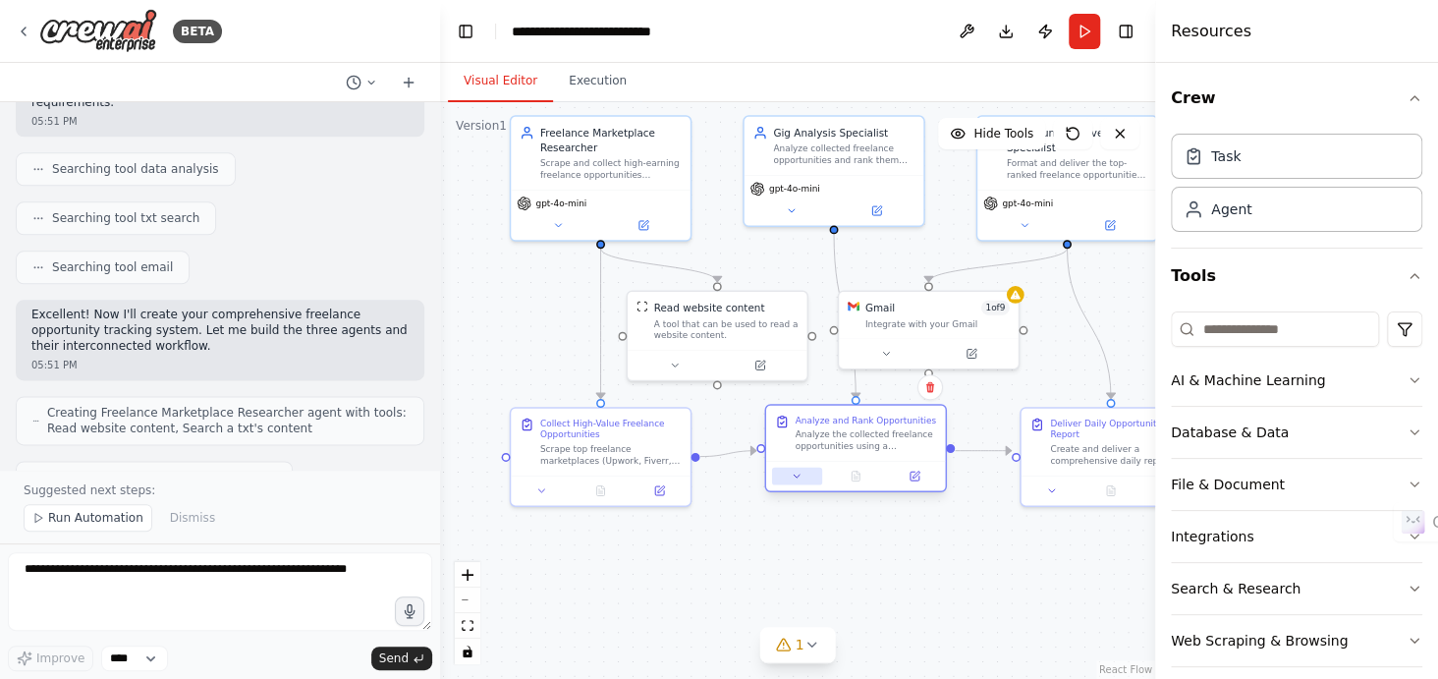
click at [779, 483] on button at bounding box center [797, 477] width 50 height 18
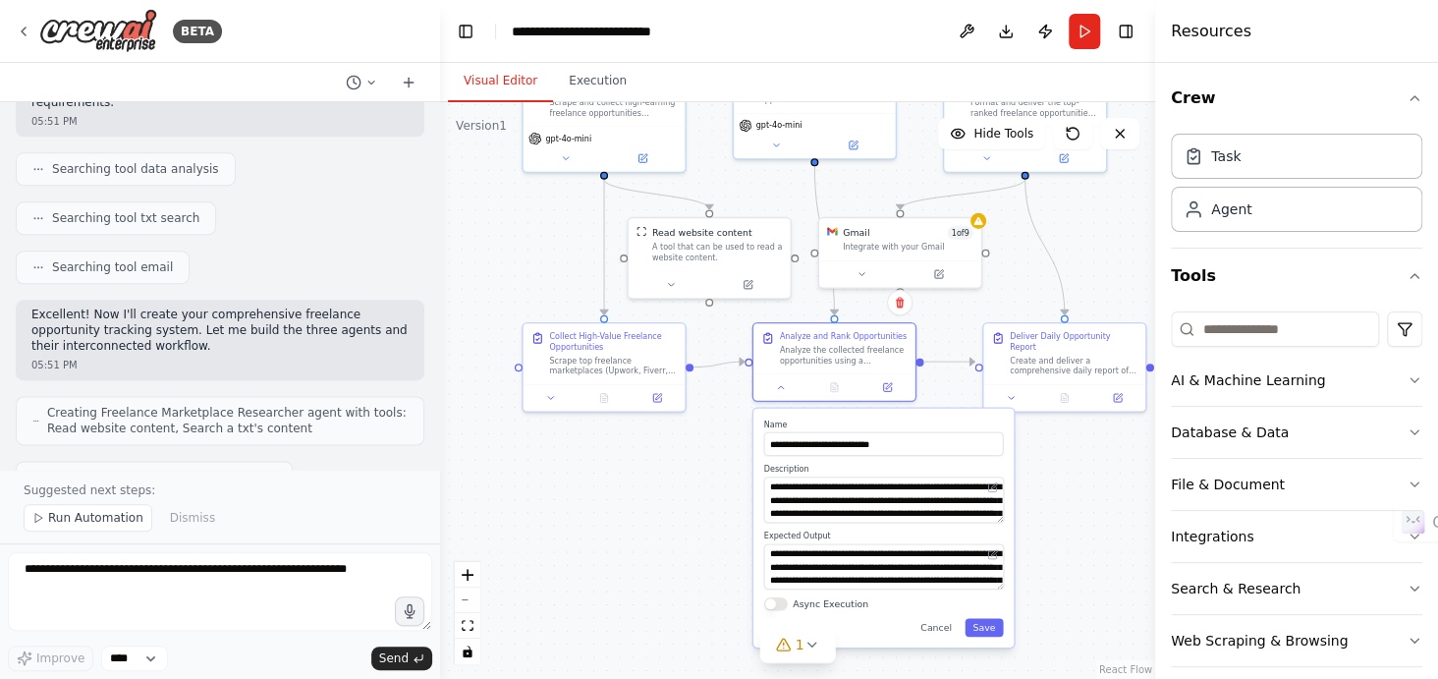
drag, startPoint x: 666, startPoint y: 587, endPoint x: 661, endPoint y: 449, distance: 137.6
click at [661, 449] on div ".deletable-edge-delete-btn { width: 20px; height: 20px; border: 0px solid #ffff…" at bounding box center [797, 390] width 715 height 577
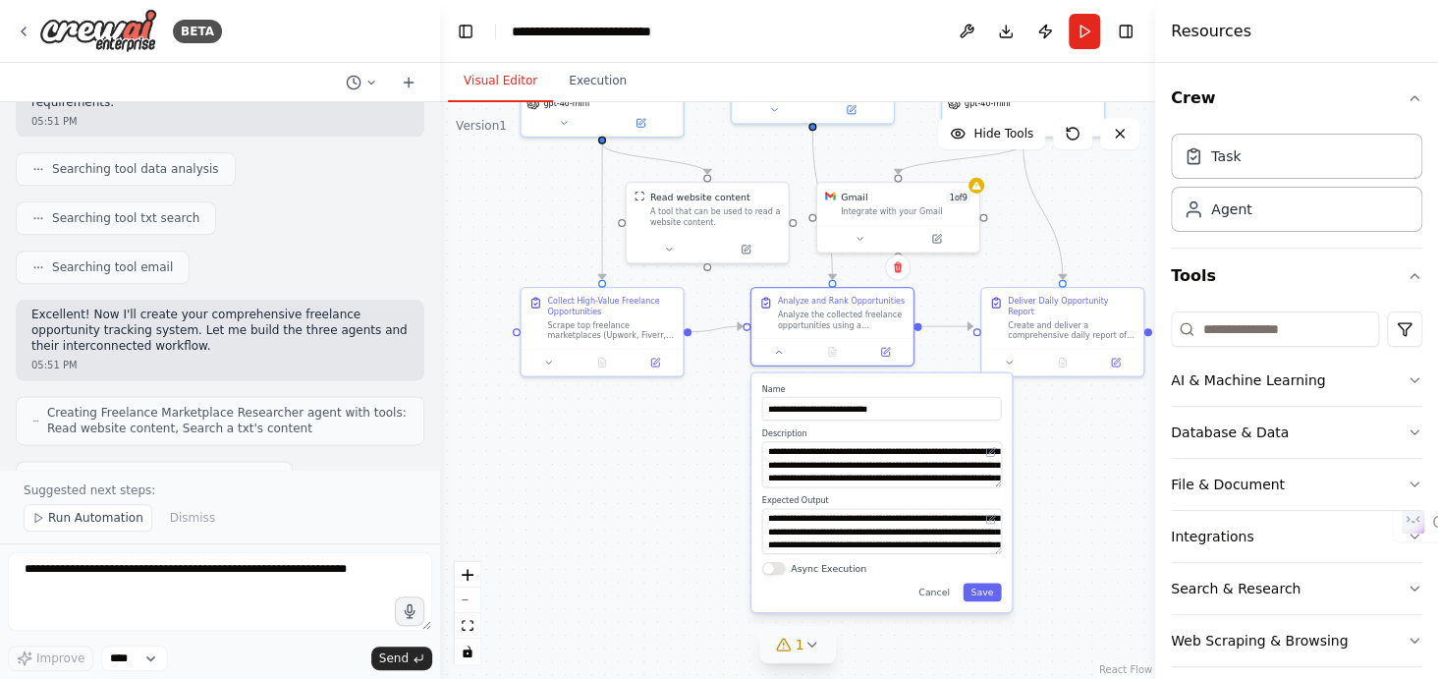
click at [790, 649] on icon at bounding box center [783, 645] width 13 height 12
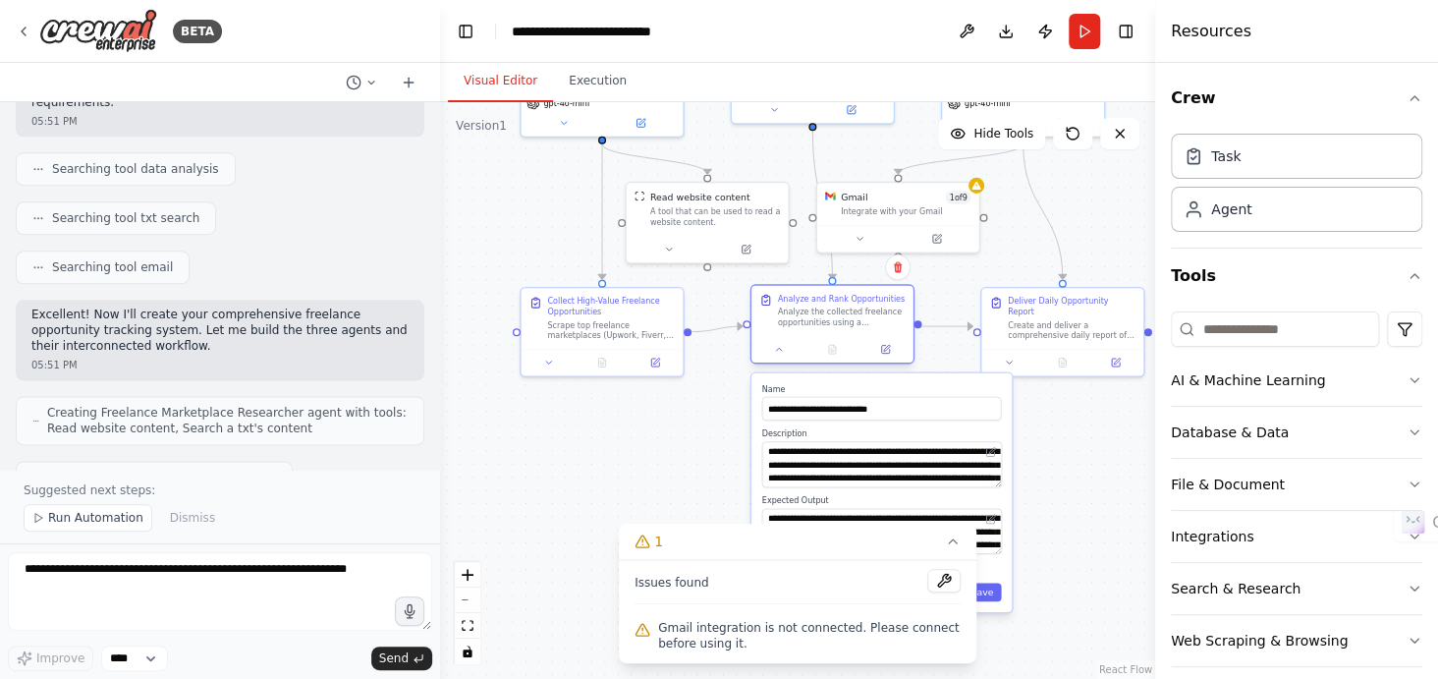
click at [782, 359] on div at bounding box center [833, 348] width 162 height 27
click at [778, 354] on icon at bounding box center [779, 349] width 11 height 11
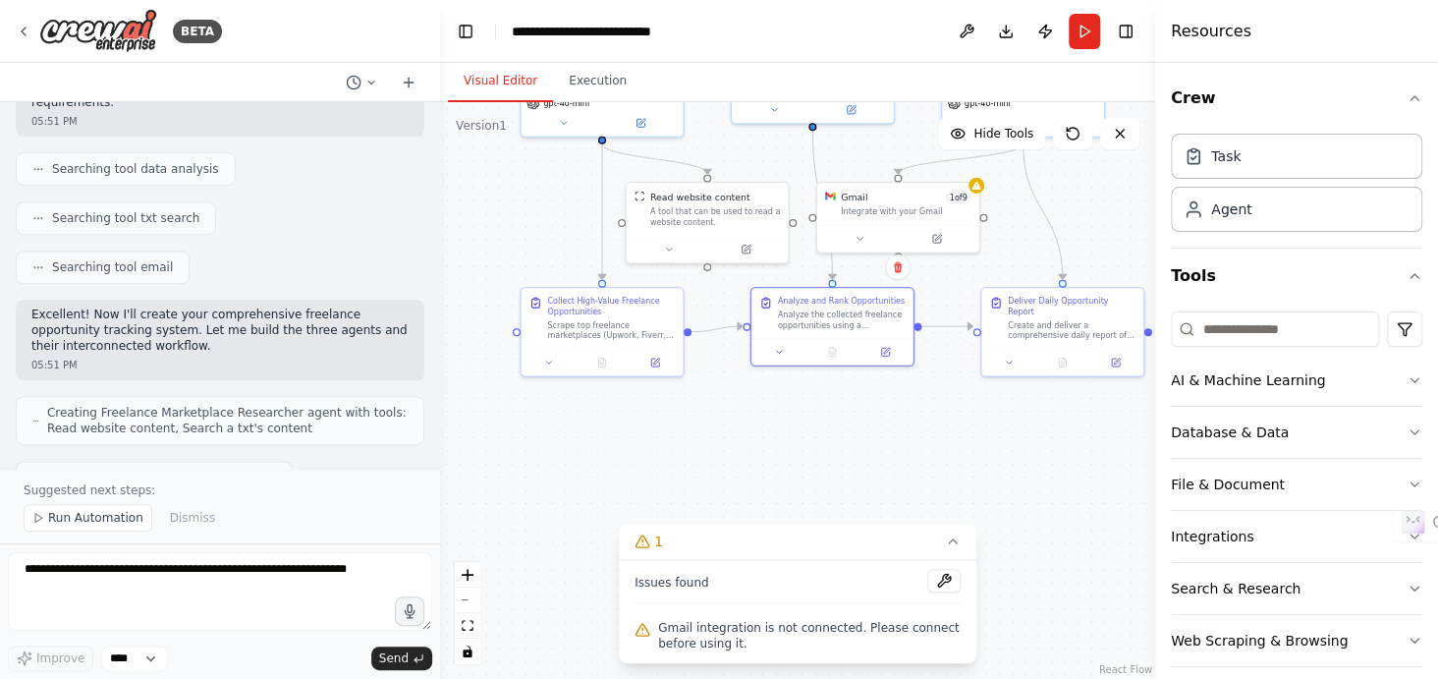
click at [735, 428] on div ".deletable-edge-delete-btn { width: 20px; height: 20px; border: 0px solid #ffff…" at bounding box center [797, 390] width 715 height 577
click at [943, 547] on button "1" at bounding box center [798, 542] width 358 height 36
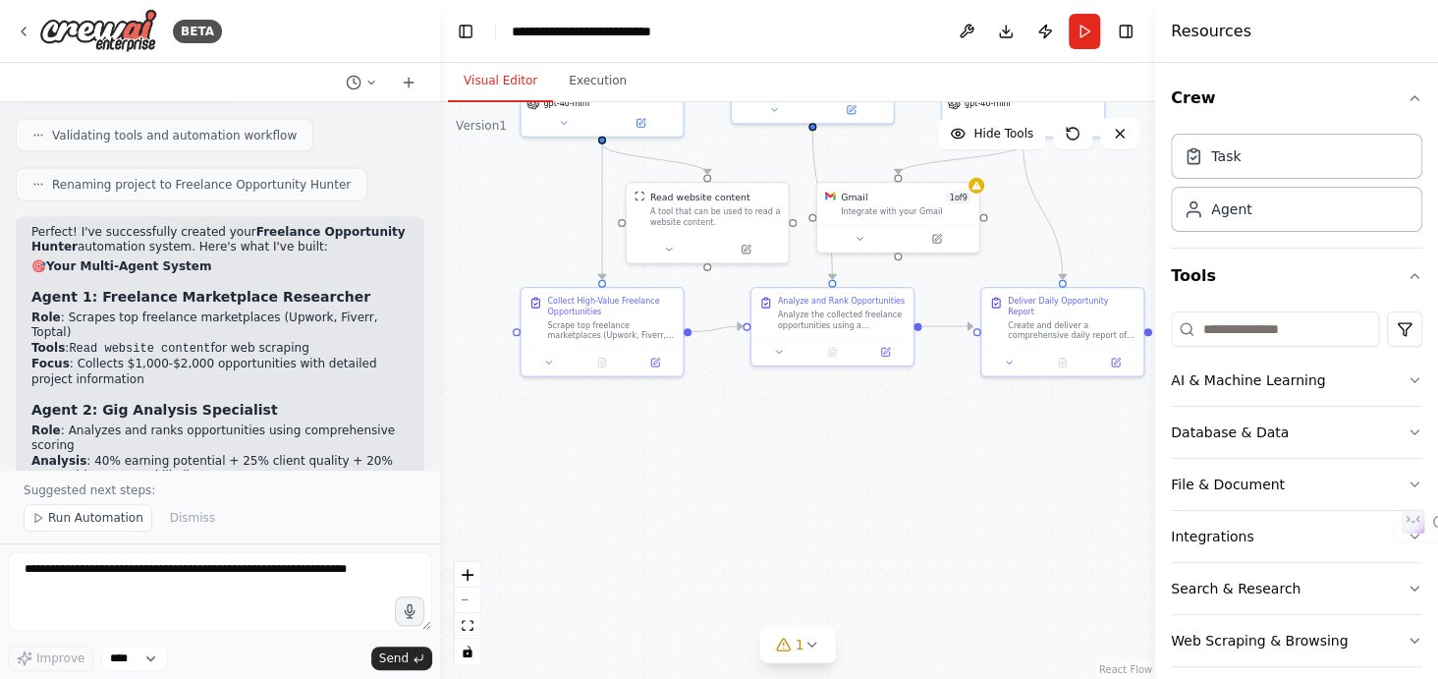
scroll to position [2164, 0]
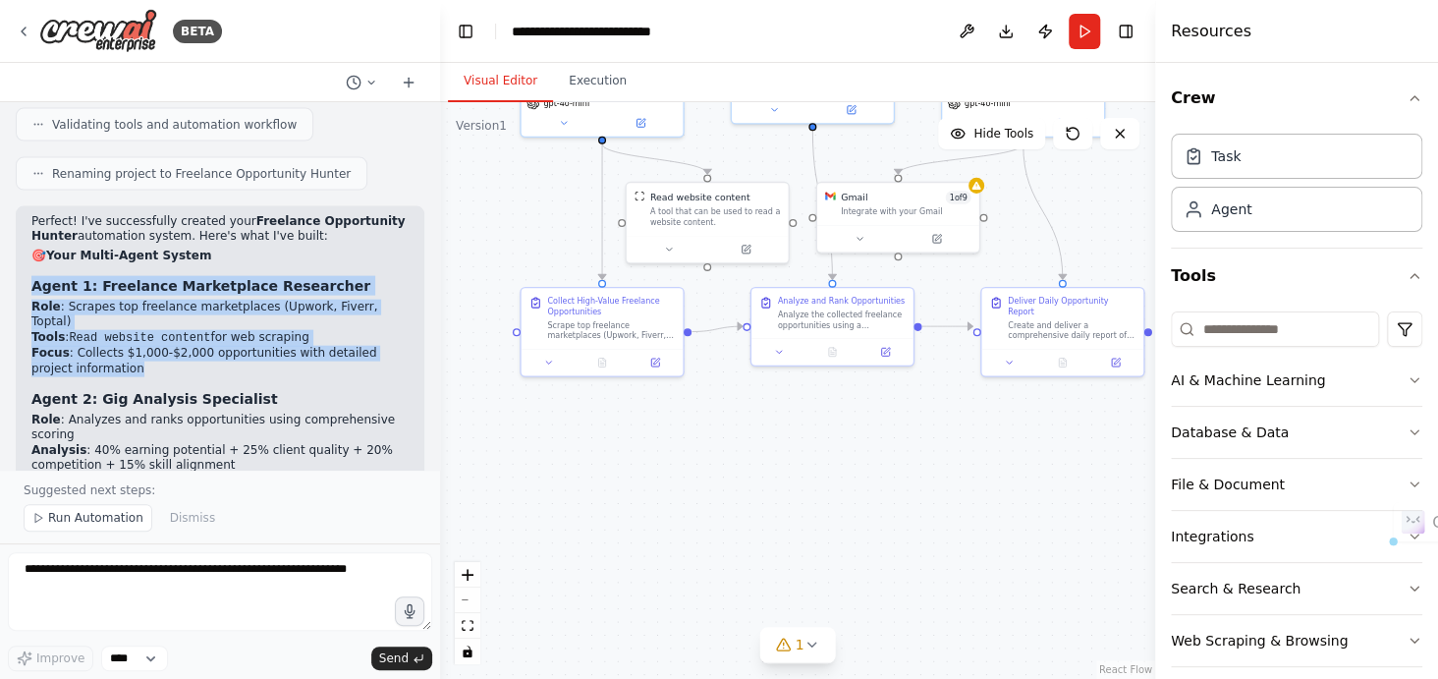
drag, startPoint x: 32, startPoint y: 164, endPoint x: 106, endPoint y: 232, distance: 100.1
click at [106, 232] on div "Perfect! I've successfully created your Freelance Opportunity Hunter automation…" at bounding box center [219, 543] width 377 height 658
click at [106, 346] on li "Focus : Collects $1,000-$2,000 opportunities with detailed project information" at bounding box center [219, 361] width 377 height 30
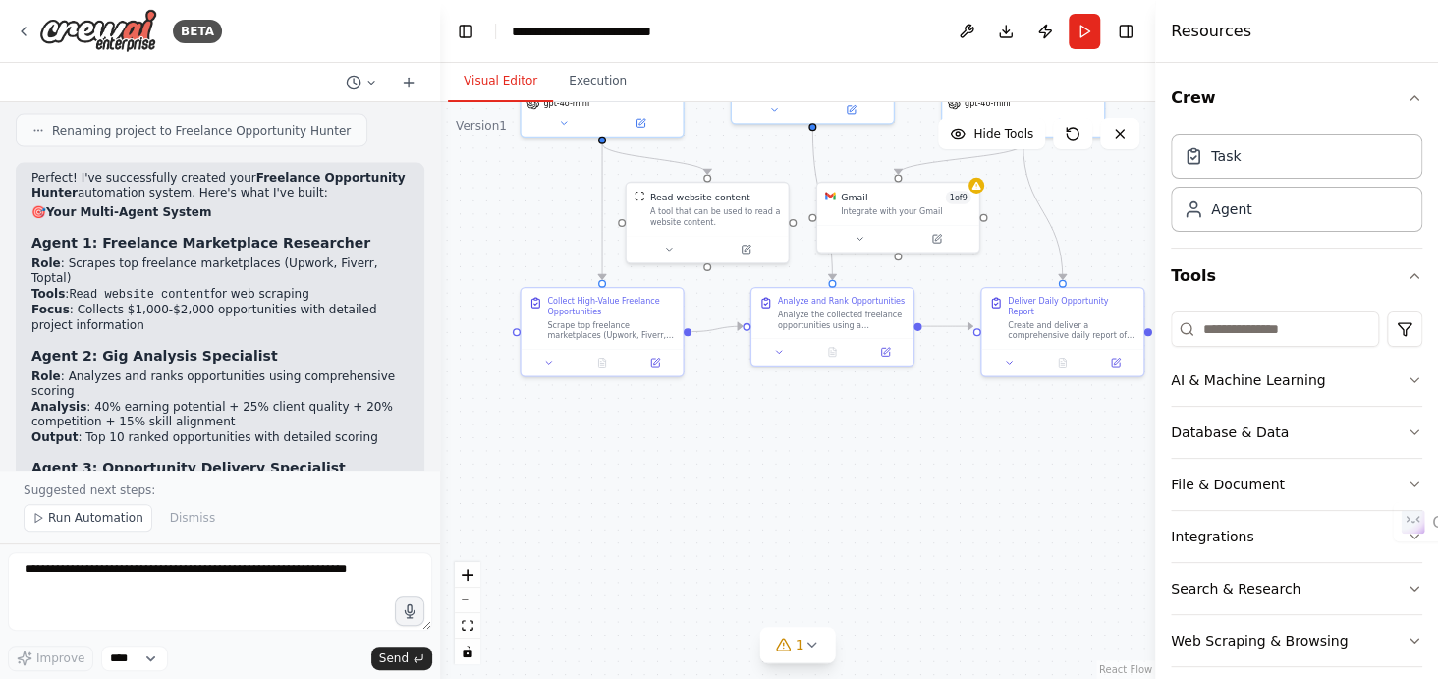
scroll to position [2235, 0]
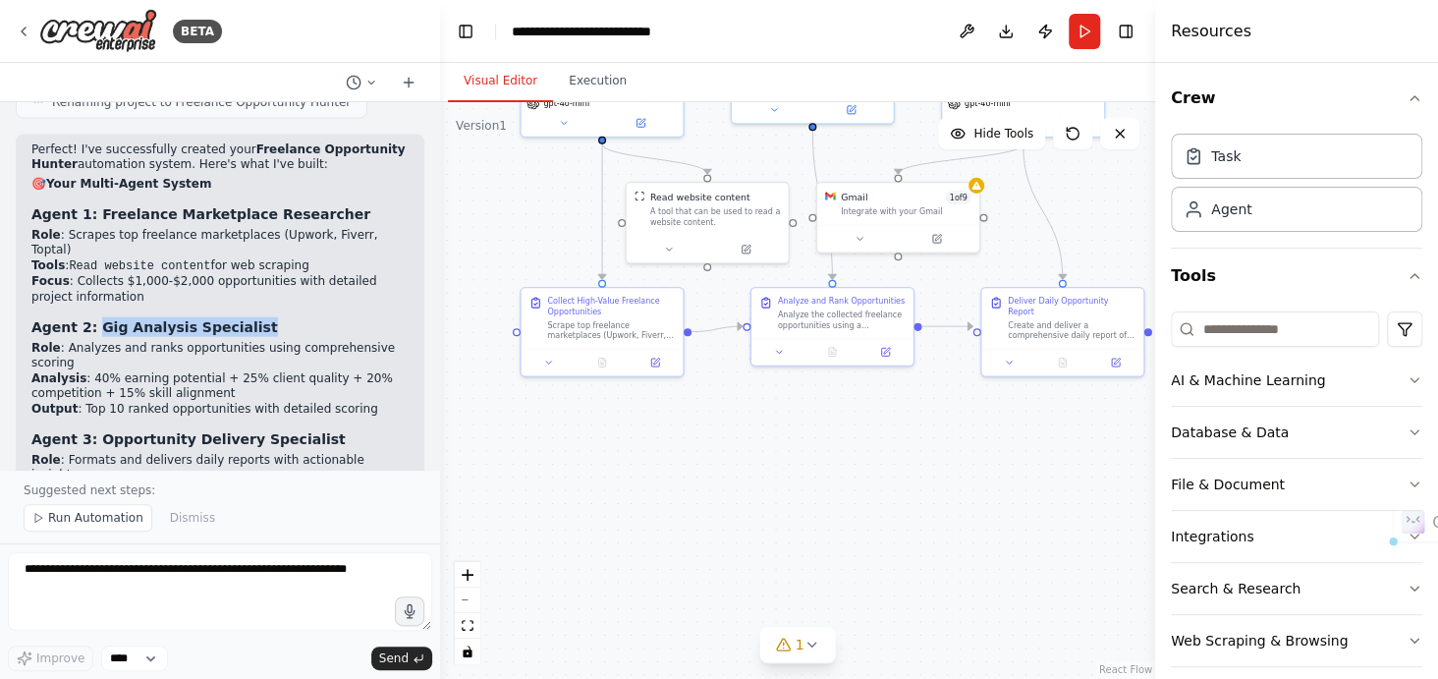
drag, startPoint x: 94, startPoint y: 196, endPoint x: 254, endPoint y: 200, distance: 160.2
click at [254, 317] on h3 "Agent 2: Gig Analysis Specialist" at bounding box center [219, 327] width 377 height 20
drag, startPoint x: 65, startPoint y: 214, endPoint x: 233, endPoint y: 216, distance: 168.0
click at [233, 341] on li "Role : Analyzes and ranks opportunities using comprehensive scoring" at bounding box center [219, 356] width 377 height 30
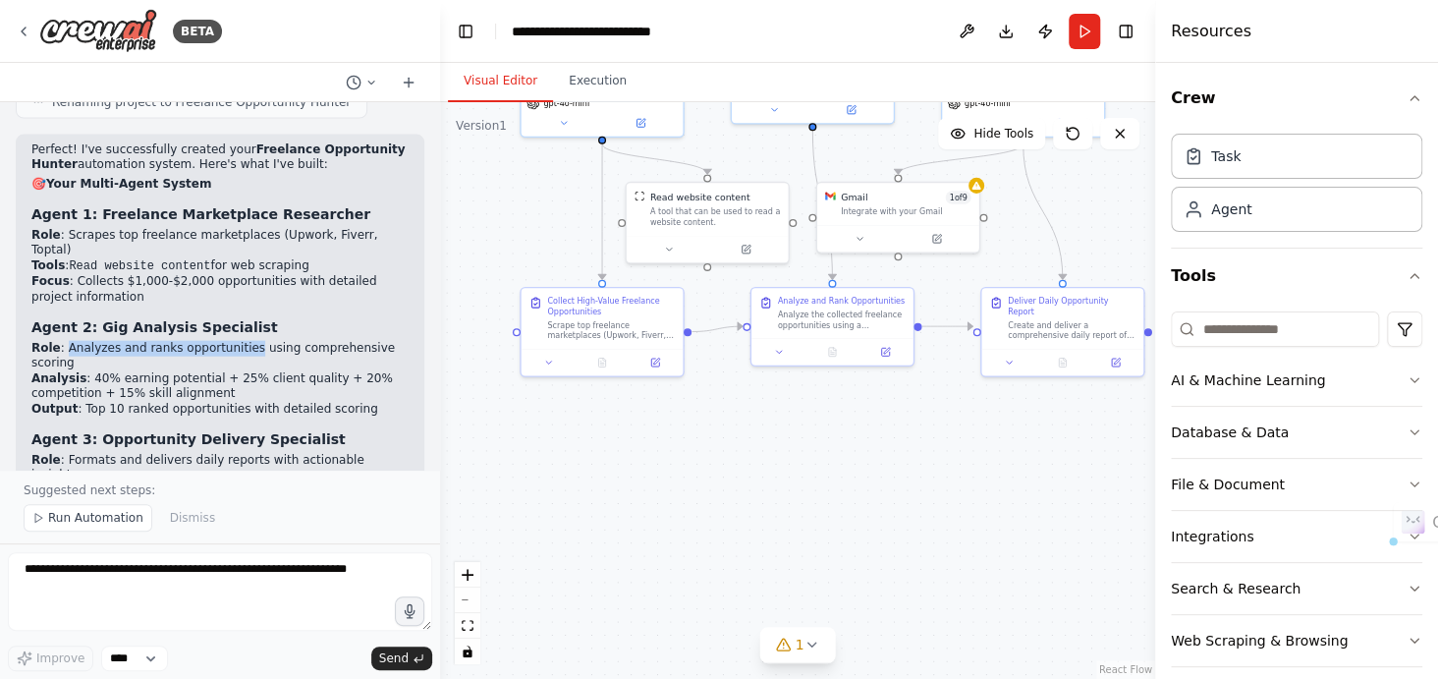
click at [233, 341] on li "Role : Analyzes and ranks opportunities using comprehensive scoring" at bounding box center [219, 356] width 377 height 30
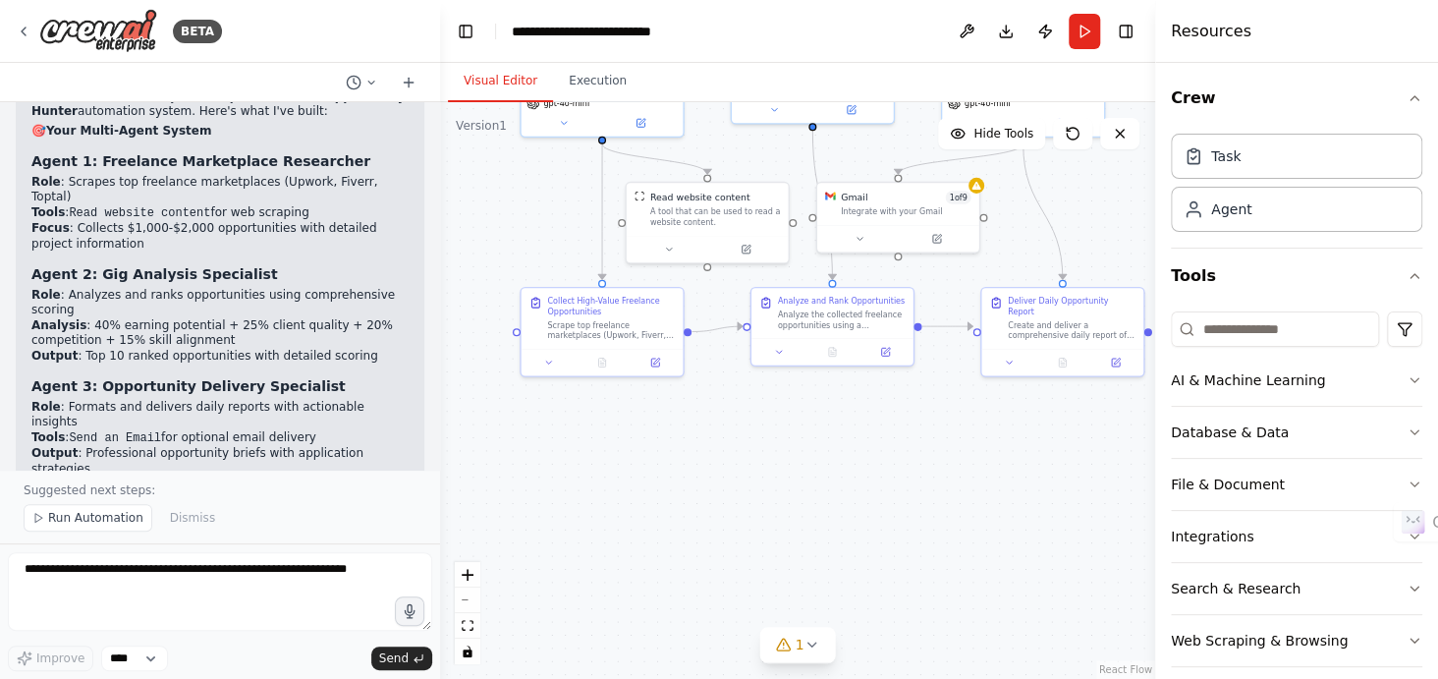
scroll to position [2304, 0]
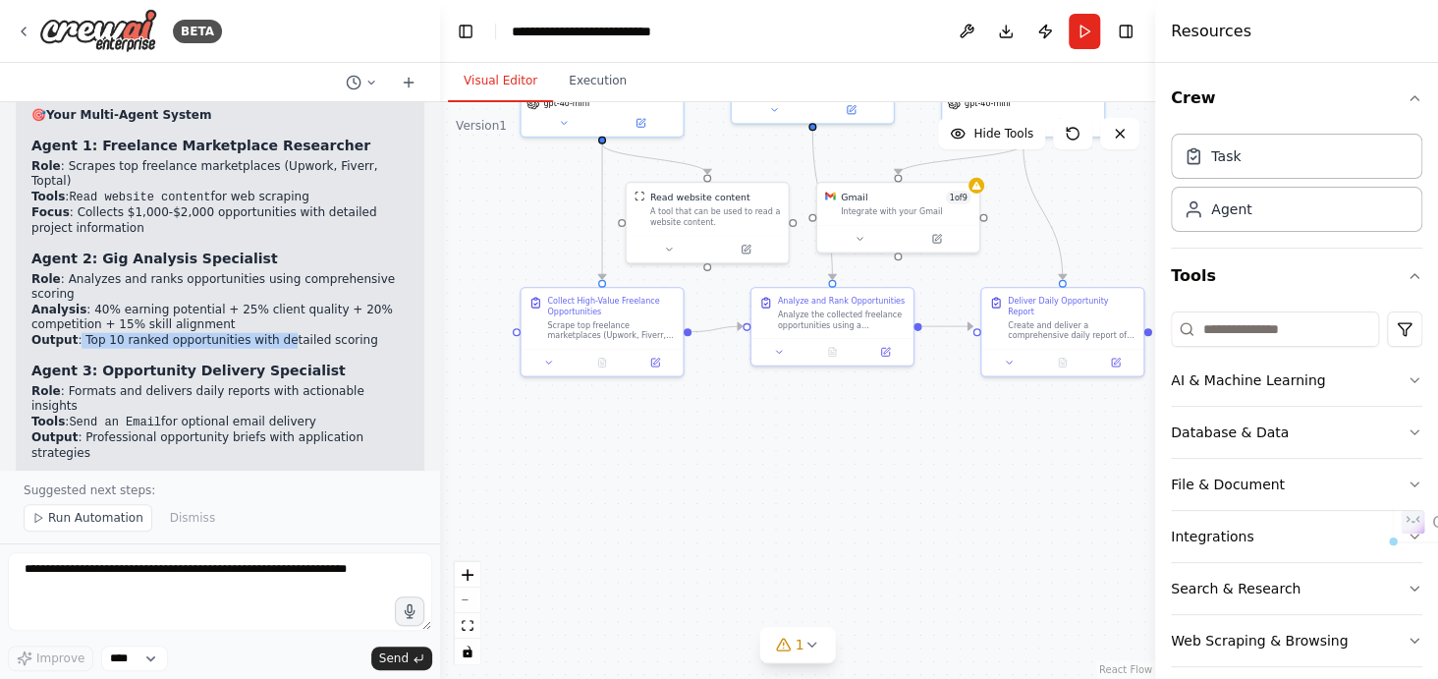
drag, startPoint x: 73, startPoint y: 191, endPoint x: 266, endPoint y: 189, distance: 193.6
click at [266, 333] on li "Output : Top 10 ranked opportunities with detailed scoring" at bounding box center [219, 341] width 377 height 16
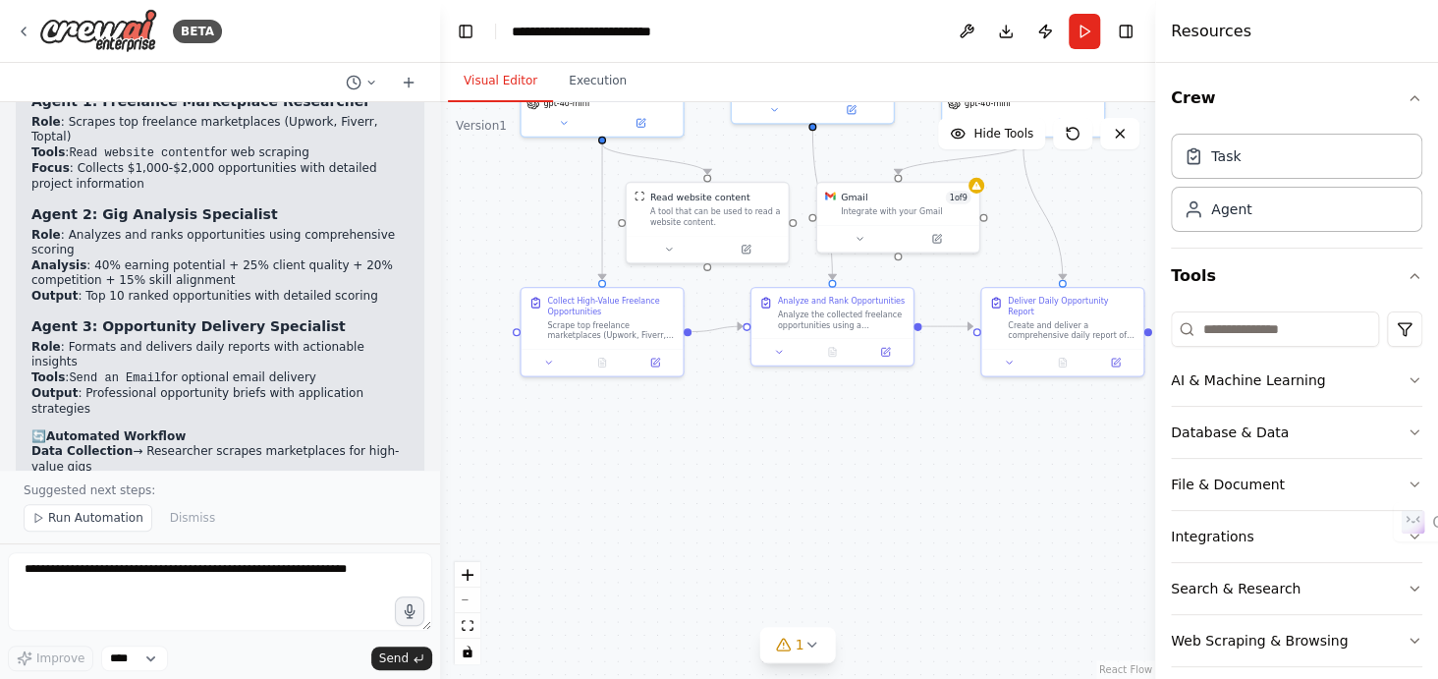
scroll to position [2350, 0]
drag, startPoint x: 90, startPoint y: 175, endPoint x: 314, endPoint y: 179, distance: 224.1
click at [314, 314] on h3 "Agent 3: Opportunity Delivery Specialist" at bounding box center [219, 324] width 377 height 20
drag, startPoint x: 60, startPoint y: 195, endPoint x: 279, endPoint y: 193, distance: 219.1
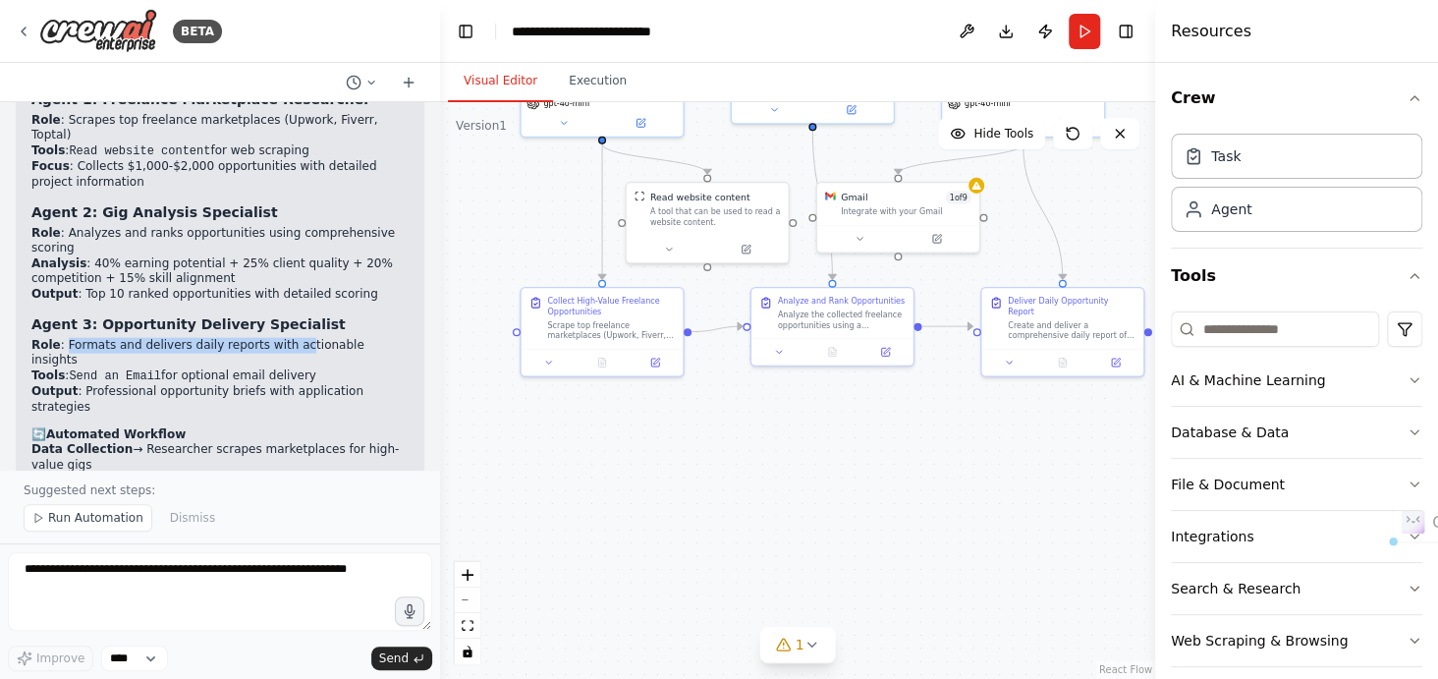
click at [279, 338] on li "Role : Formats and delivers daily reports with actionable insights" at bounding box center [219, 353] width 377 height 30
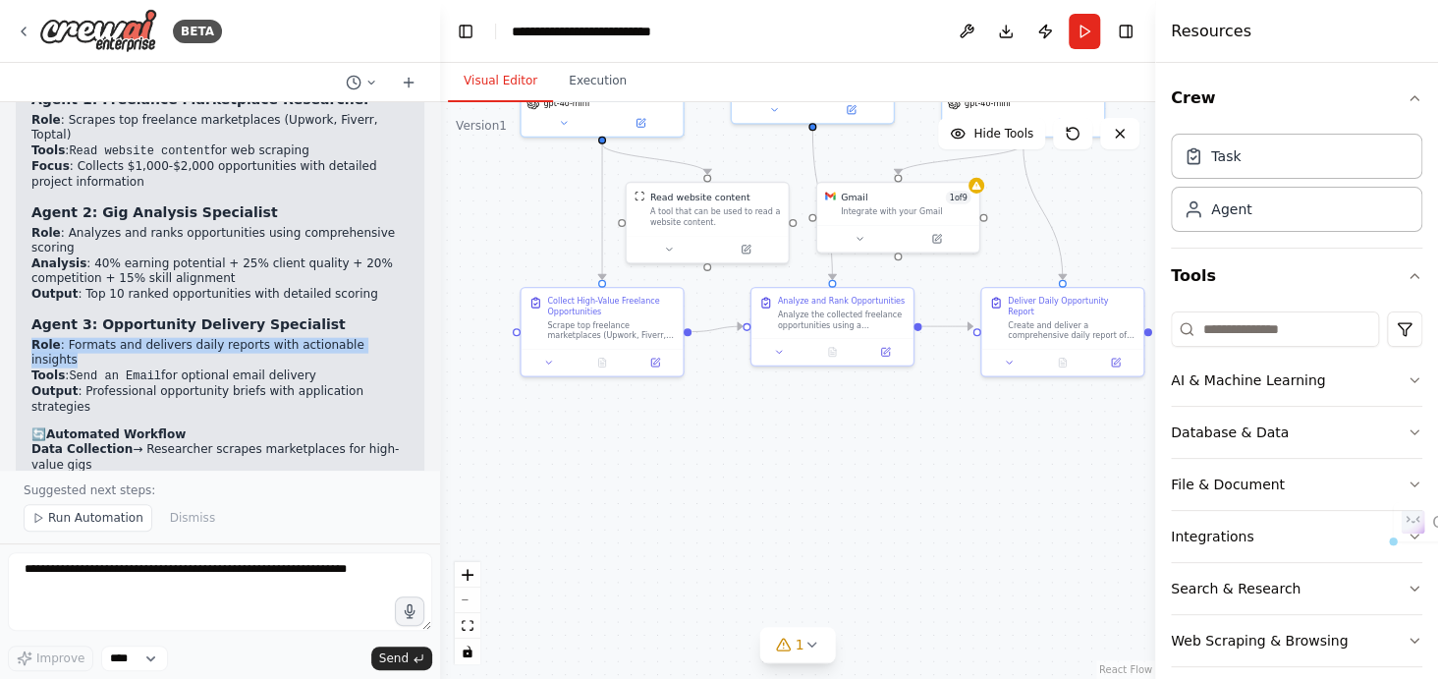
click at [249, 338] on li "Role : Formats and delivers daily reports with actionable insights" at bounding box center [219, 353] width 377 height 30
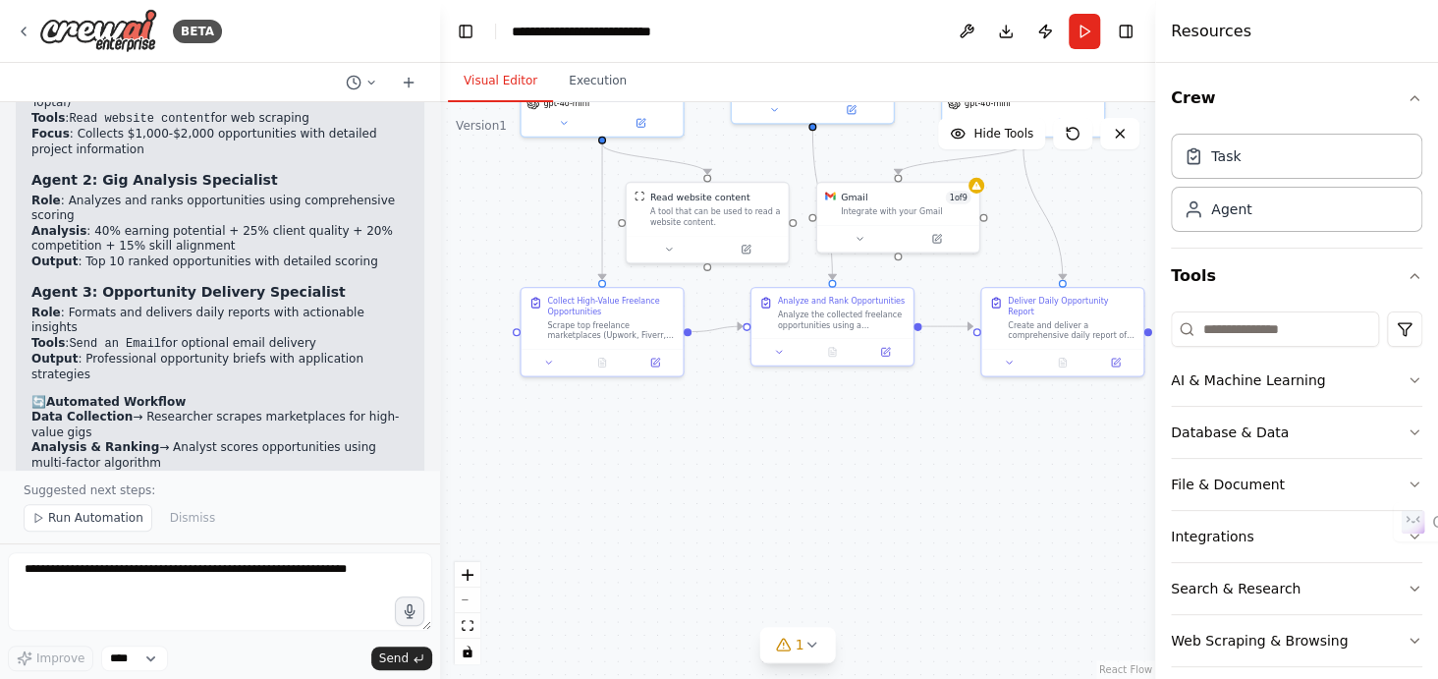
scroll to position [2384, 0]
drag, startPoint x: 69, startPoint y: 178, endPoint x: 261, endPoint y: 178, distance: 192.6
click at [261, 335] on li "Tools : Send an Email for optional email delivery" at bounding box center [219, 343] width 377 height 17
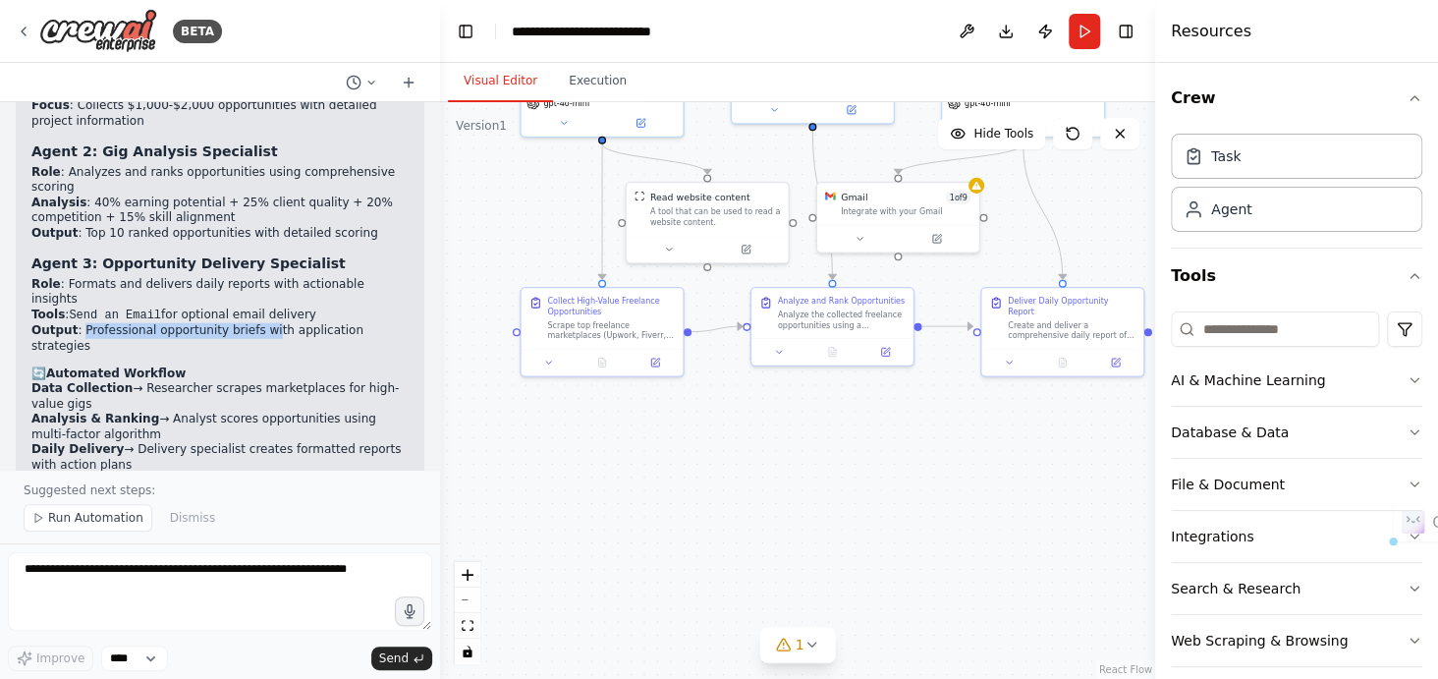
drag, startPoint x: 76, startPoint y: 166, endPoint x: 253, endPoint y: 172, distance: 177.9
click at [253, 323] on li "Output : Professional opportunity briefs with application strategies" at bounding box center [219, 338] width 377 height 30
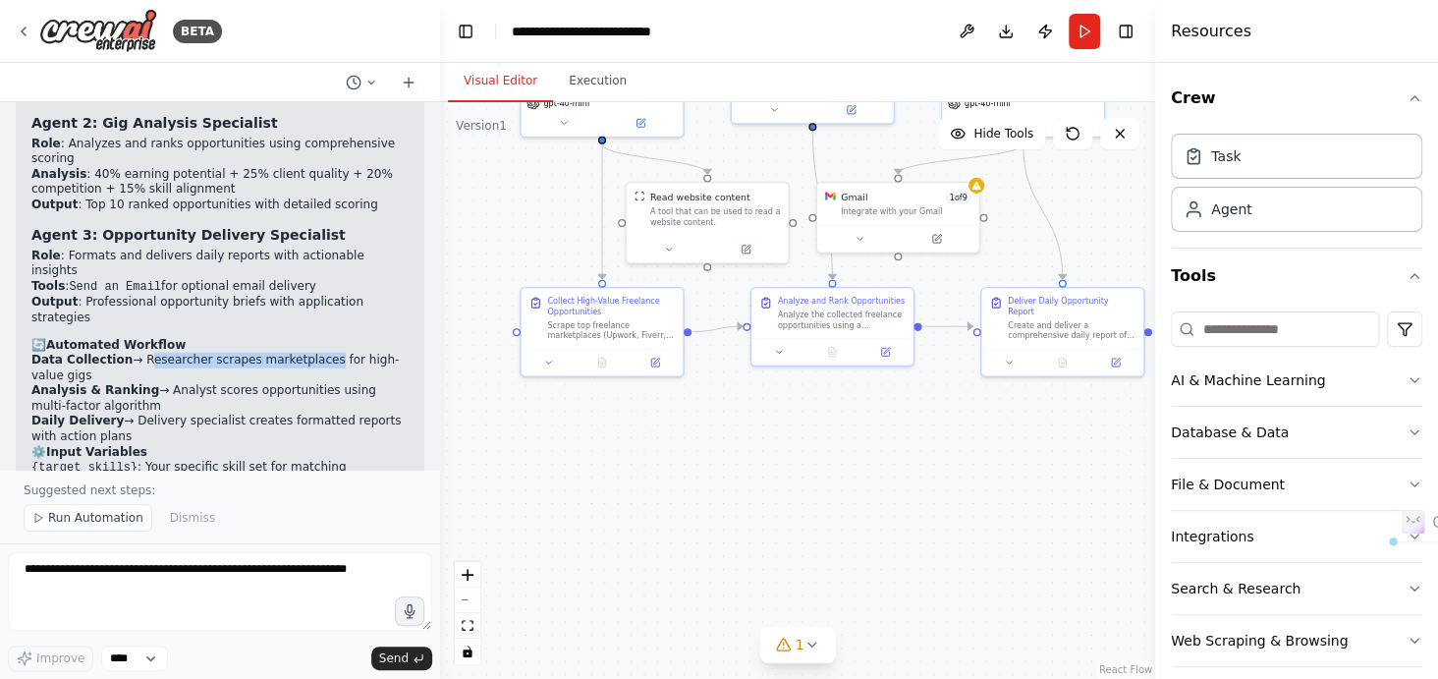
drag, startPoint x: 135, startPoint y: 181, endPoint x: 297, endPoint y: 187, distance: 162.2
click at [297, 353] on li "Data Collection → Researcher scrapes marketplaces for high-value gigs" at bounding box center [219, 368] width 377 height 30
drag, startPoint x: 153, startPoint y: 210, endPoint x: 224, endPoint y: 220, distance: 71.4
click at [224, 383] on li "Analysis & Ranking → Analyst scores opportunities using multi-factor algorithm" at bounding box center [219, 398] width 377 height 30
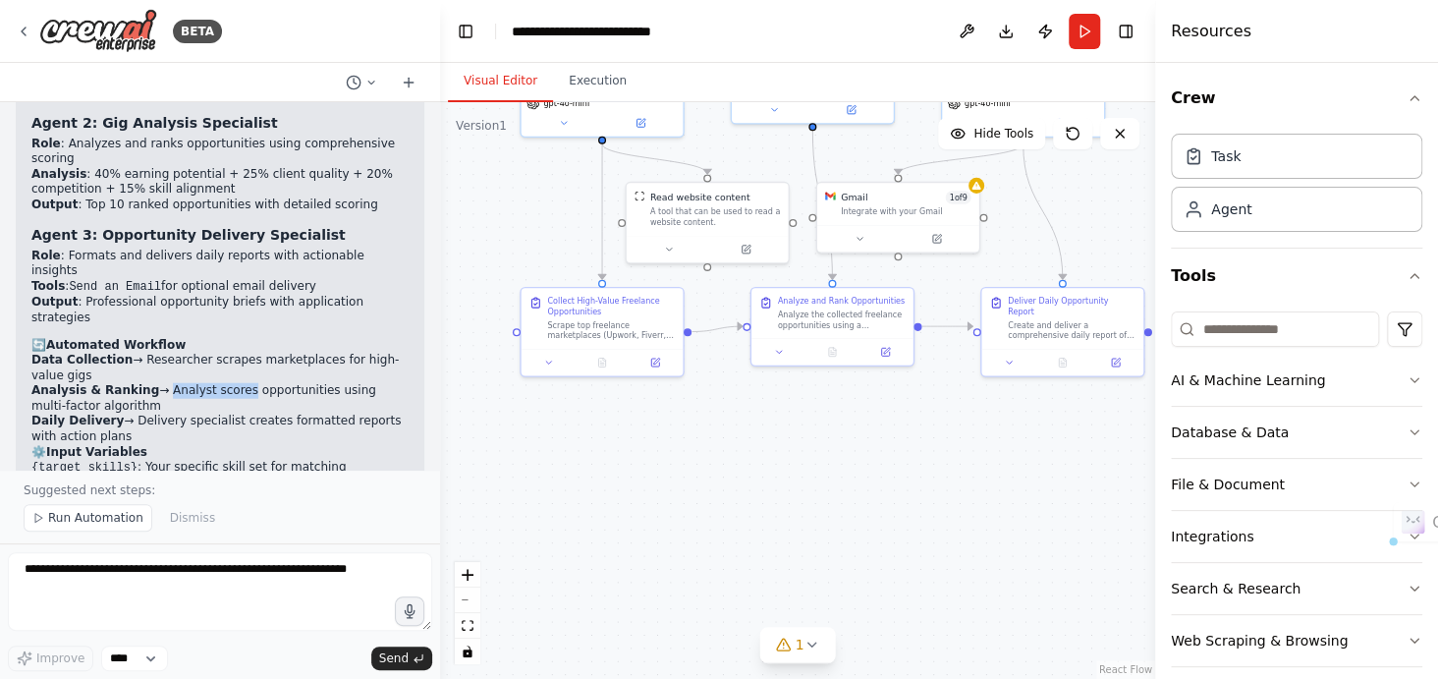
click at [224, 383] on li "Analysis & Ranking → Analyst scores opportunities using multi-factor algorithm" at bounding box center [219, 398] width 377 height 30
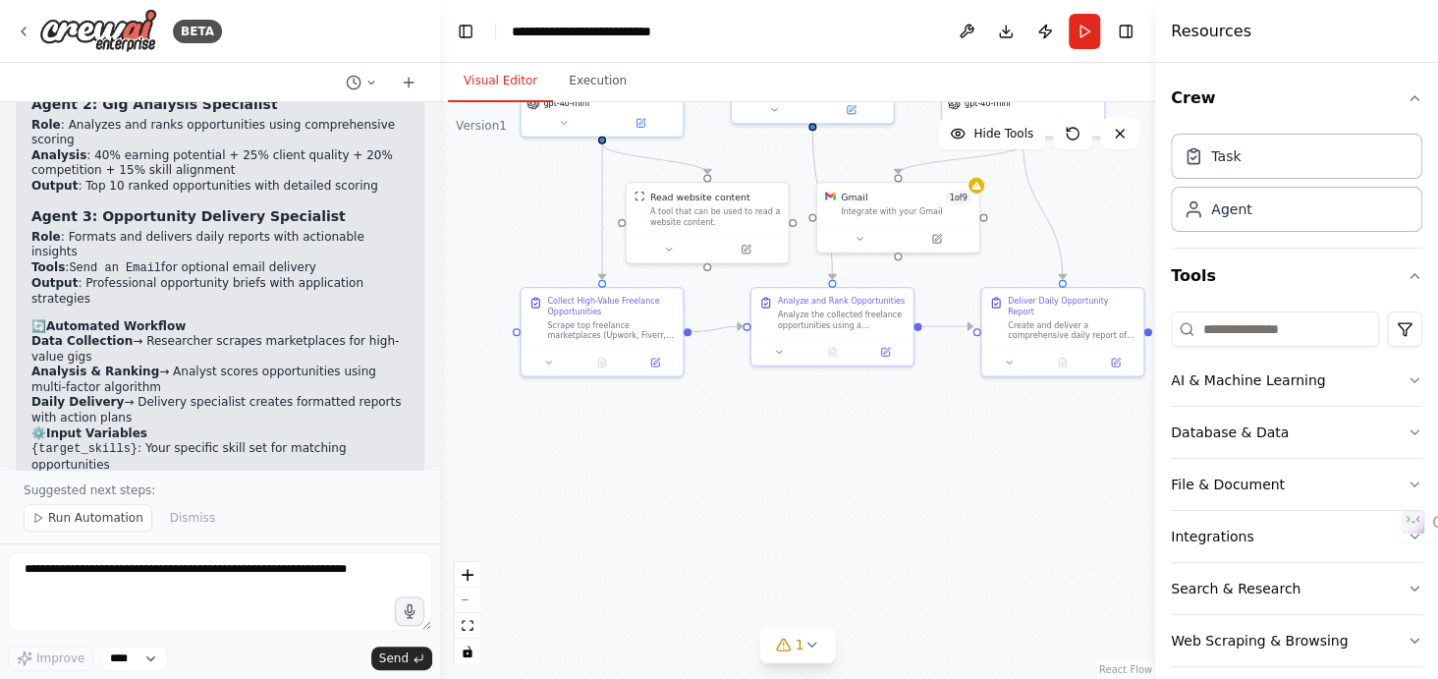
scroll to position [2460, 0]
drag, startPoint x: 126, startPoint y: 220, endPoint x: 315, endPoint y: 226, distance: 189.7
click at [315, 393] on li "Daily Delivery → Delivery specialist creates formatted reports with action plans" at bounding box center [219, 408] width 377 height 30
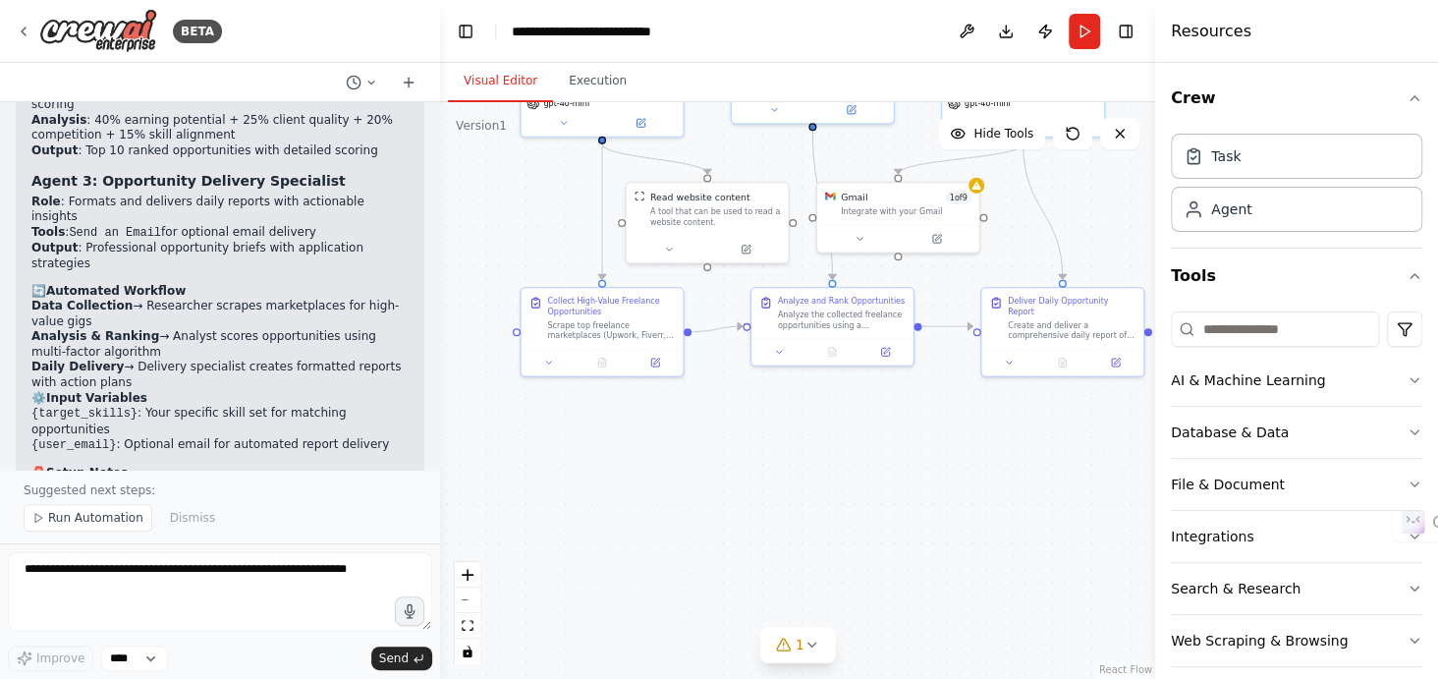
scroll to position [2496, 0]
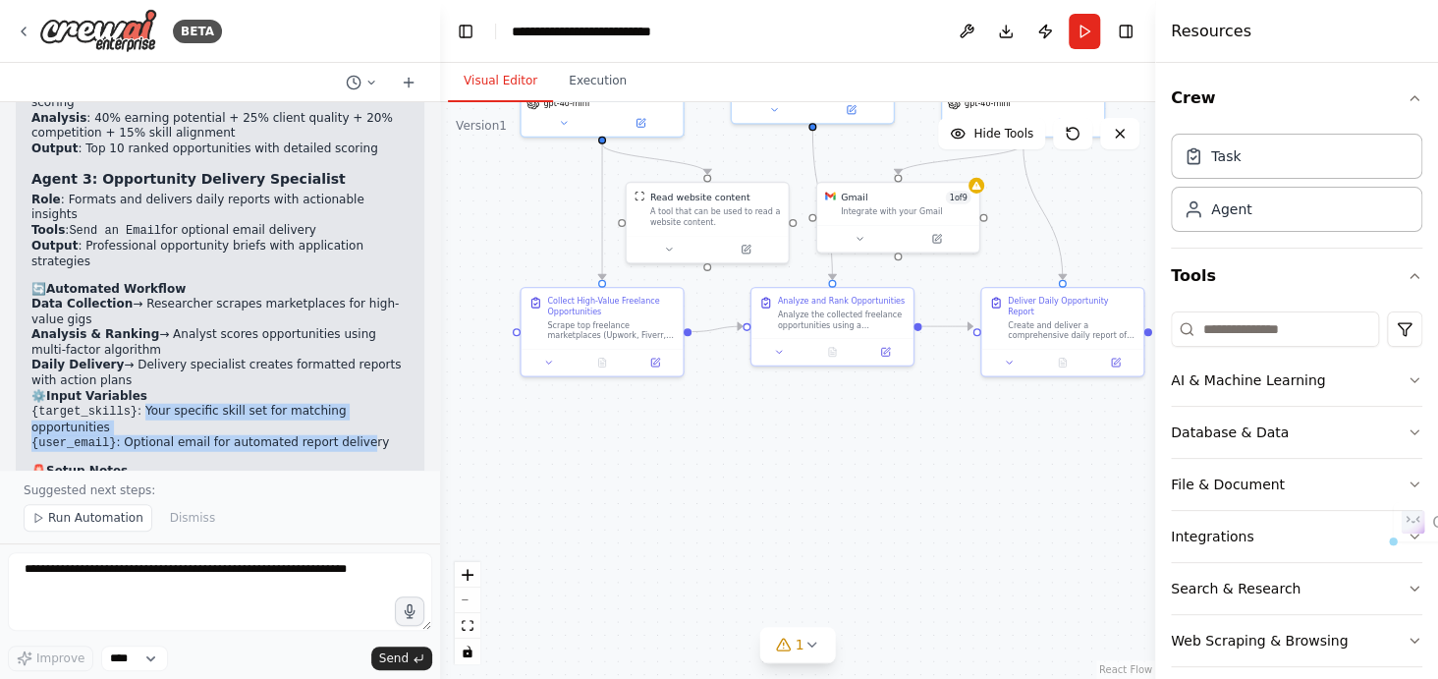
drag, startPoint x: 133, startPoint y: 229, endPoint x: 338, endPoint y: 250, distance: 206.4
click at [338, 404] on ul "{target_skills} : Your specific skill set for matching opportunities {user_emai…" at bounding box center [219, 428] width 377 height 48
click at [338, 435] on li "{user_email} : Optional email for automated report delivery" at bounding box center [219, 443] width 377 height 17
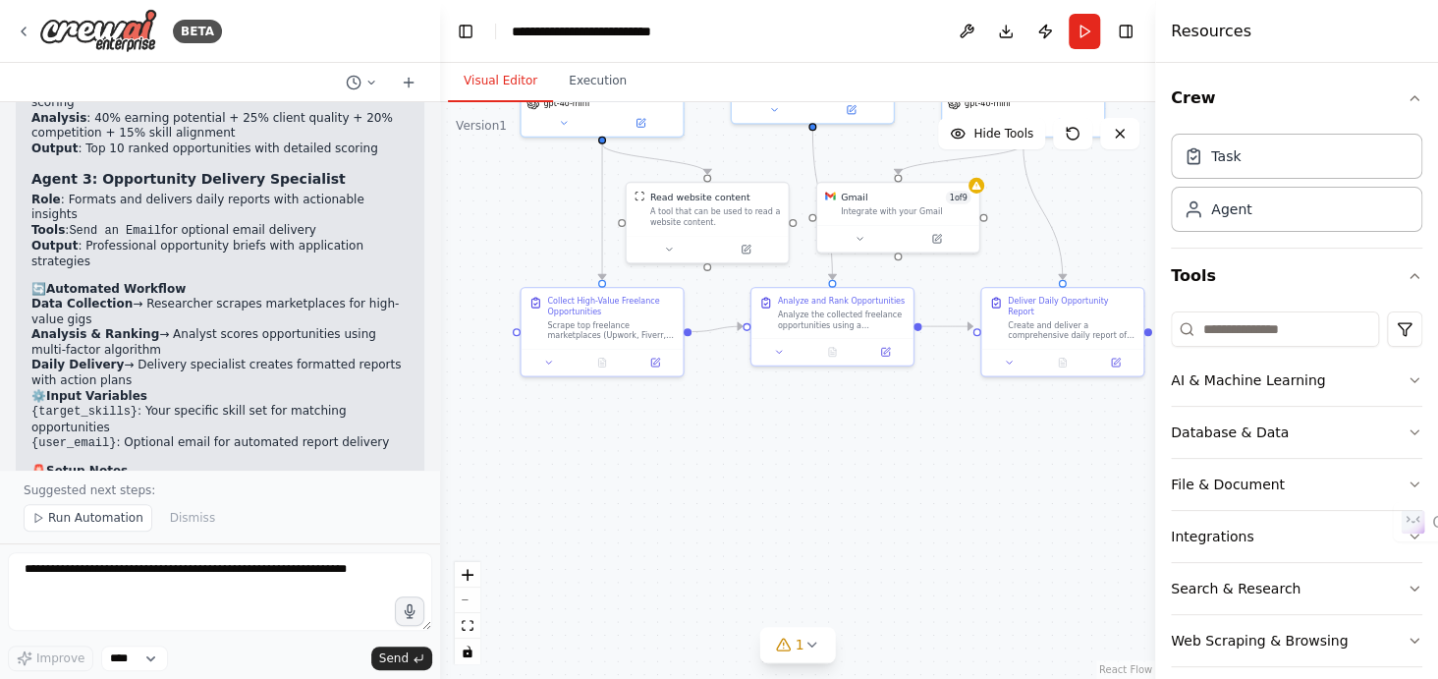
click at [220, 435] on li "{user_email} : Optional email for automated report delivery" at bounding box center [219, 443] width 377 height 17
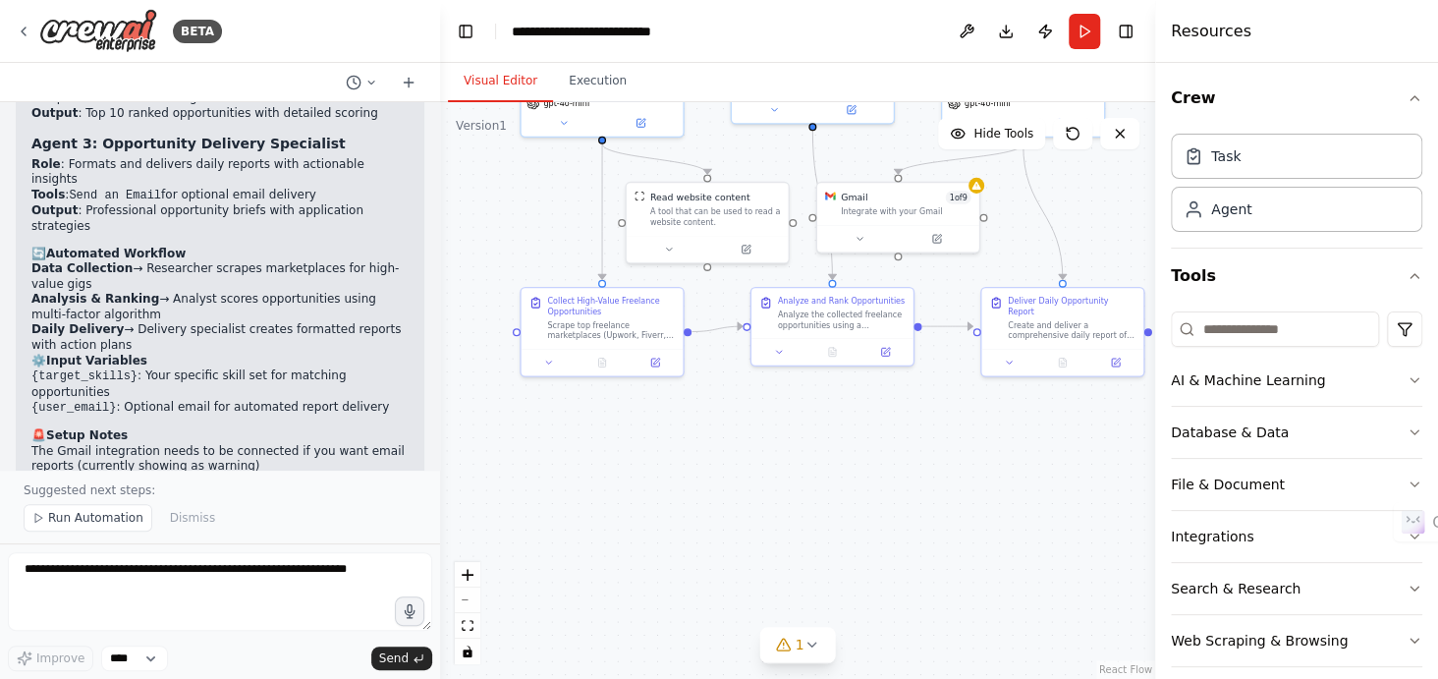
scroll to position [2539, 0]
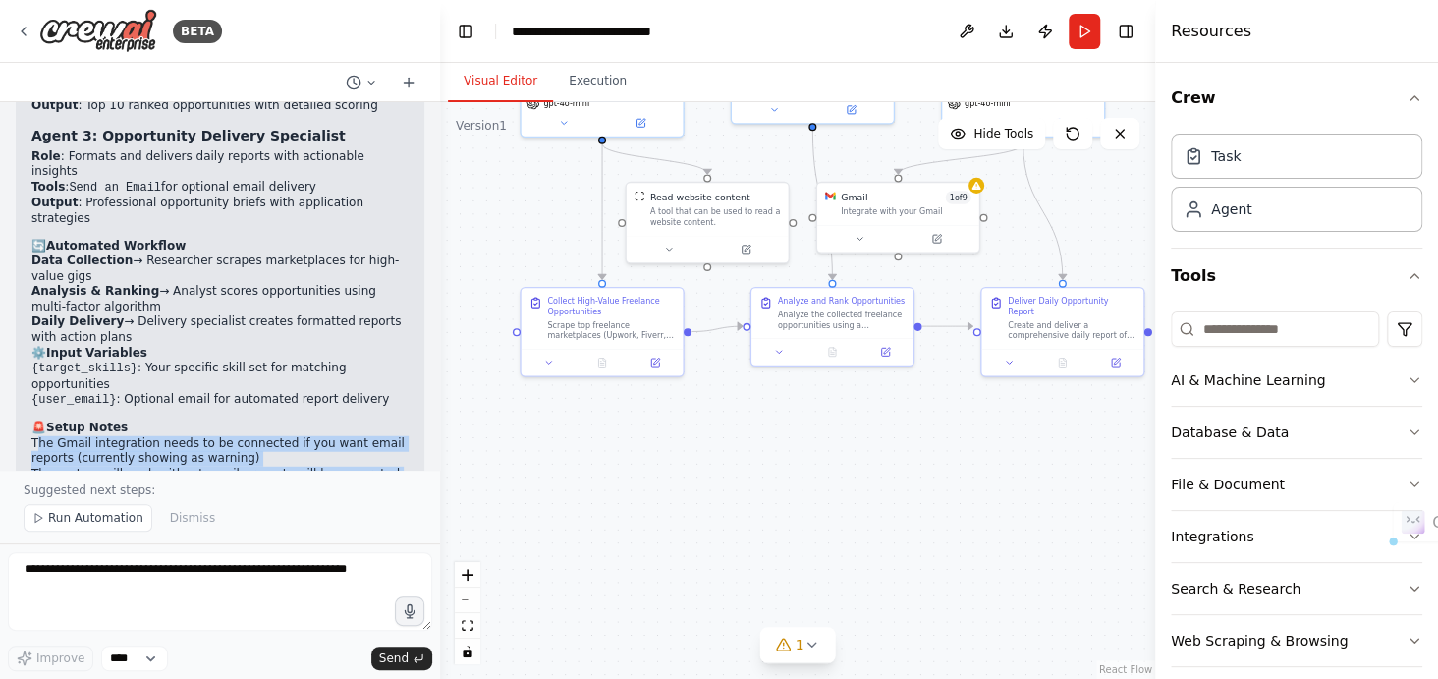
drag, startPoint x: 35, startPoint y: 247, endPoint x: 79, endPoint y: 292, distance: 62.5
click at [79, 436] on ul "The Gmail integration needs to be connected if you want email reports (currentl…" at bounding box center [219, 466] width 377 height 61
click at [79, 467] on li "The system will work without email - reports will be generated in the platform" at bounding box center [219, 482] width 377 height 30
drag, startPoint x: 79, startPoint y: 292, endPoint x: 28, endPoint y: 255, distance: 62.7
click at [28, 255] on div "Perfect! I've successfully created your Freelance Opportunity Hunter automation…" at bounding box center [220, 181] width 409 height 701
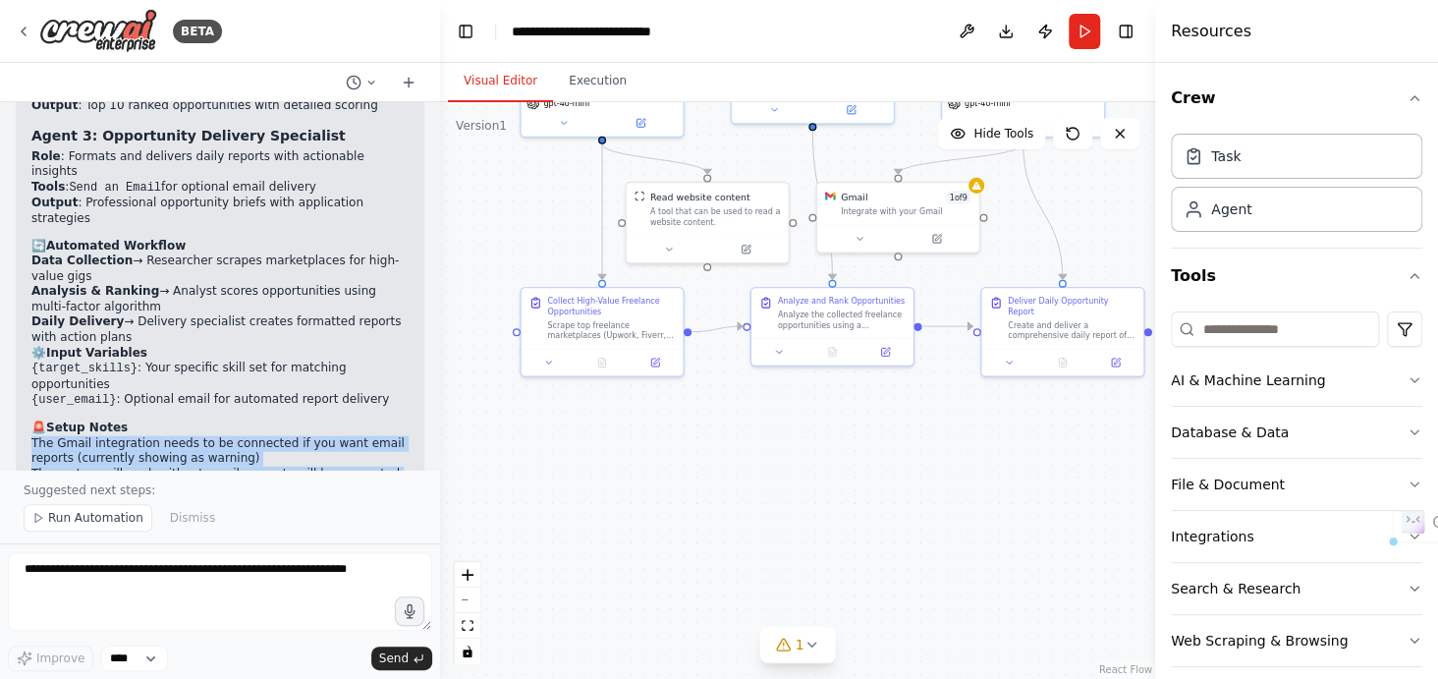
click at [81, 436] on li "The Gmail integration needs to be connected if you want email reports (currentl…" at bounding box center [219, 451] width 377 height 30
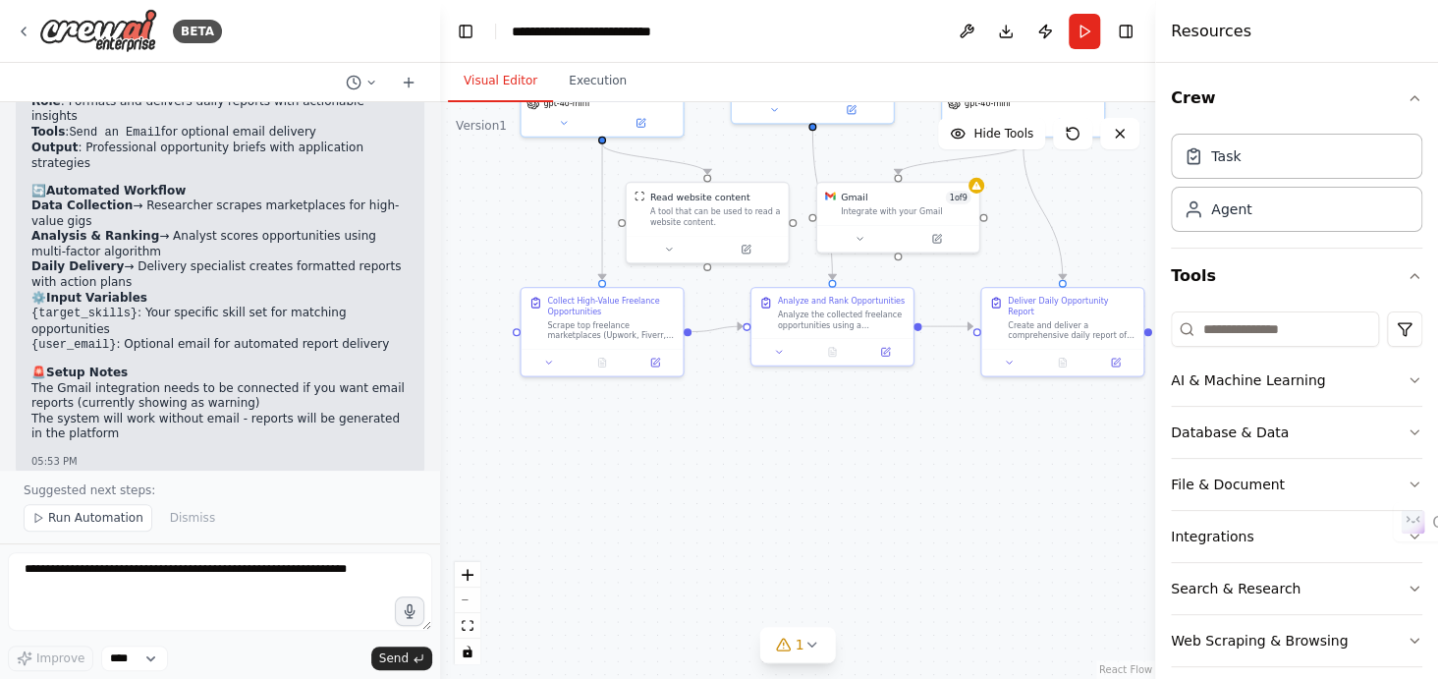
scroll to position [2594, 0]
drag, startPoint x: 29, startPoint y: 314, endPoint x: 310, endPoint y: 317, distance: 281.0
click at [310, 492] on div "Your automation is ready to run! The system will autonomously: Collect 20-50 qu…" at bounding box center [220, 570] width 409 height 157
click at [310, 500] on p "Your automation is ready to run! The system will autonomously:" at bounding box center [219, 508] width 377 height 16
drag, startPoint x: 270, startPoint y: 331, endPoint x: 37, endPoint y: 326, distance: 232.9
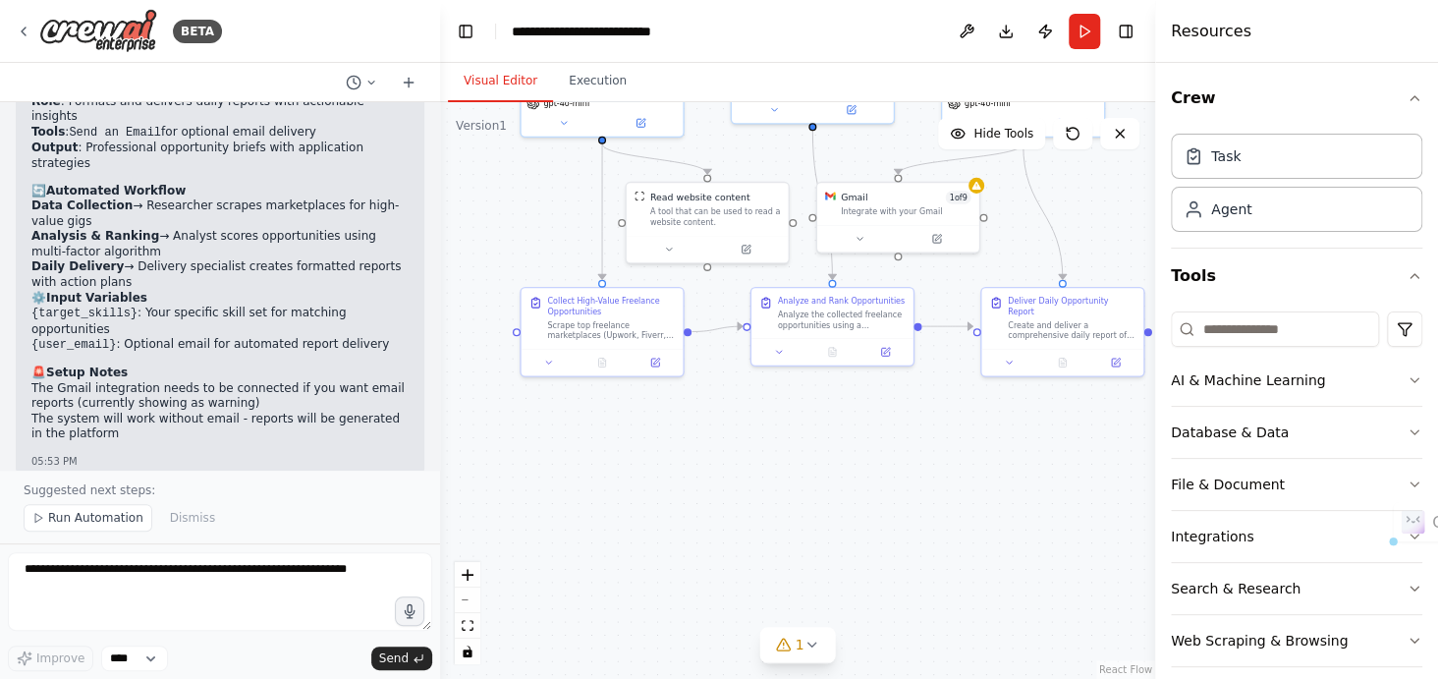
click at [37, 520] on li "Collect 20-50 qualified opportunities daily" at bounding box center [219, 528] width 377 height 16
drag, startPoint x: 32, startPoint y: 344, endPoint x: 294, endPoint y: 352, distance: 261.5
click at [294, 535] on li "Analyze and rank them using data-driven scoring" at bounding box center [219, 543] width 377 height 16
drag, startPoint x: 28, startPoint y: 361, endPoint x: 336, endPoint y: 365, distance: 308.5
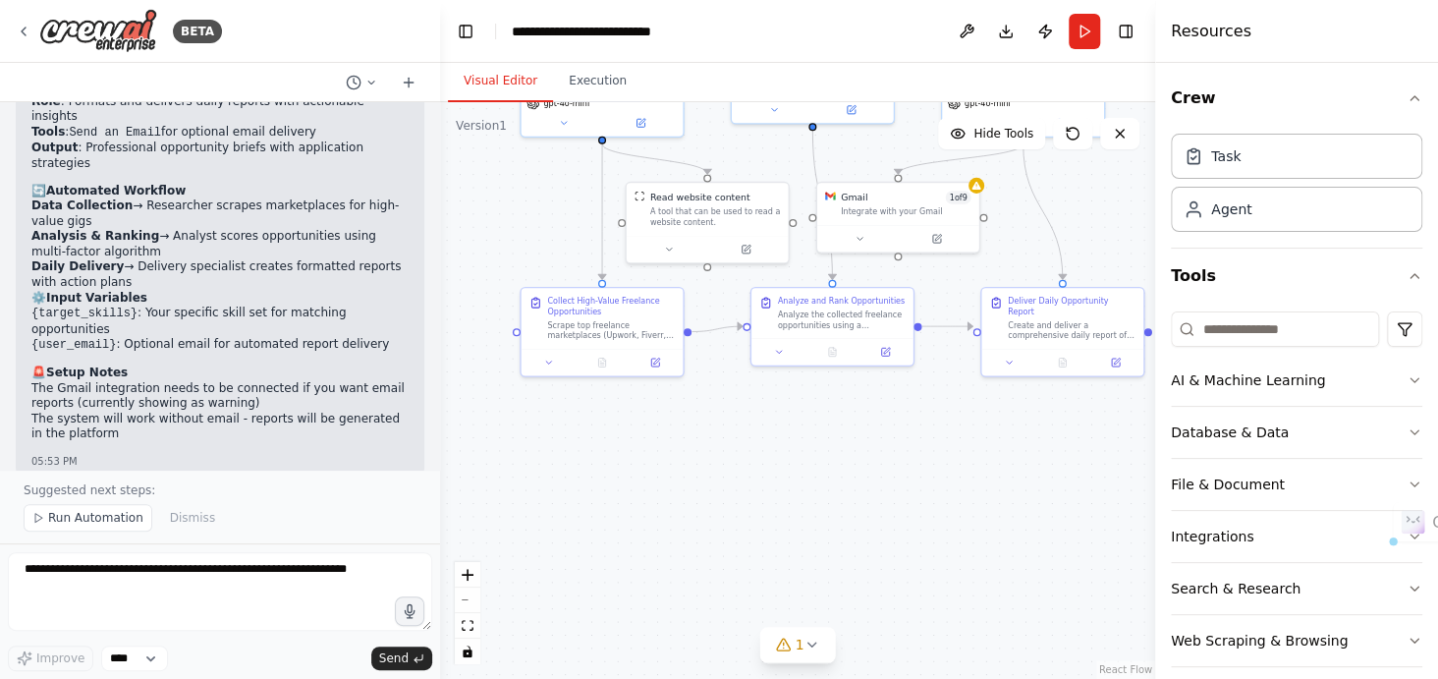
click at [336, 492] on div "Your automation is ready to run! The system will autonomously: Collect 20-50 qu…" at bounding box center [220, 570] width 409 height 157
click at [336, 550] on li "Deliver 3-5 top recommendations with detailed action plans" at bounding box center [219, 558] width 377 height 16
drag, startPoint x: 28, startPoint y: 386, endPoint x: 276, endPoint y: 397, distance: 248.8
click at [276, 492] on div "Your automation is ready to run! The system will autonomously: Collect 20-50 qu…" at bounding box center [220, 570] width 409 height 157
click at [276, 577] on p "Would you like to connect Gmail for email reports, or shall we test the automat…" at bounding box center [219, 600] width 377 height 46
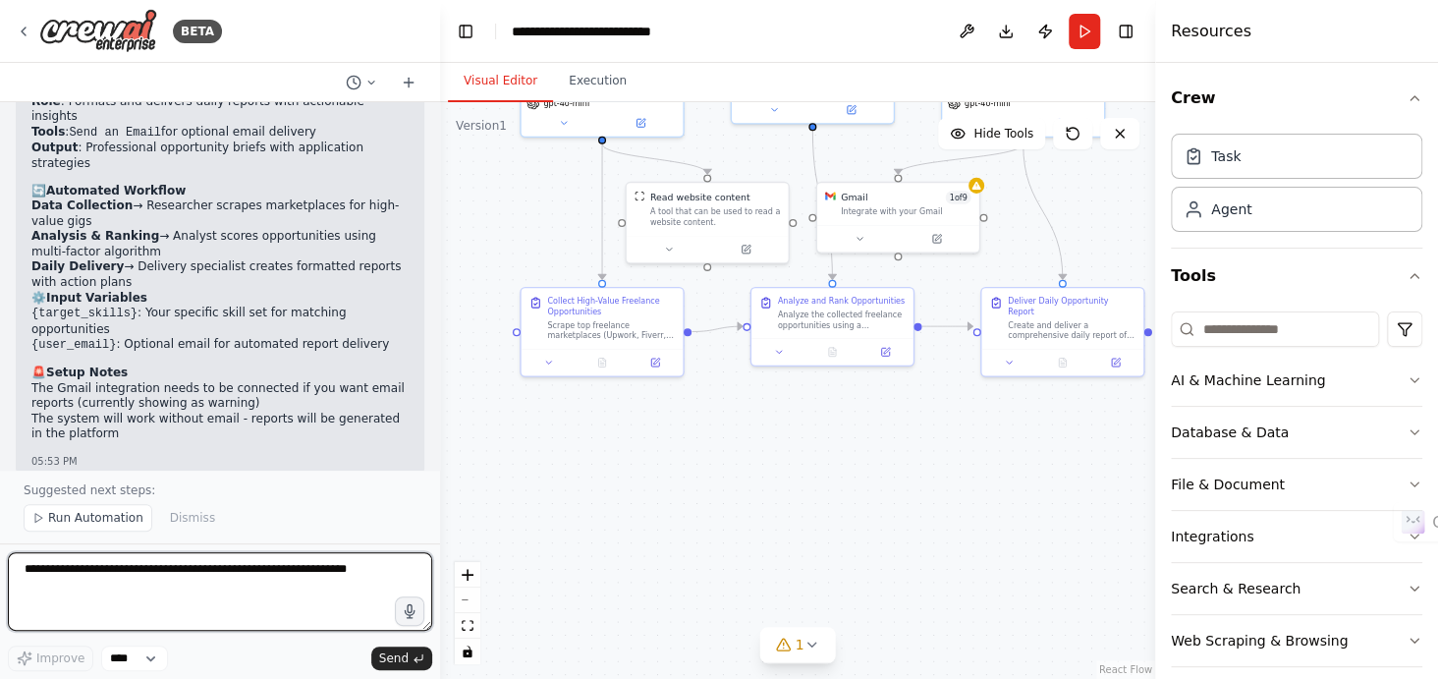
click at [132, 599] on textarea at bounding box center [220, 591] width 424 height 79
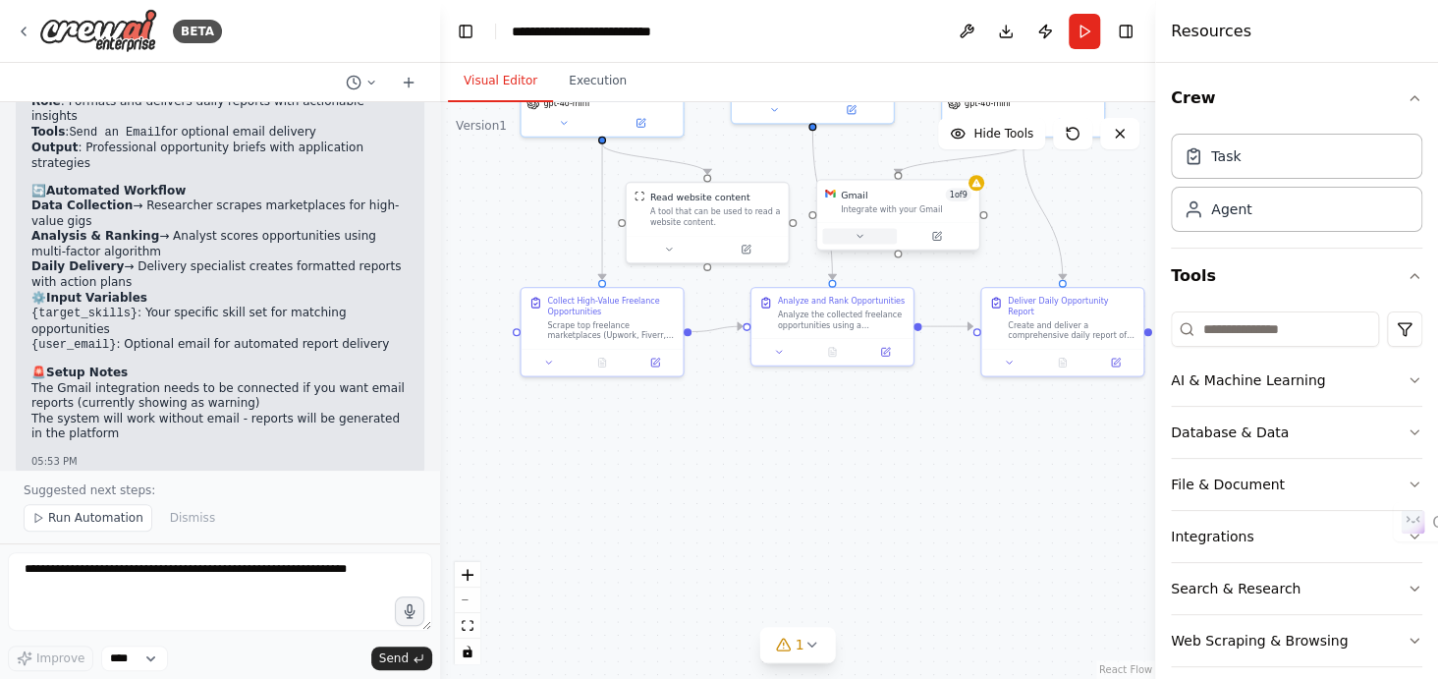
click at [857, 242] on button at bounding box center [859, 236] width 75 height 16
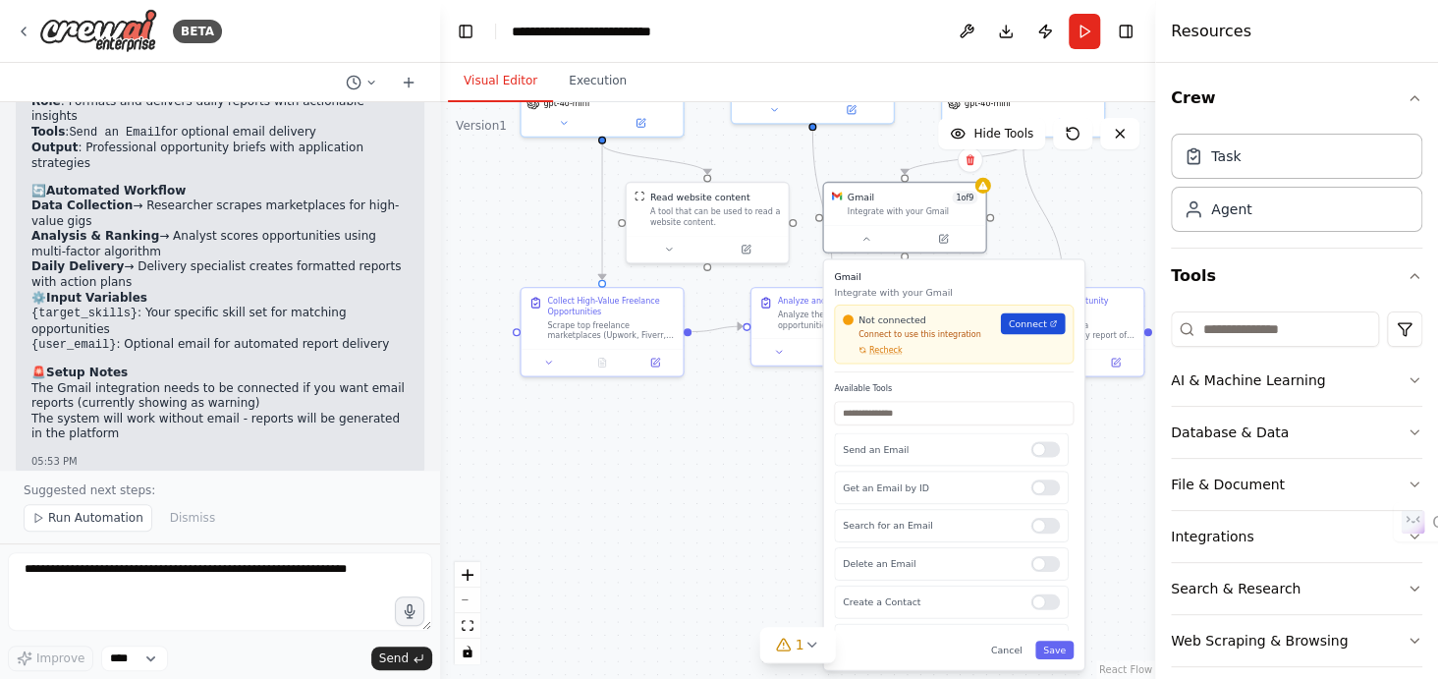
click at [1033, 323] on span "Connect" at bounding box center [1028, 323] width 38 height 13
click at [872, 345] on span "Recheck" at bounding box center [886, 350] width 33 height 11
click at [1033, 321] on span "Connect" at bounding box center [1028, 323] width 38 height 13
click at [921, 418] on input "text" at bounding box center [954, 413] width 240 height 24
click at [921, 488] on p "Get an Email by ID" at bounding box center [932, 486] width 178 height 13
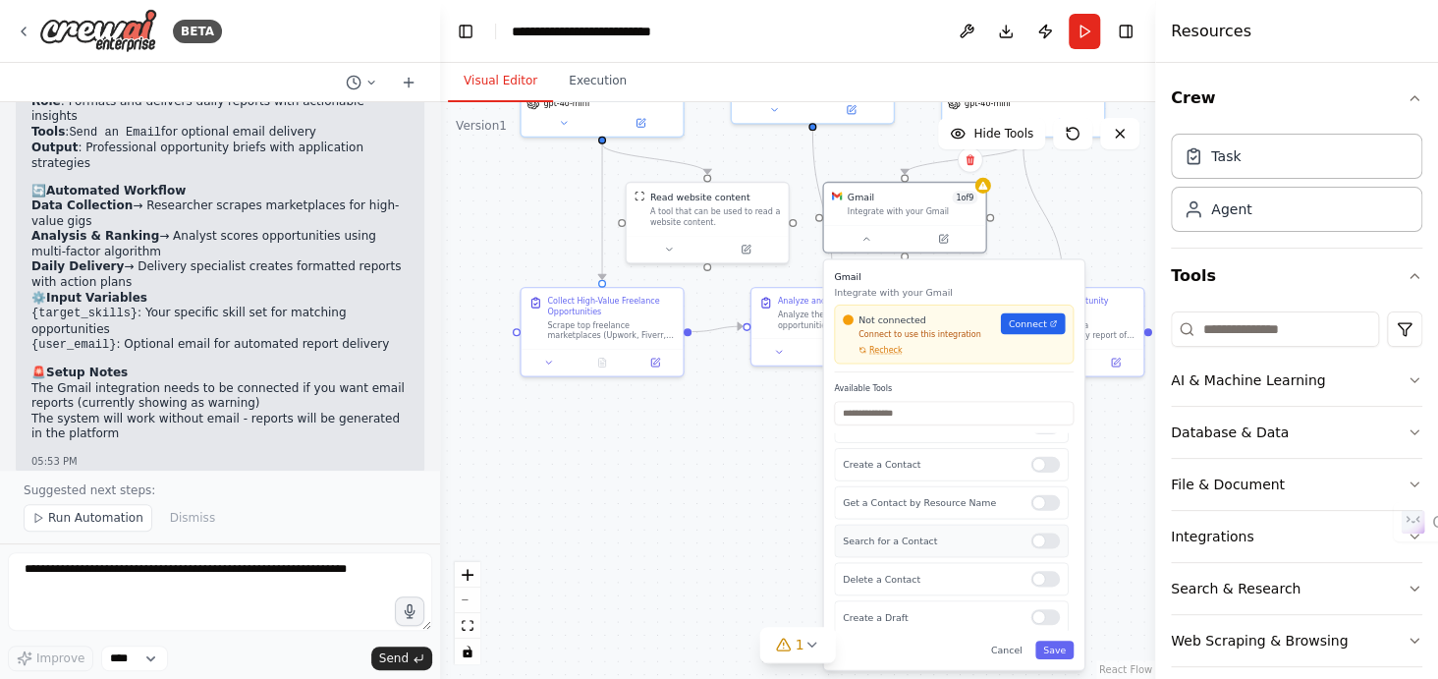
scroll to position [0, 0]
click at [1059, 647] on button "Save" at bounding box center [1055, 650] width 38 height 19
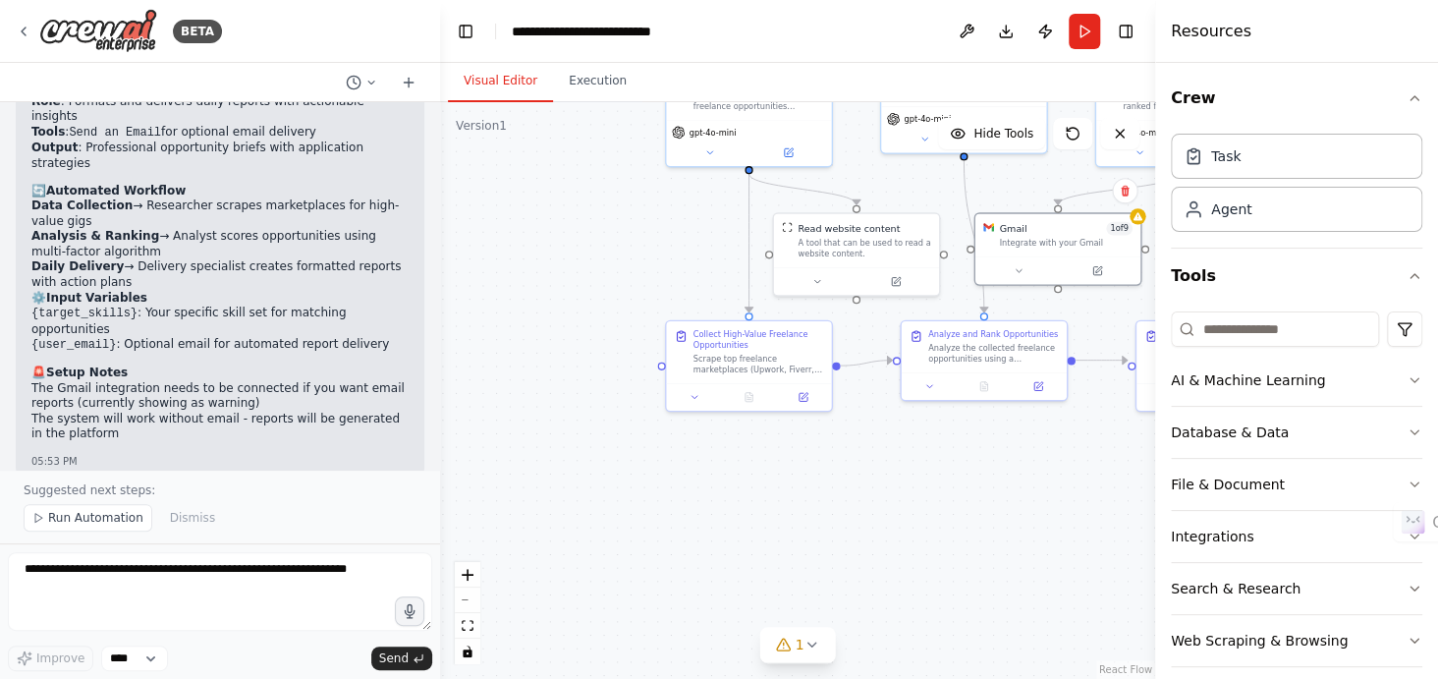
drag, startPoint x: 880, startPoint y: 474, endPoint x: 1034, endPoint y: 511, distance: 157.8
click at [1034, 511] on div ".deletable-edge-delete-btn { width: 20px; height: 20px; border: 0px solid #ffff…" at bounding box center [797, 390] width 715 height 577
click at [99, 519] on span "Run Automation" at bounding box center [95, 518] width 95 height 16
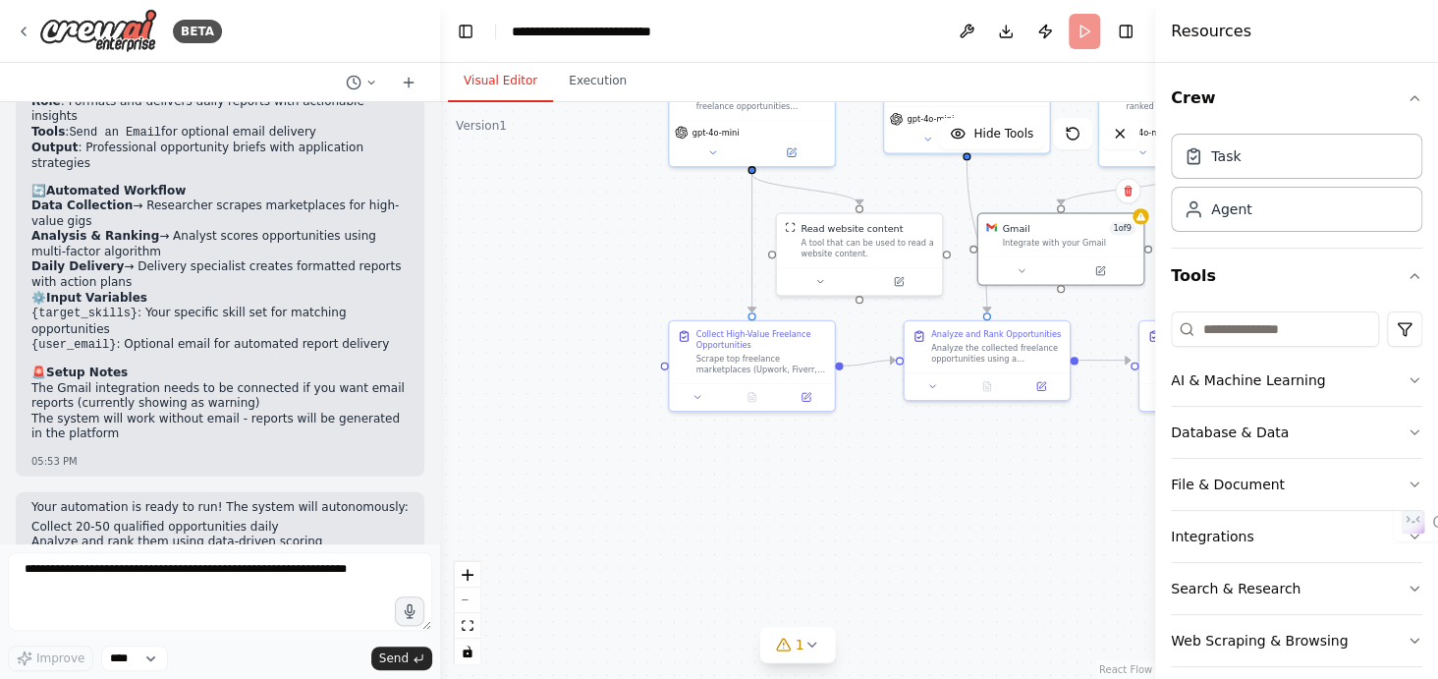
scroll to position [2521, 0]
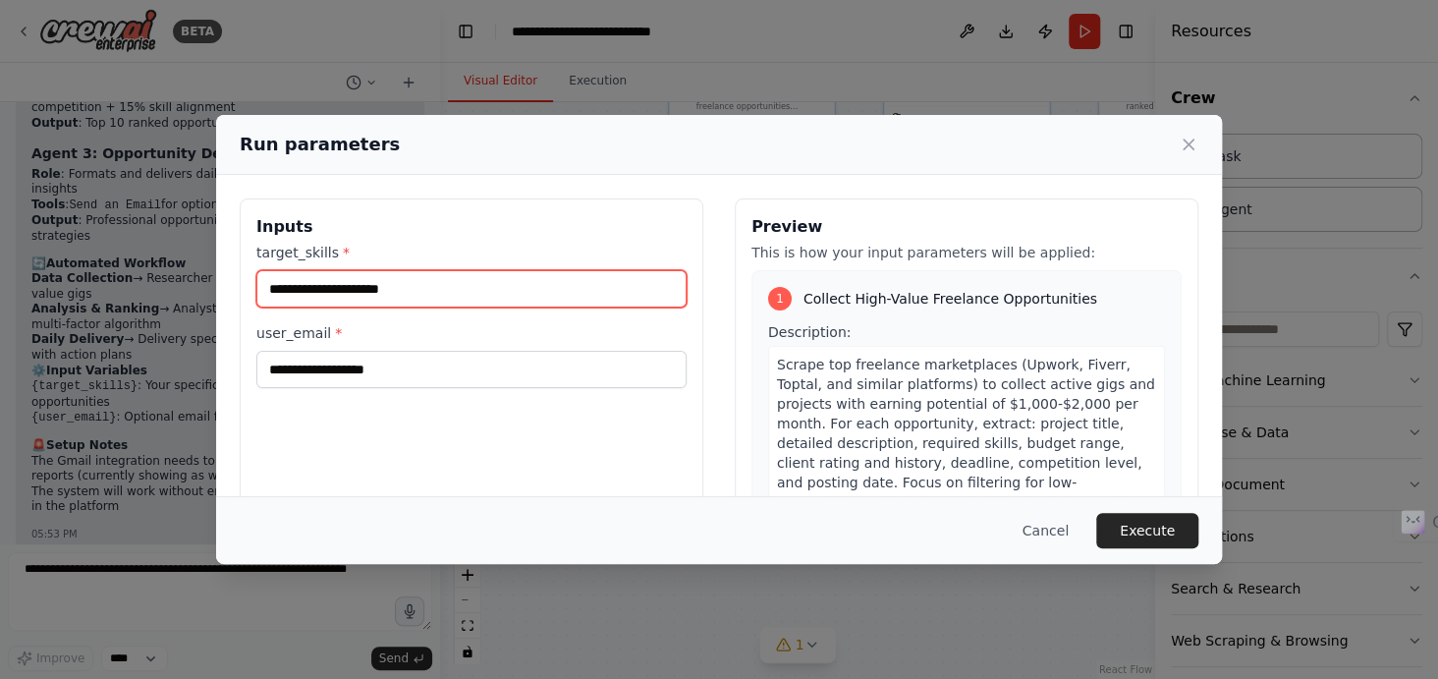
click at [415, 275] on input "target_skills *" at bounding box center [471, 288] width 430 height 37
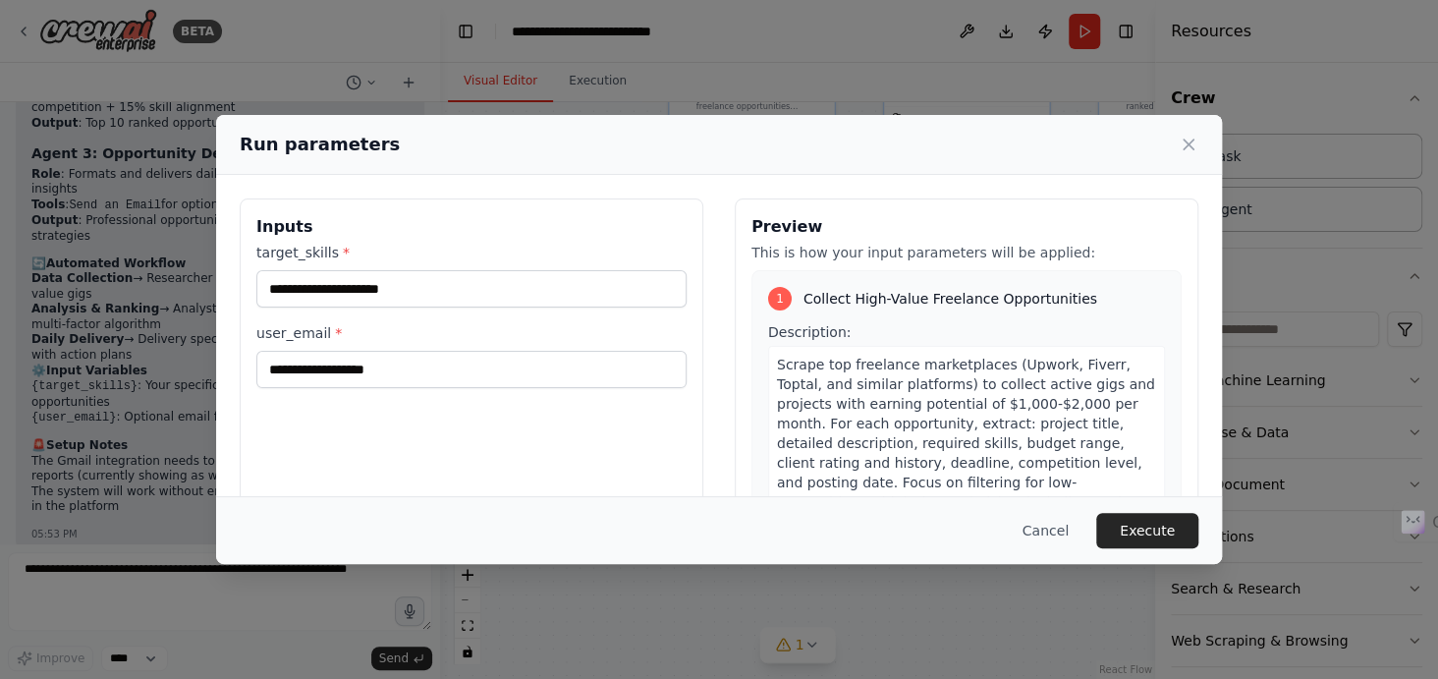
click at [387, 228] on h3 "Inputs" at bounding box center [471, 227] width 430 height 24
drag, startPoint x: 256, startPoint y: 226, endPoint x: 369, endPoint y: 398, distance: 205.7
click at [369, 398] on div "Inputs target_skills * user_email *" at bounding box center [472, 431] width 464 height 466
copy div "Inputs target_skills *"
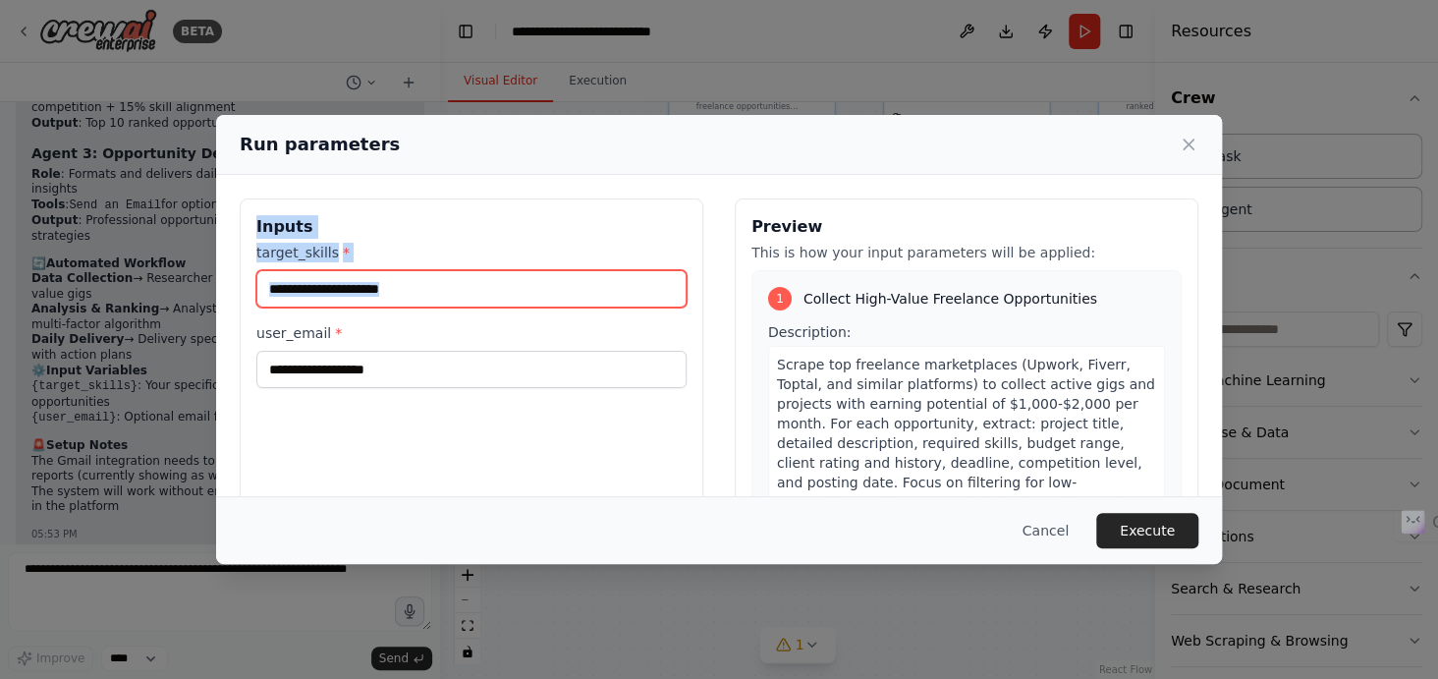
click at [436, 291] on input "target_skills *" at bounding box center [471, 288] width 430 height 37
paste input "**********"
type input "**********"
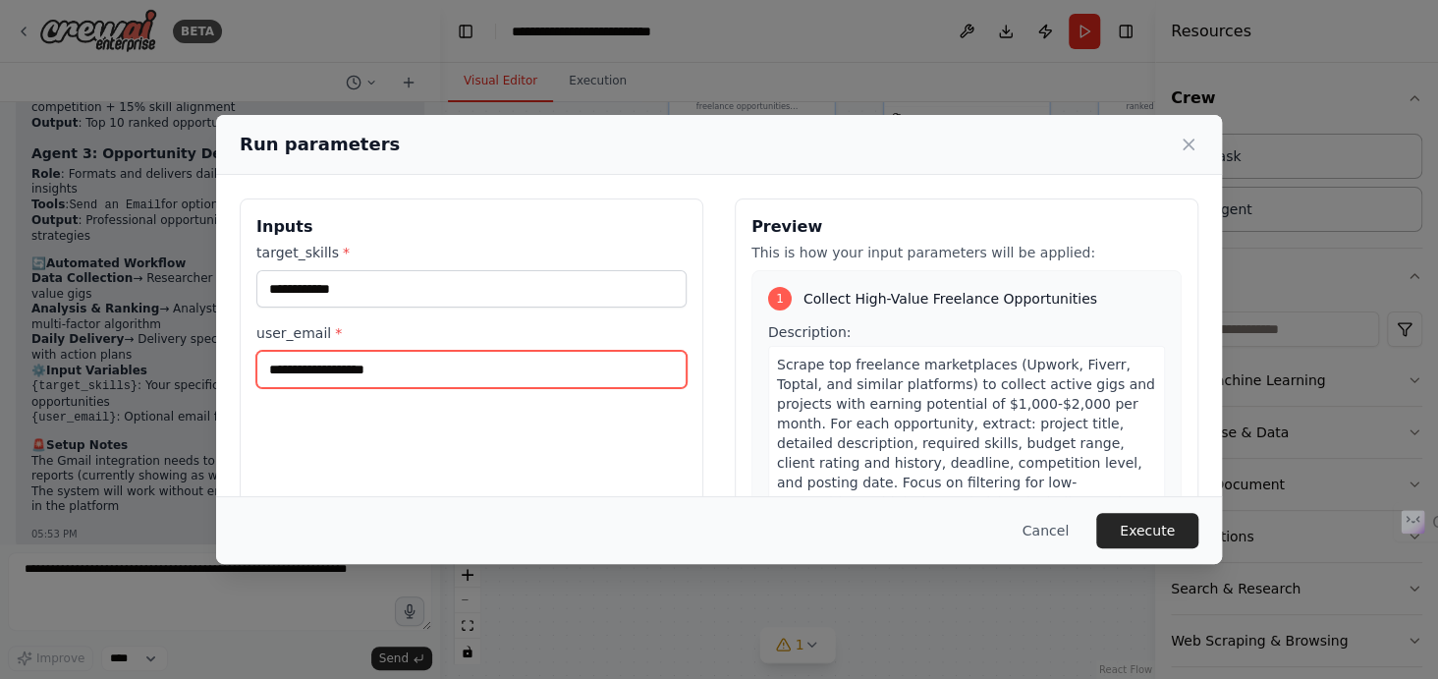
click at [377, 382] on input "user_email *" at bounding box center [471, 369] width 430 height 37
type input "**********"
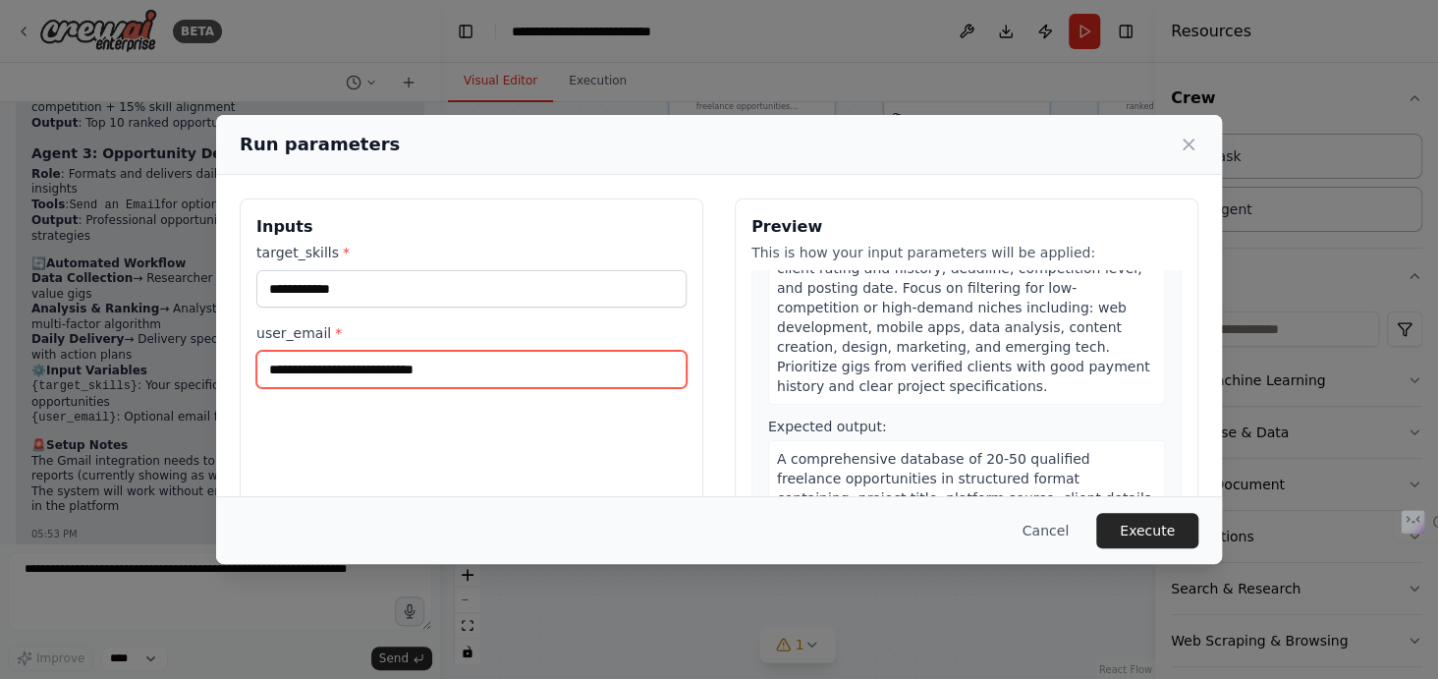
scroll to position [282, 0]
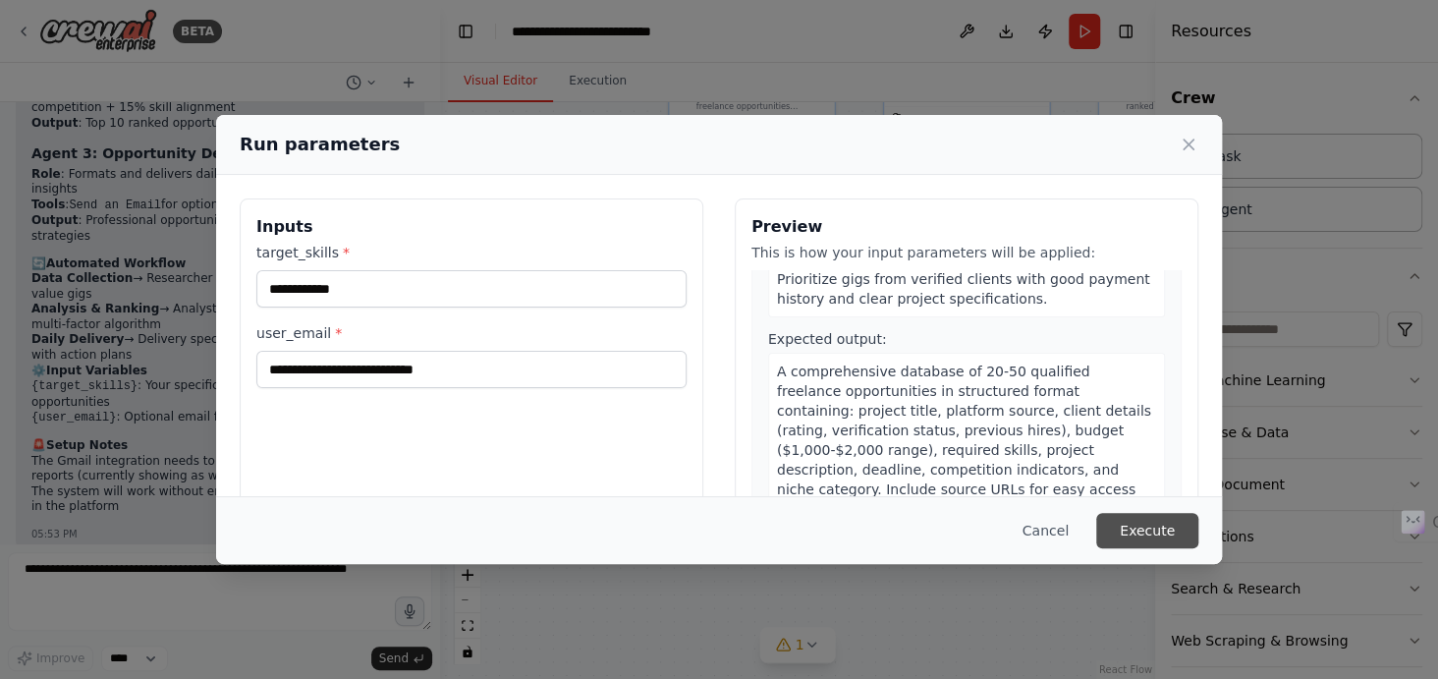
click at [1151, 519] on button "Execute" at bounding box center [1148, 530] width 102 height 35
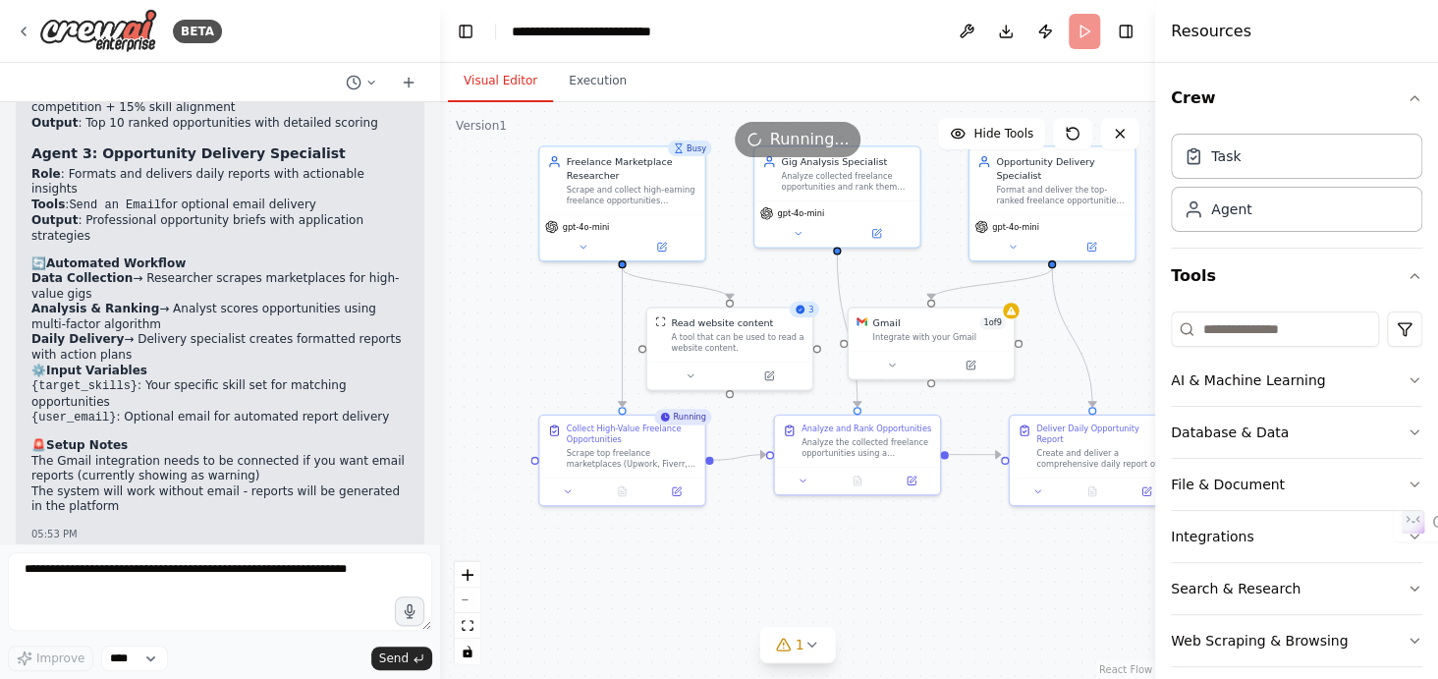
drag, startPoint x: 962, startPoint y: 512, endPoint x: 831, endPoint y: 606, distance: 161.2
click at [831, 606] on div ".deletable-edge-delete-btn { width: 20px; height: 20px; border: 0px solid #ffff…" at bounding box center [797, 390] width 715 height 577
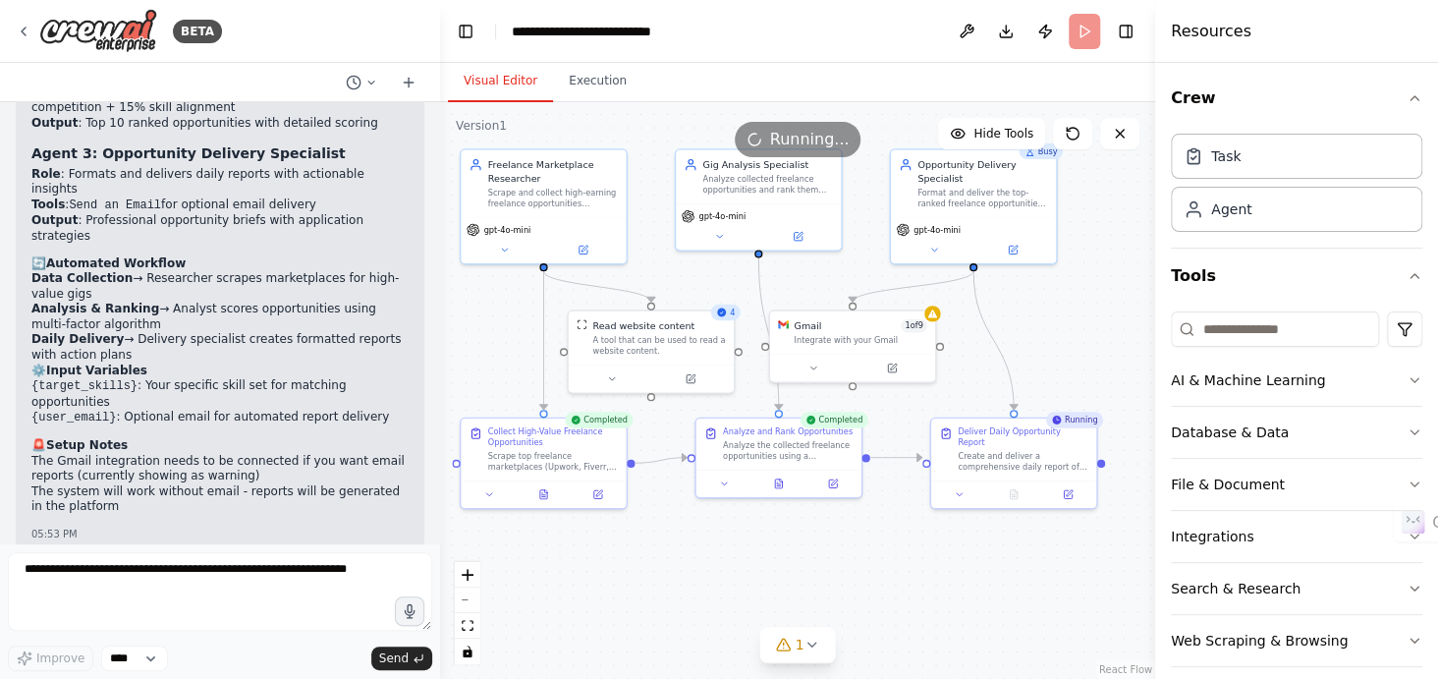
drag, startPoint x: 876, startPoint y: 575, endPoint x: 802, endPoint y: 582, distance: 75.0
click at [802, 582] on div ".deletable-edge-delete-btn { width: 20px; height: 20px; border: 0px solid #ffff…" at bounding box center [797, 390] width 715 height 577
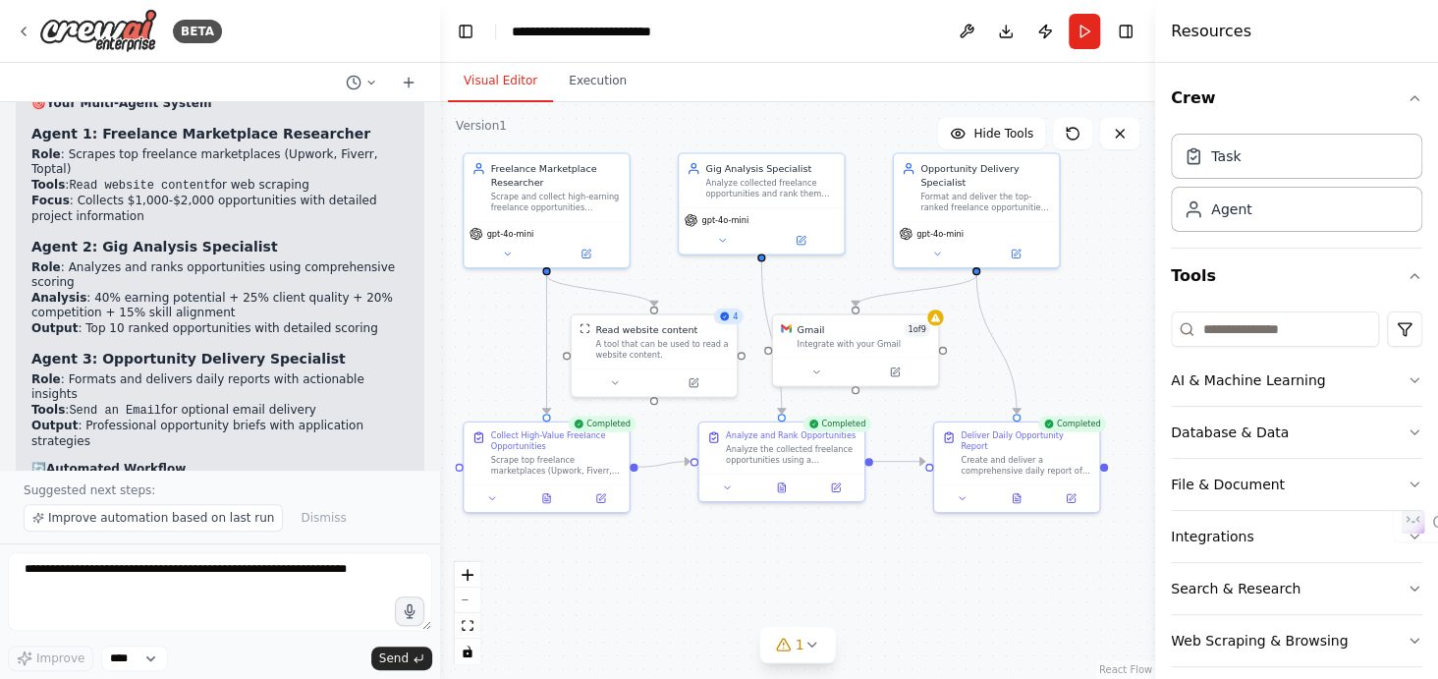
scroll to position [2594, 0]
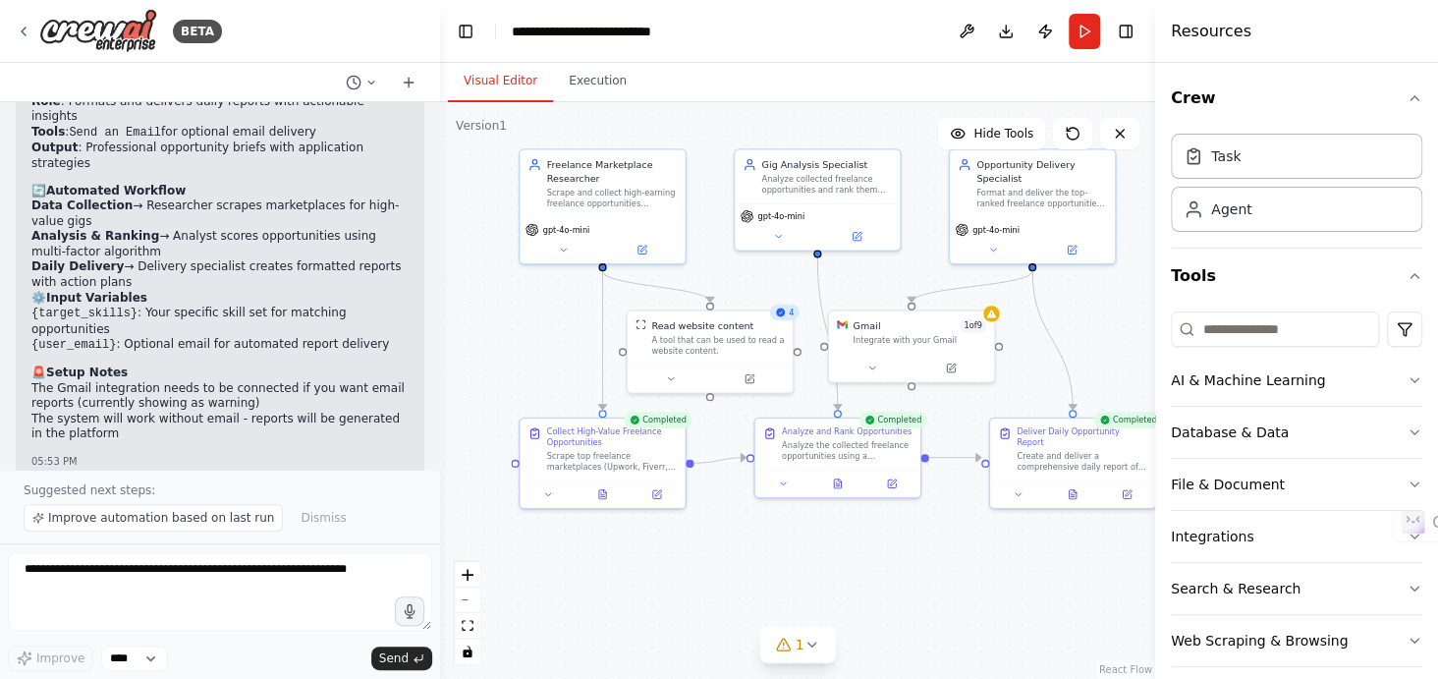
drag, startPoint x: 786, startPoint y: 534, endPoint x: 875, endPoint y: 526, distance: 89.8
click at [875, 526] on div ".deletable-edge-delete-btn { width: 20px; height: 20px; border: 0px solid #ffff…" at bounding box center [797, 390] width 715 height 577
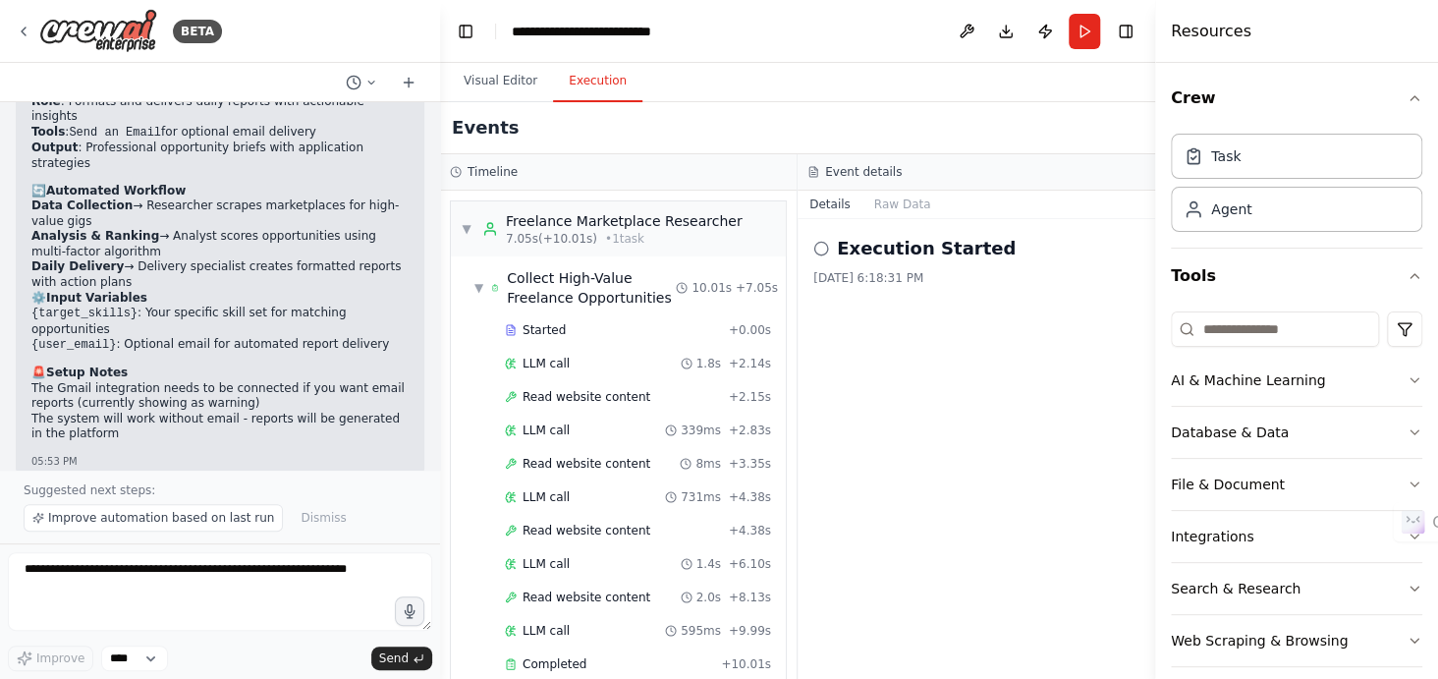
click at [585, 79] on button "Execution" at bounding box center [597, 81] width 89 height 41
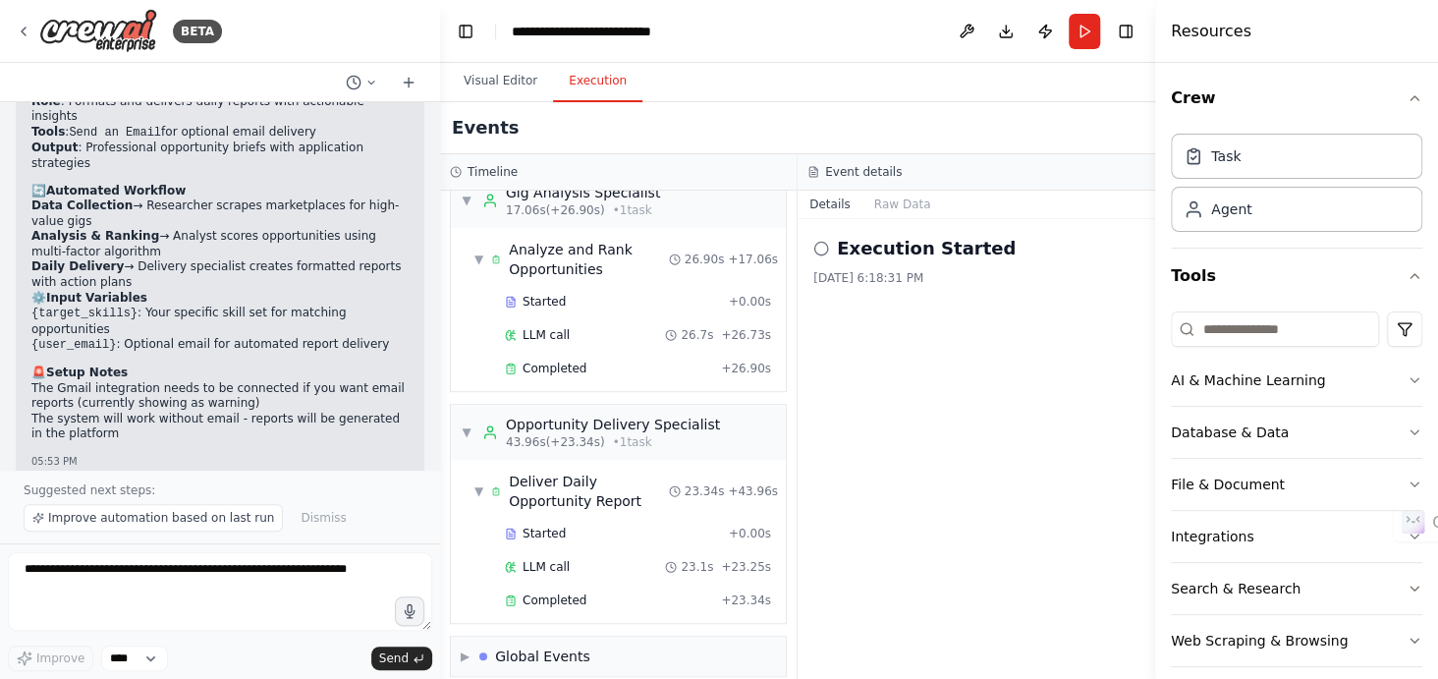
scroll to position [536, 0]
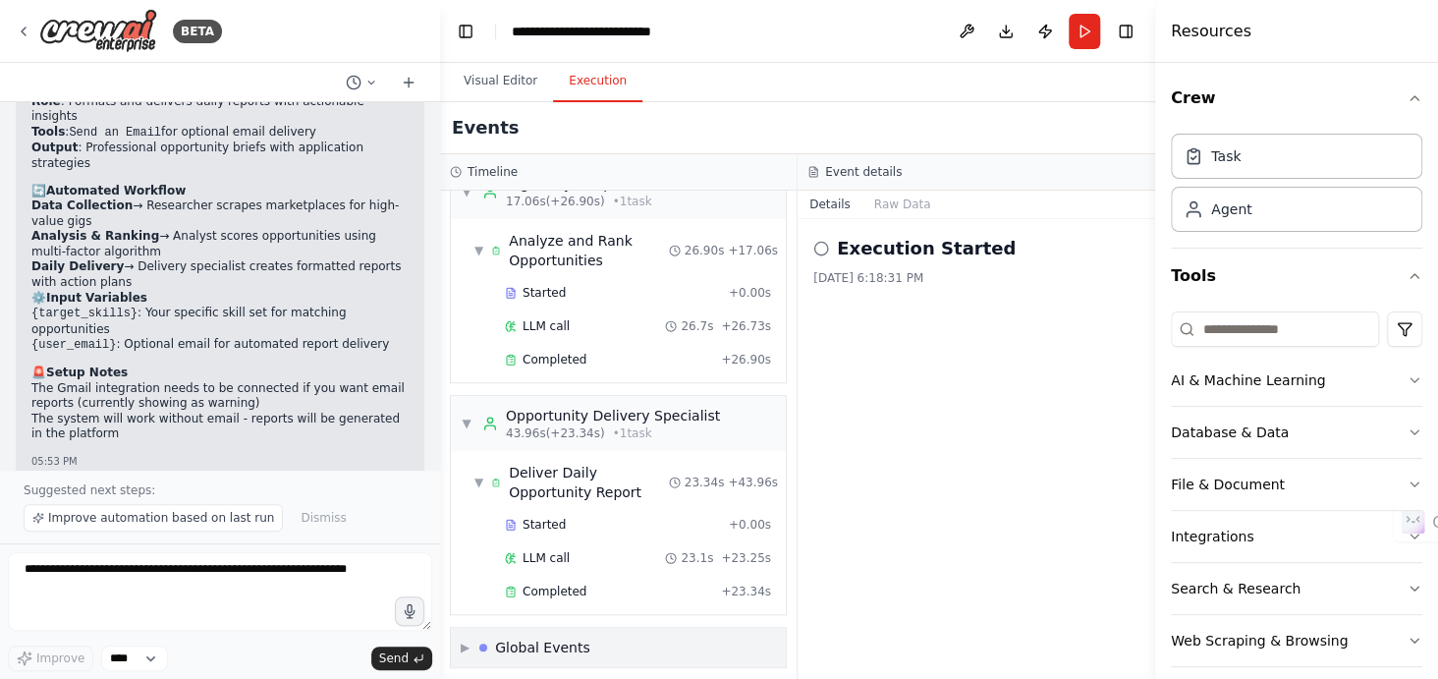
click at [523, 638] on div "Global Events" at bounding box center [542, 648] width 95 height 20
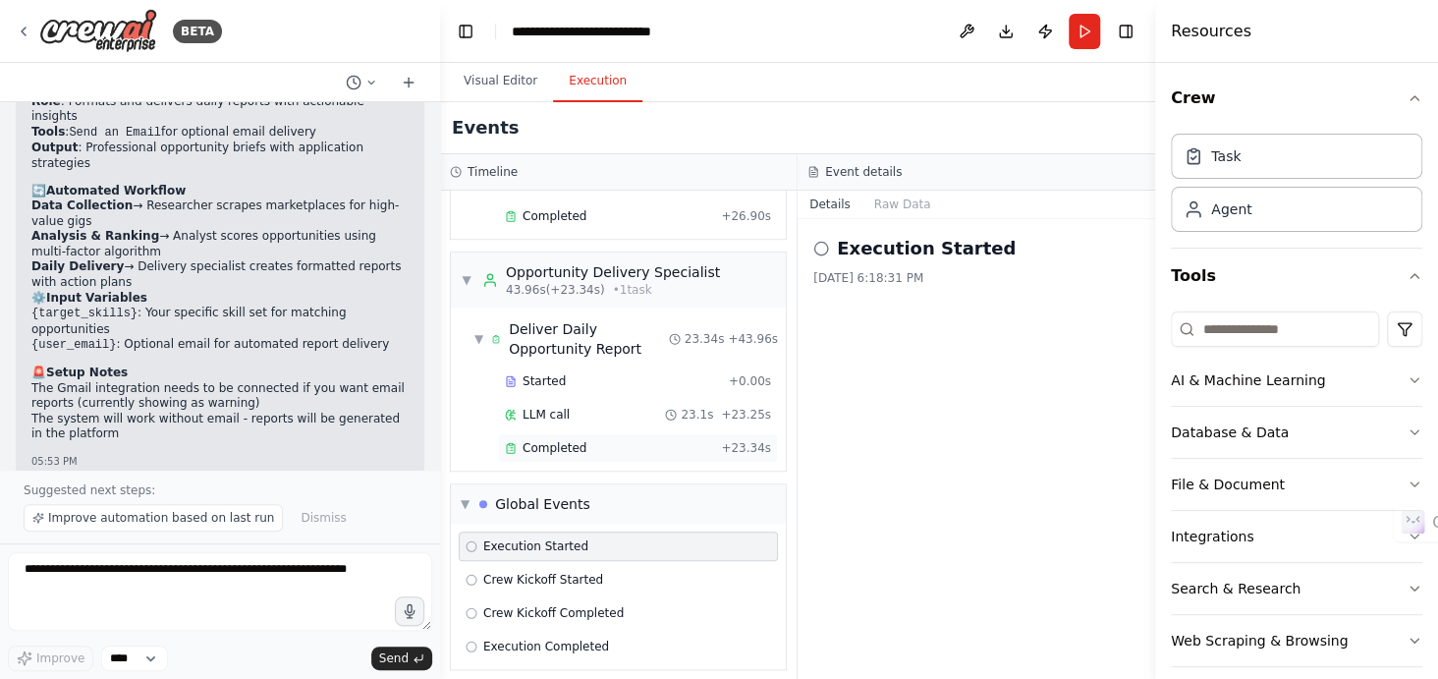
click at [582, 441] on div "Completed" at bounding box center [609, 448] width 208 height 16
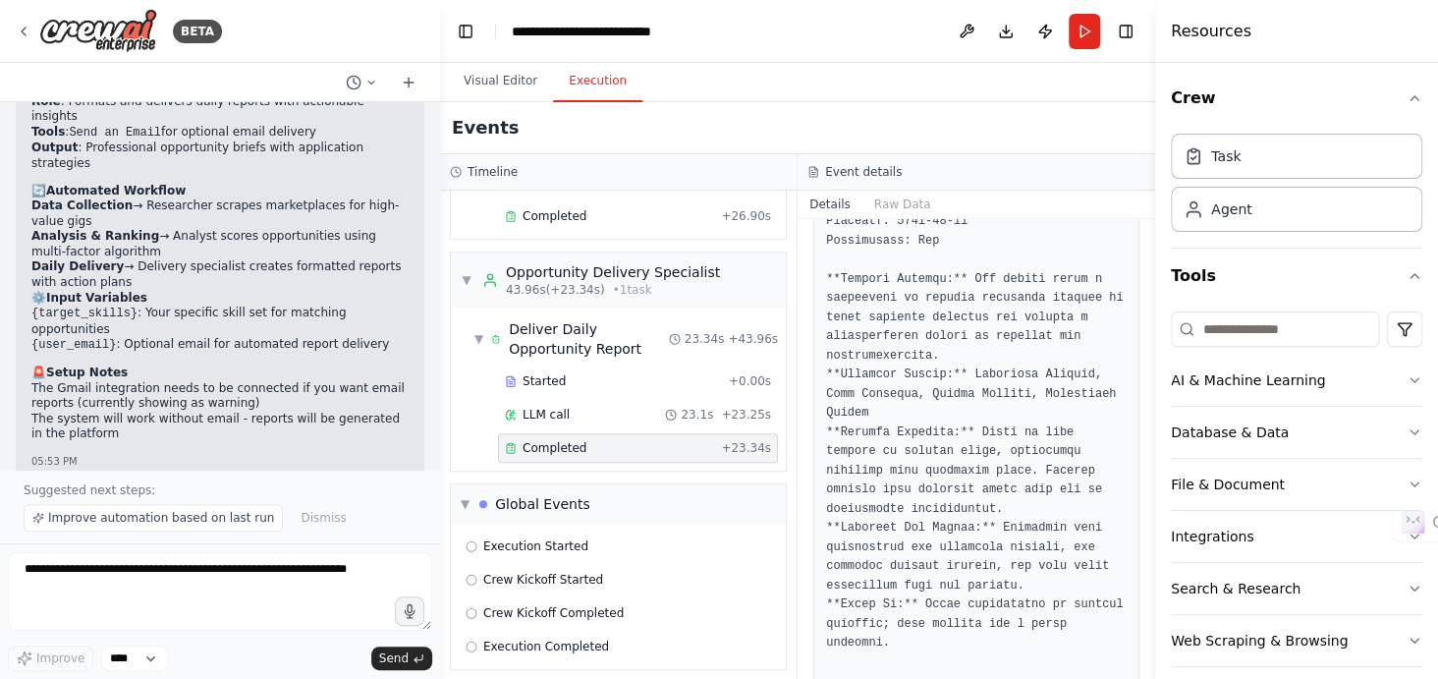
scroll to position [2777, 0]
click at [905, 198] on button "Raw Data" at bounding box center [903, 205] width 81 height 28
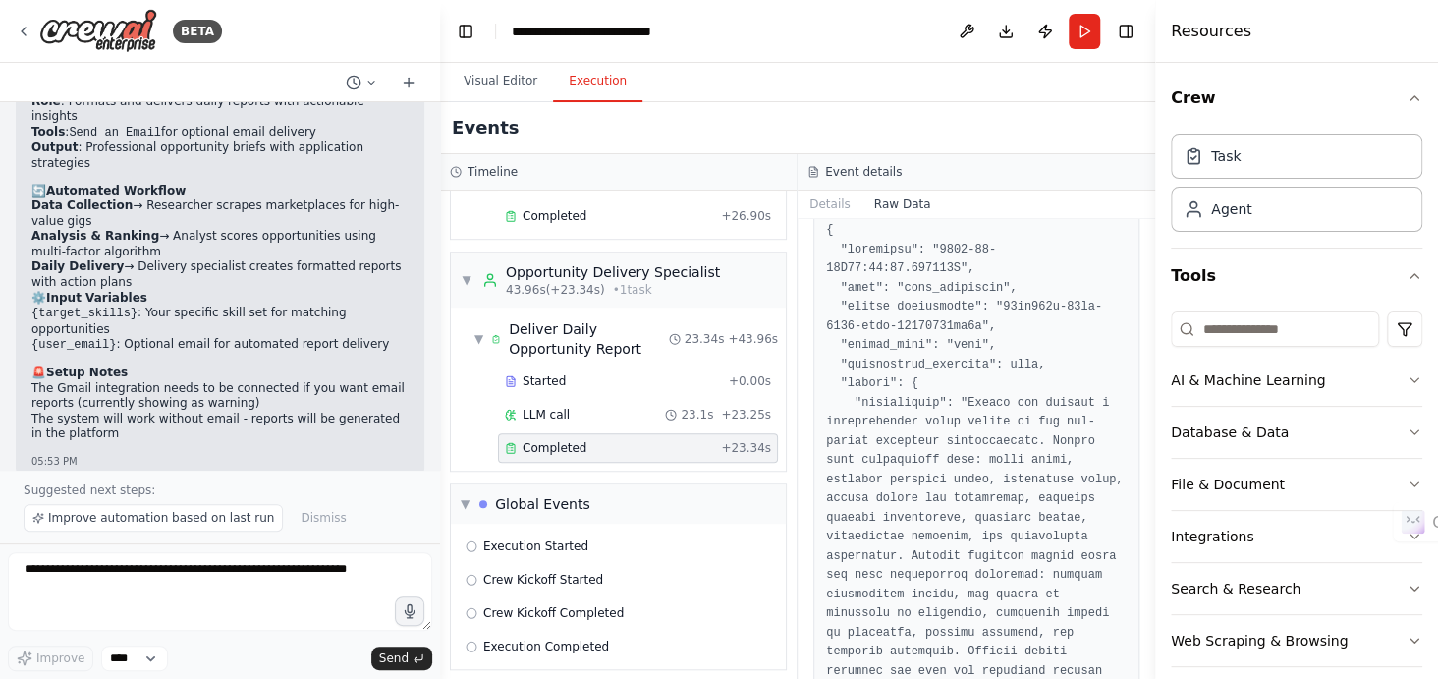
scroll to position [66, 0]
click at [837, 200] on button "Details" at bounding box center [830, 205] width 65 height 28
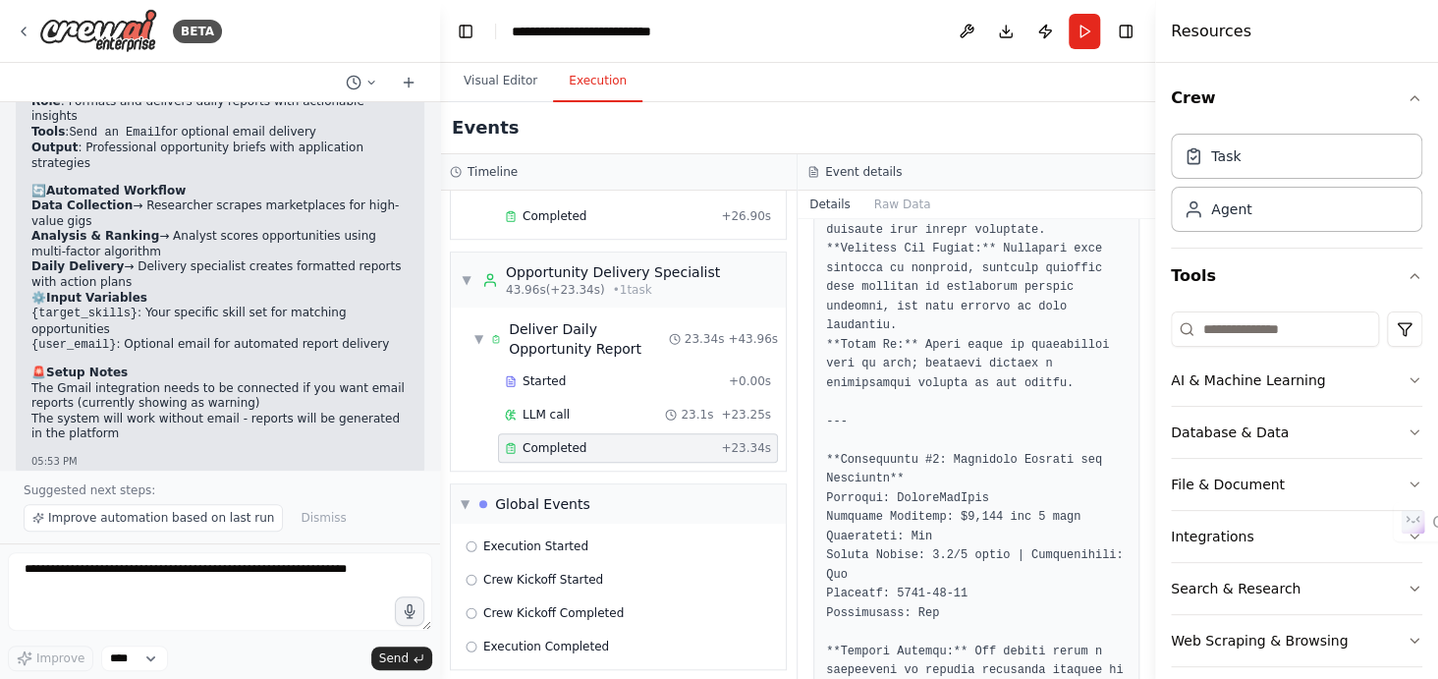
scroll to position [3081, 0]
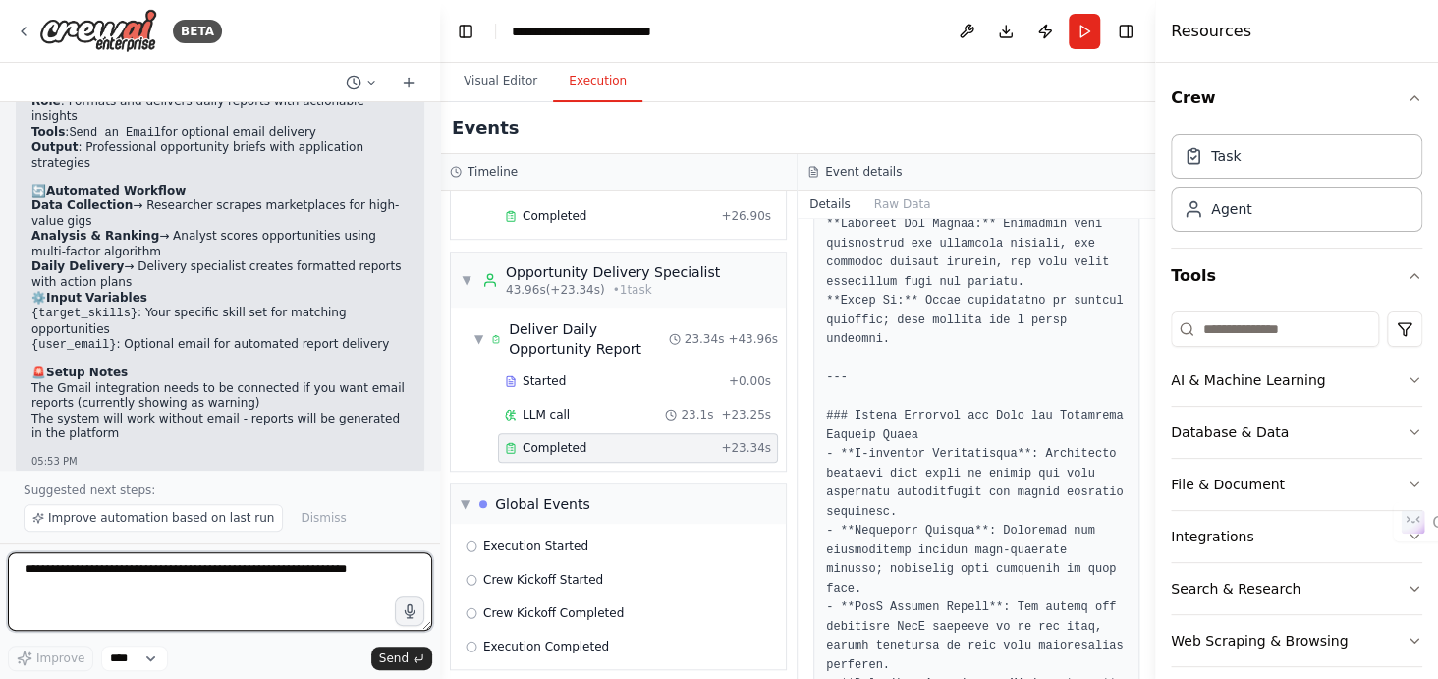
click at [177, 594] on textarea at bounding box center [220, 591] width 424 height 79
type textarea "**********"
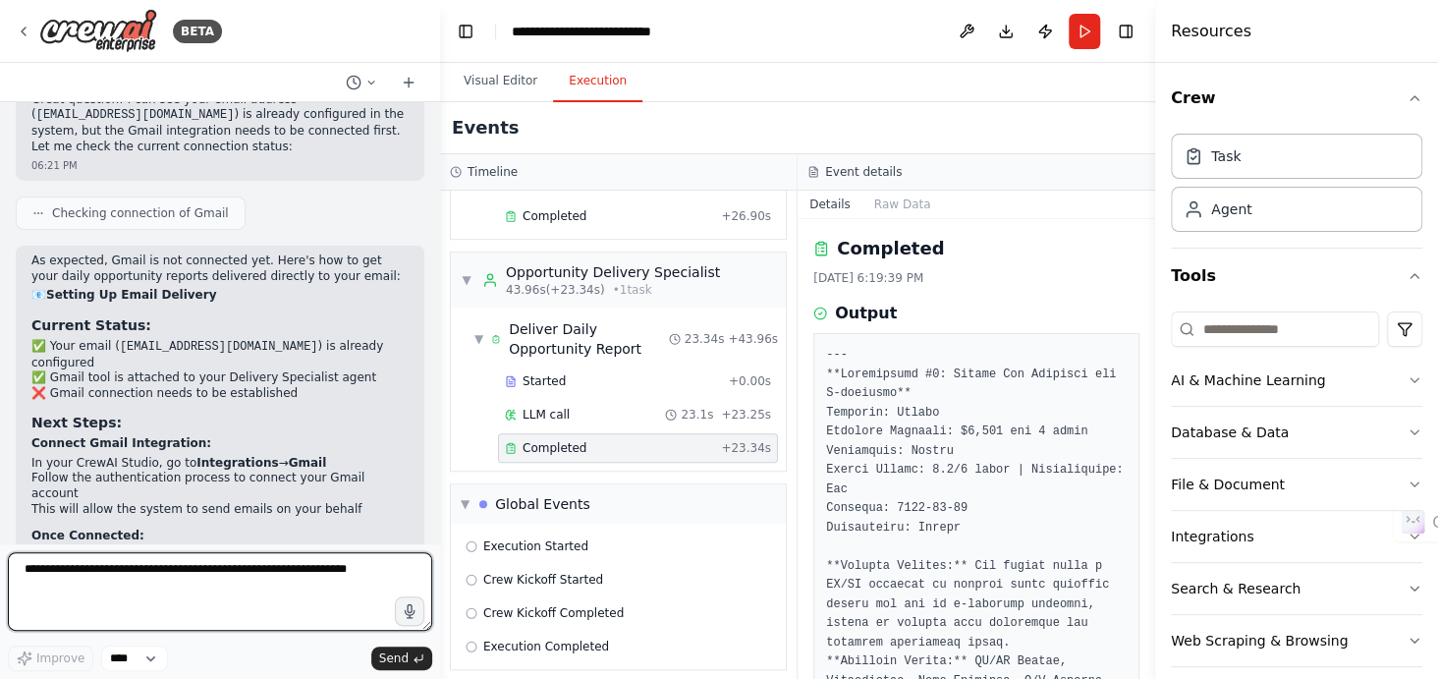
scroll to position [3260, 0]
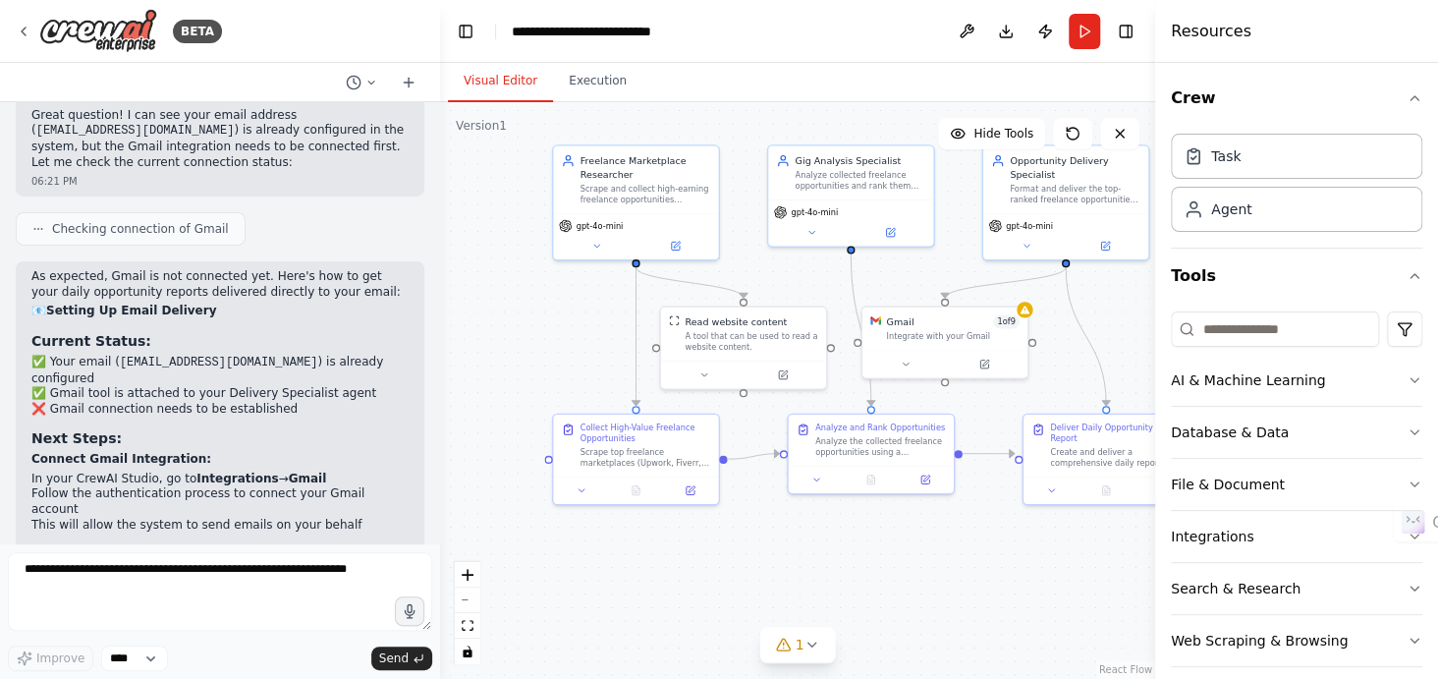
click at [493, 87] on button "Visual Editor" at bounding box center [500, 81] width 105 height 41
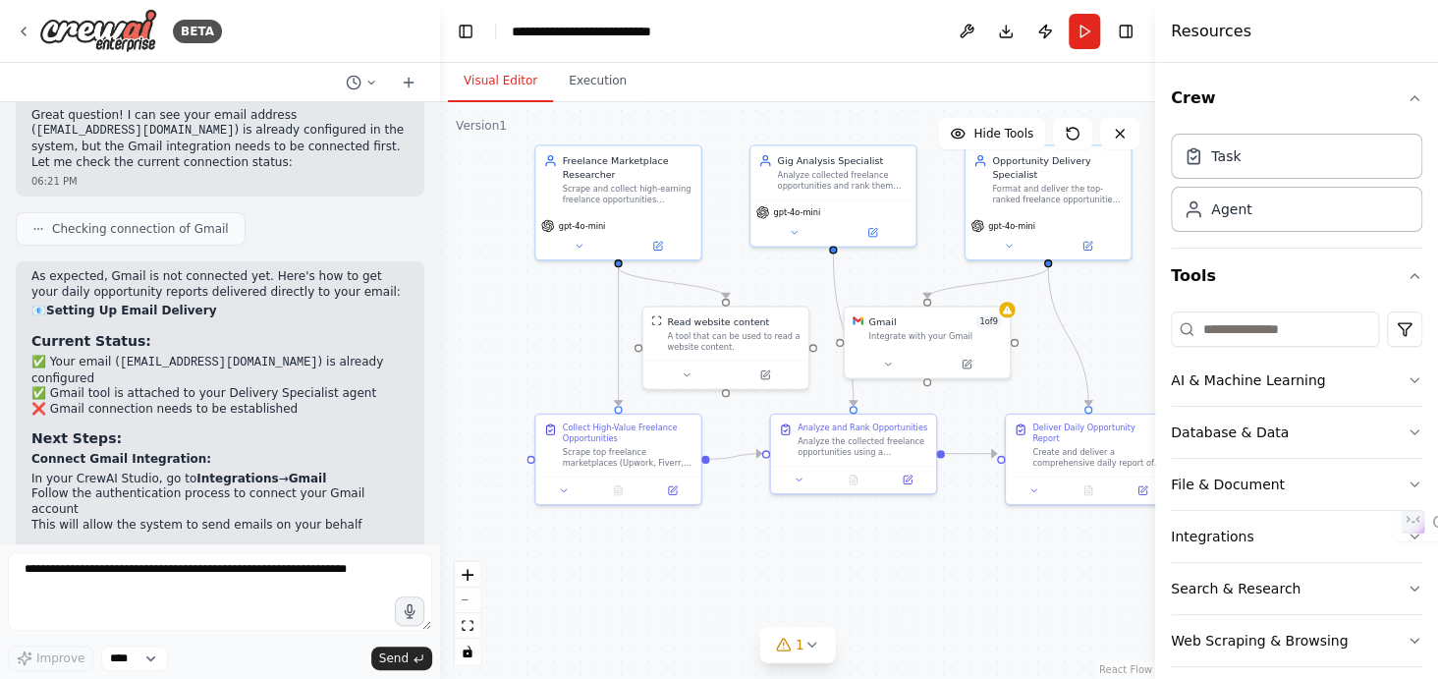
drag, startPoint x: 794, startPoint y: 542, endPoint x: 742, endPoint y: 547, distance: 52.3
click at [742, 547] on div ".deletable-edge-delete-btn { width: 20px; height: 20px; border: 0px solid #ffff…" at bounding box center [797, 390] width 715 height 577
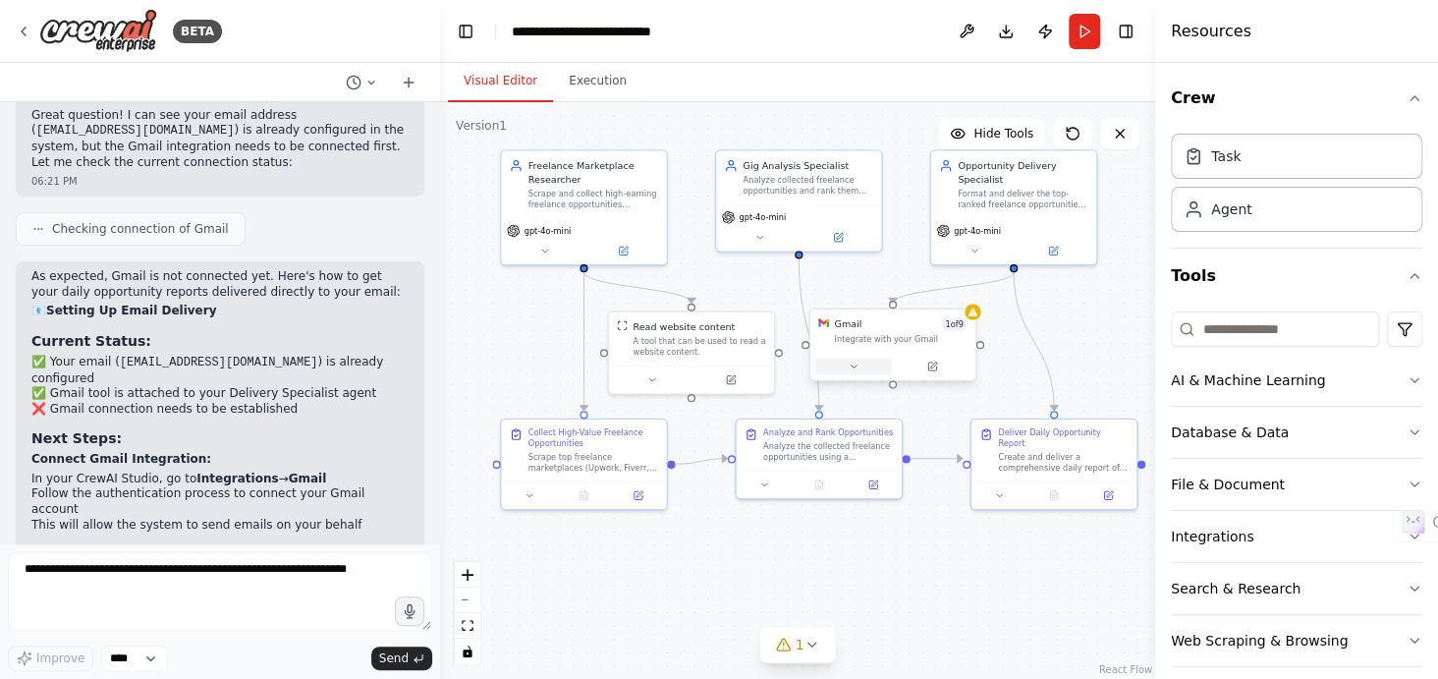
click at [872, 362] on button at bounding box center [854, 367] width 76 height 16
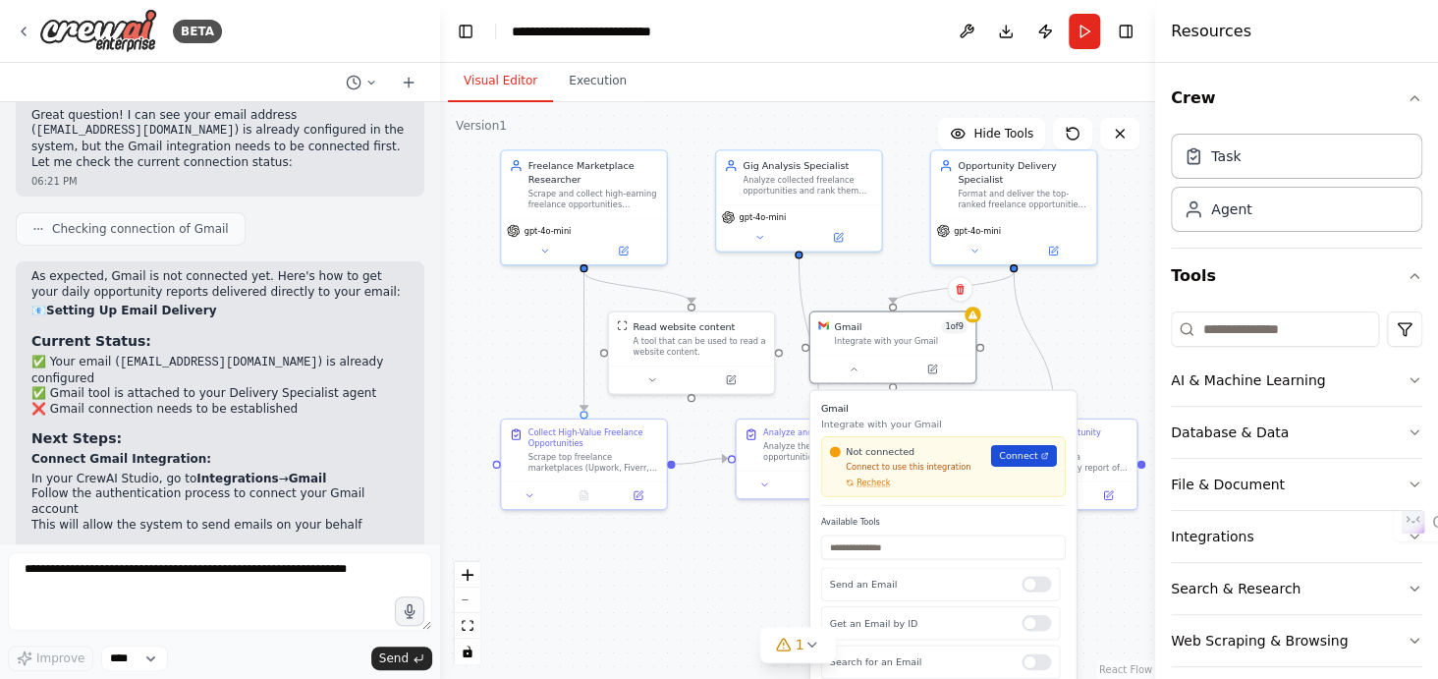
click at [1033, 454] on span "Connect" at bounding box center [1018, 456] width 39 height 14
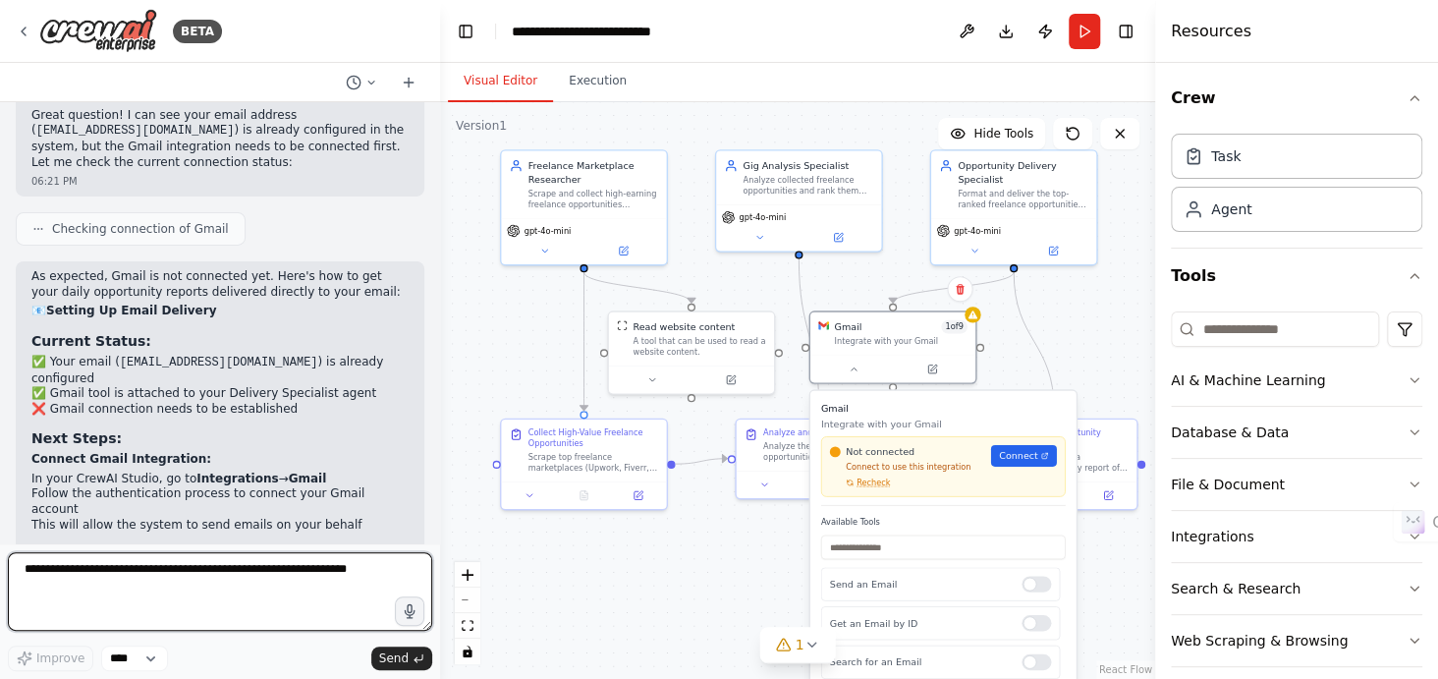
click at [166, 590] on textarea at bounding box center [220, 591] width 424 height 79
paste textarea "**********"
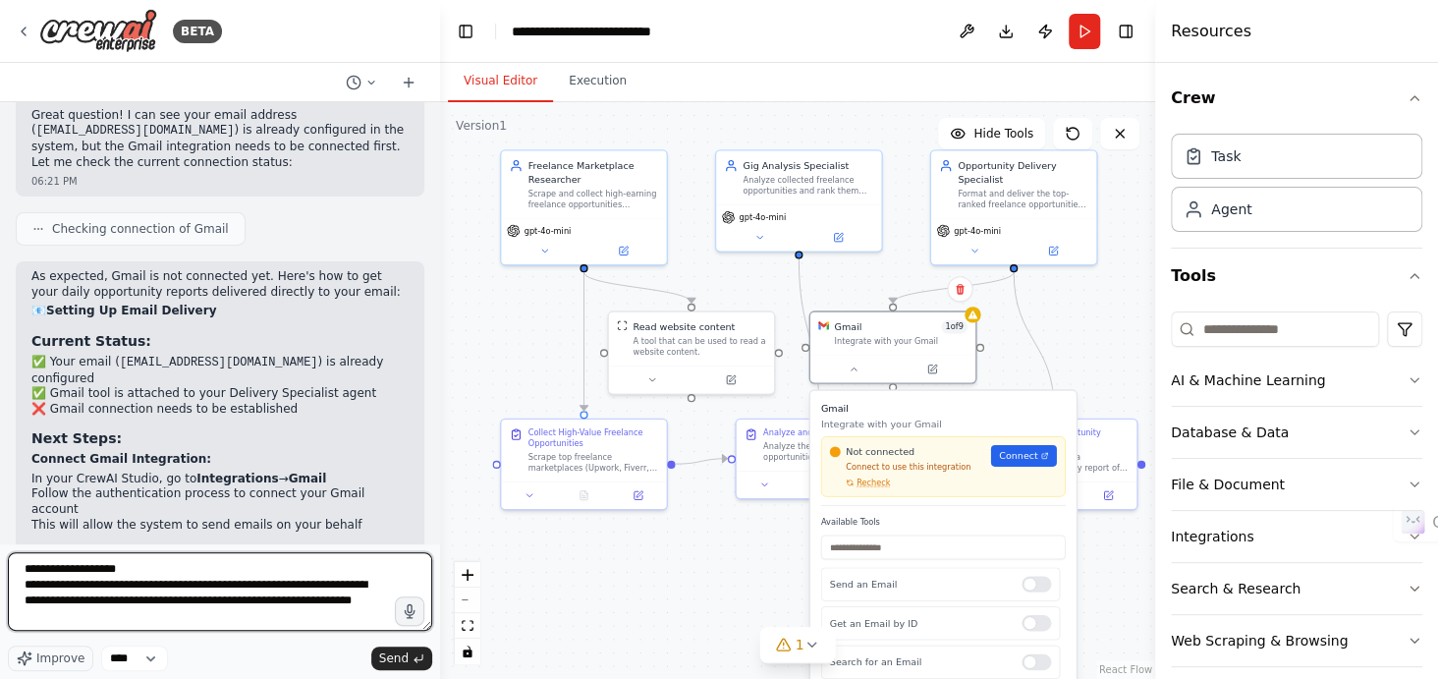
type textarea "**********"
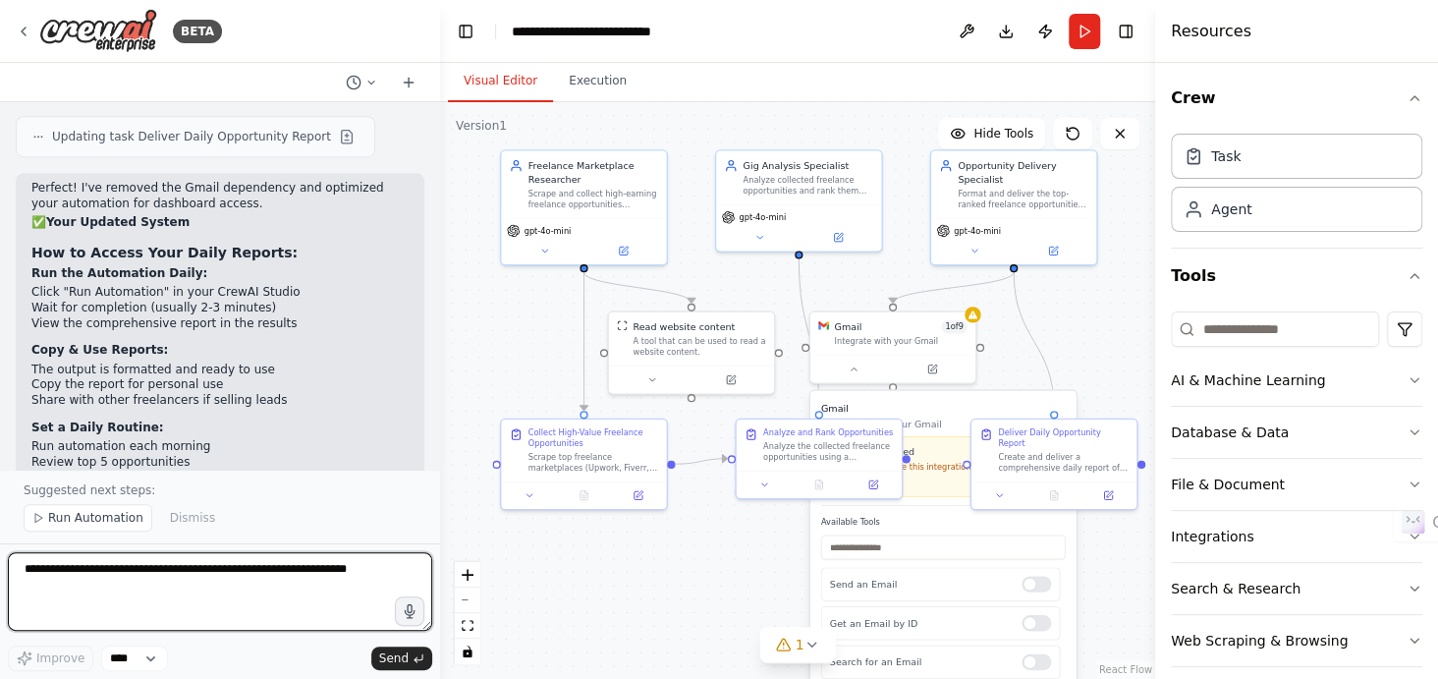
scroll to position [4549, 0]
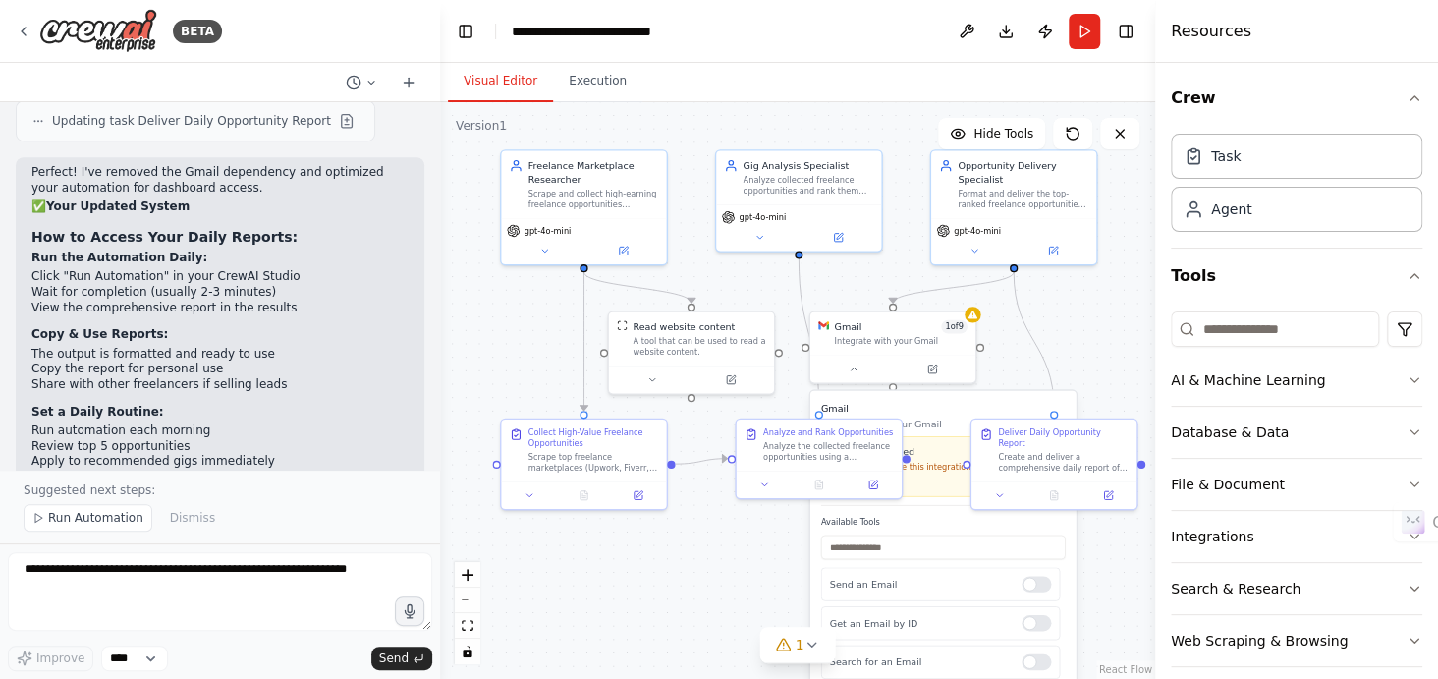
click at [770, 570] on div ".deletable-edge-delete-btn { width: 20px; height: 20px; border: 0px solid #ffff…" at bounding box center [797, 390] width 715 height 577
click at [461, 28] on button "Toggle Left Sidebar" at bounding box center [466, 32] width 28 height 28
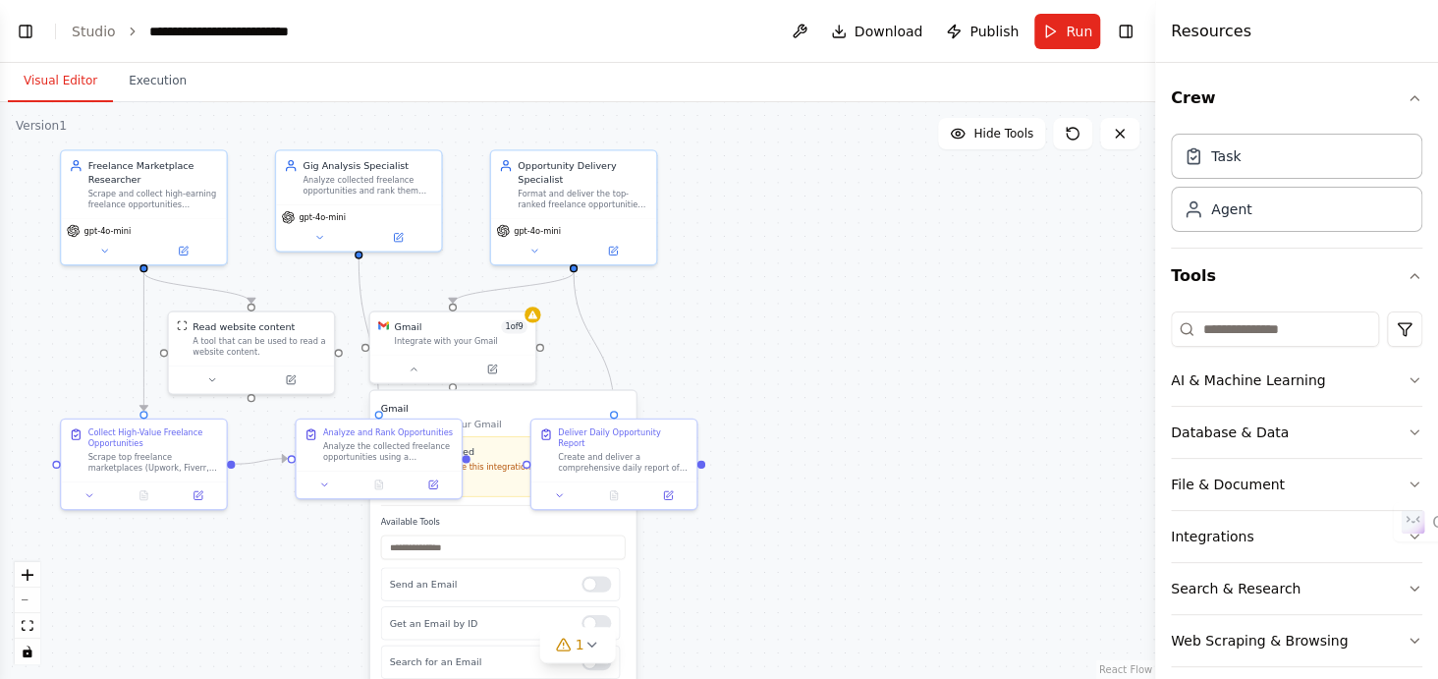
drag, startPoint x: 754, startPoint y: 313, endPoint x: 910, endPoint y: 342, distance: 158.8
click at [910, 342] on div ".deletable-edge-delete-btn { width: 20px; height: 20px; border: 0px solid #ffff…" at bounding box center [577, 390] width 1155 height 577
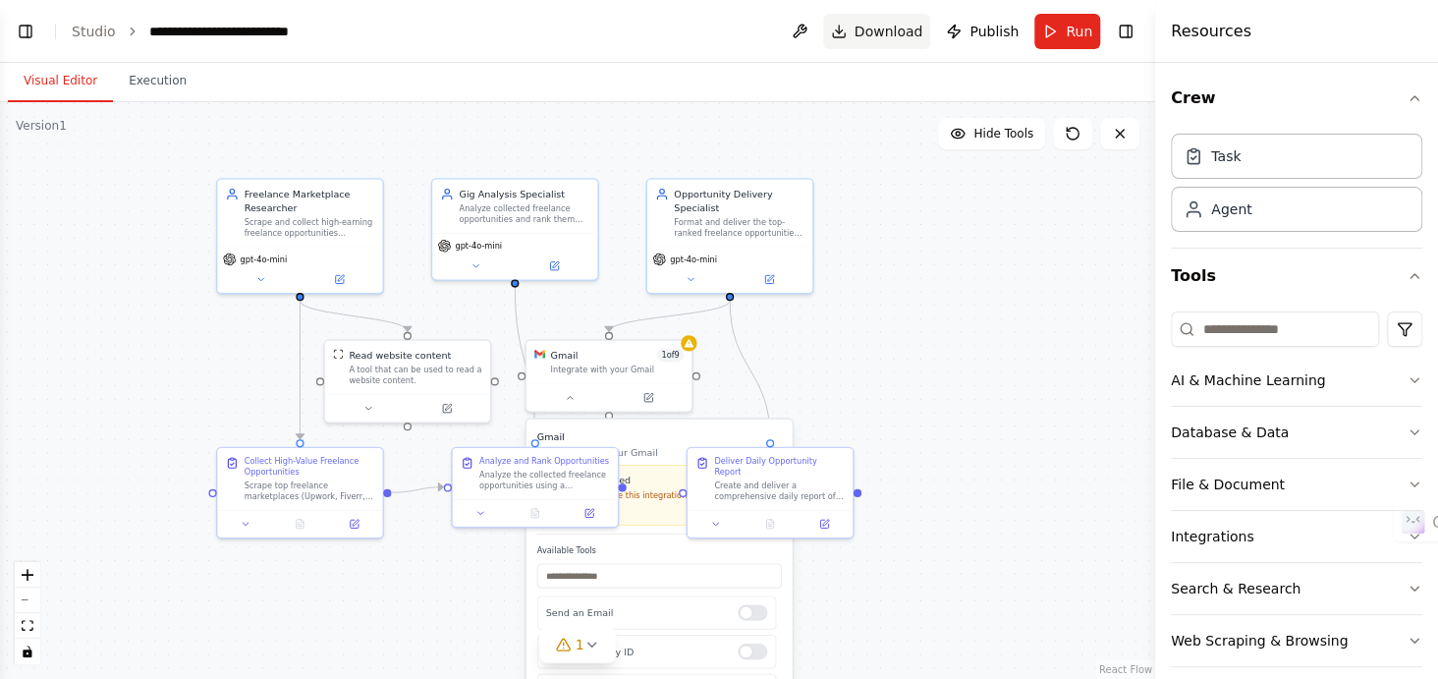
click at [886, 31] on span "Download" at bounding box center [889, 32] width 69 height 20
click at [936, 308] on div ".deletable-edge-delete-btn { width: 20px; height: 20px; border: 0px solid #ffff…" at bounding box center [577, 390] width 1155 height 577
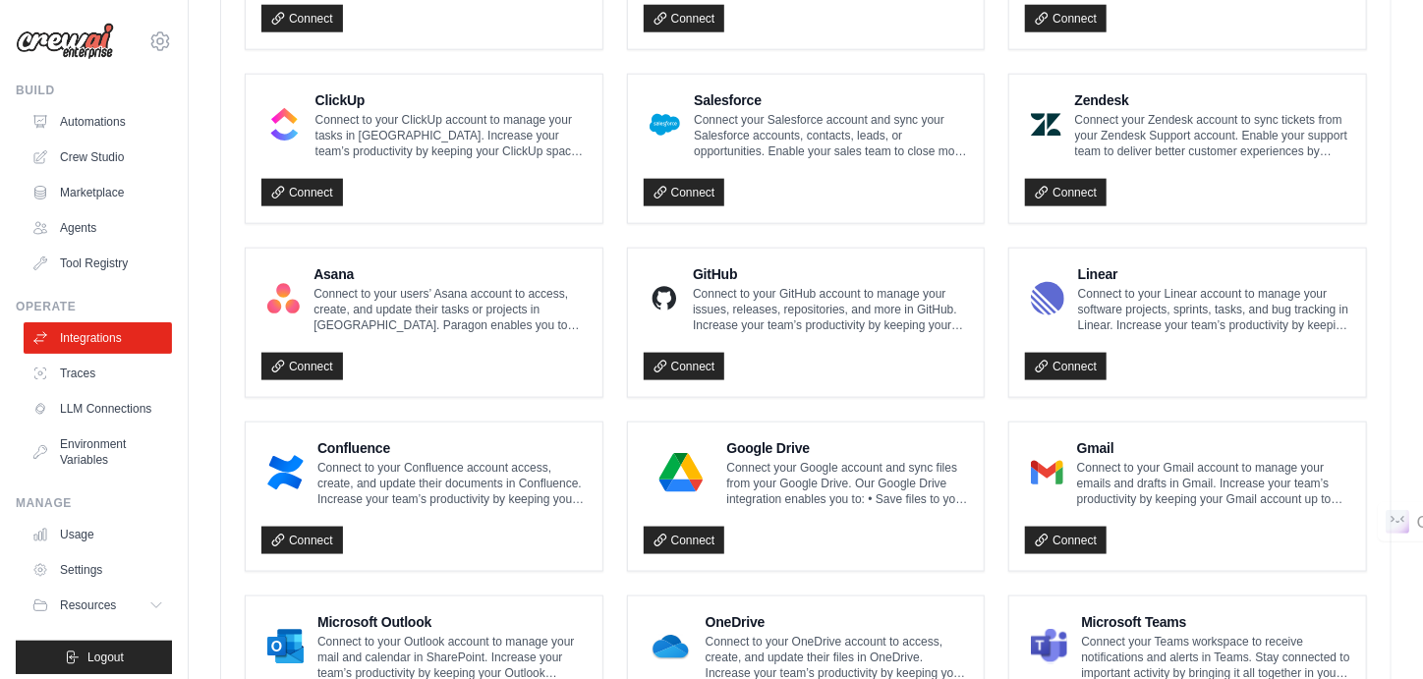
scroll to position [1232, 0]
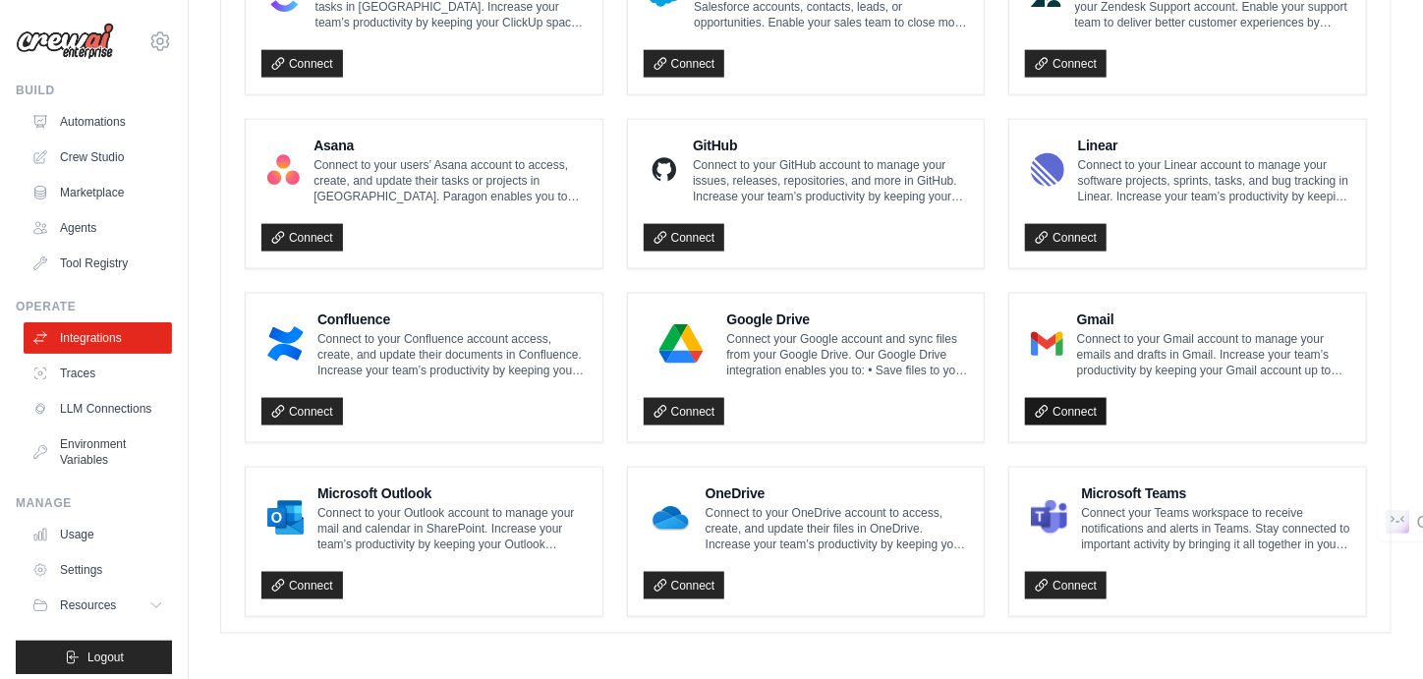
click at [1080, 412] on link "Connect" at bounding box center [1066, 412] width 82 height 28
click at [805, 108] on ul "Notion Connect to your Notion account to manage your pages and databases in Not…" at bounding box center [806, 20] width 1122 height 1194
